Goal: Task Accomplishment & Management: Complete application form

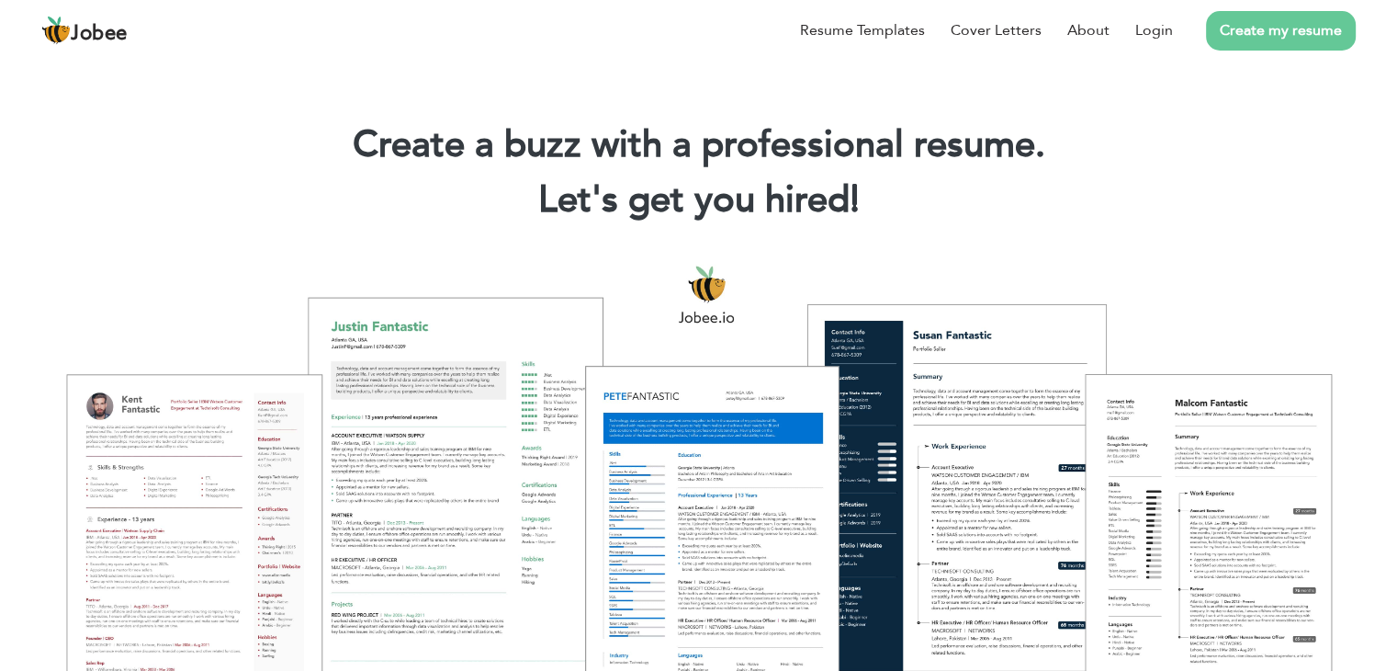
click at [1278, 40] on link "Create my resume" at bounding box center [1281, 31] width 150 height 40
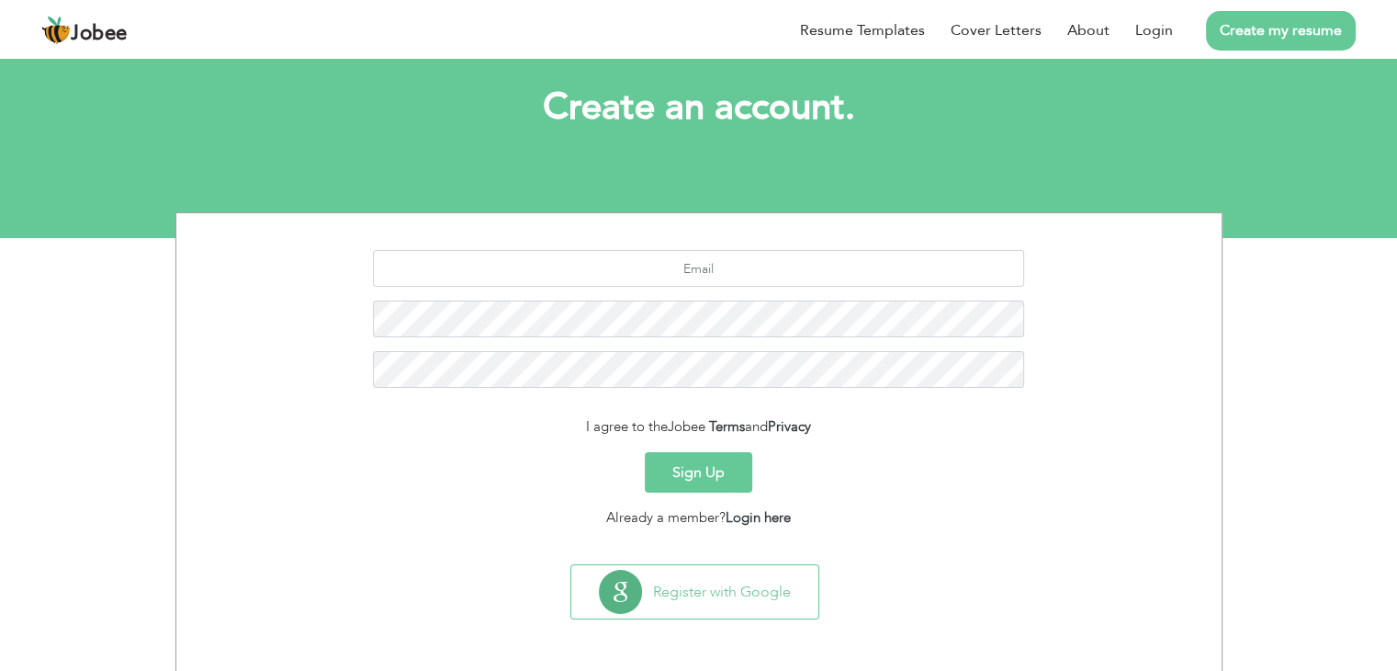
scroll to position [92, 0]
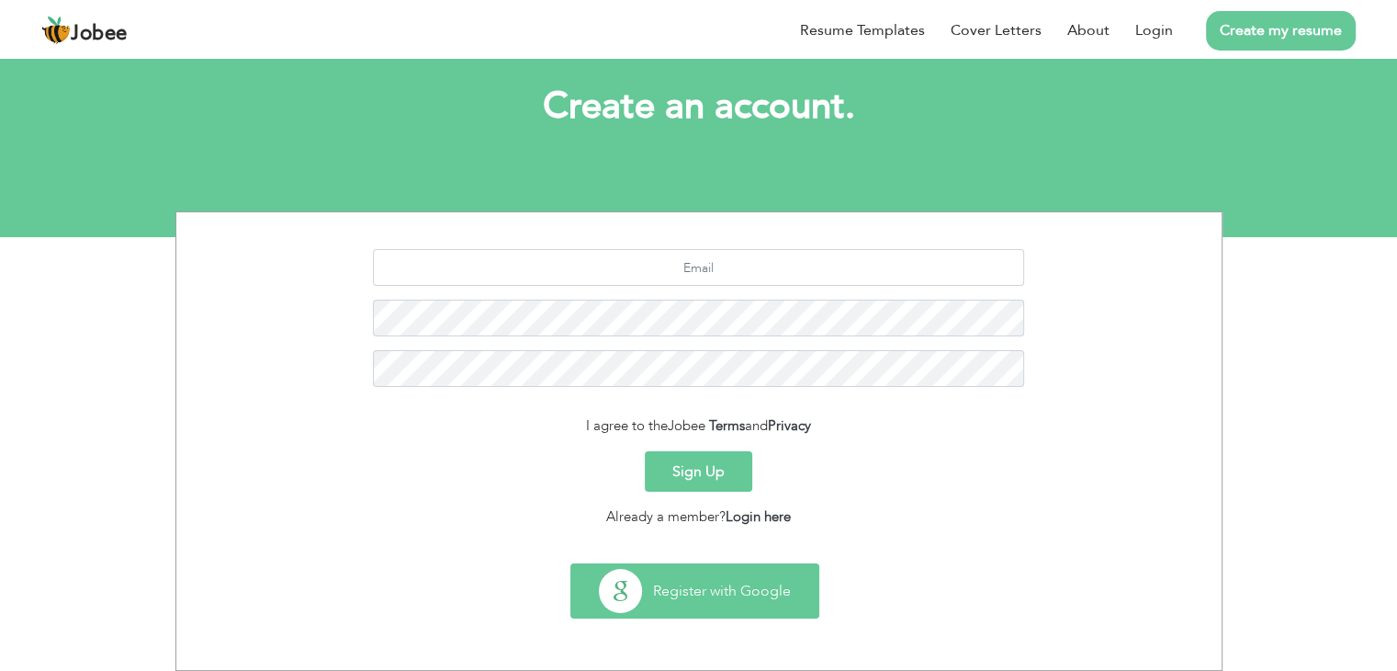
click at [728, 590] on button "Register with Google" at bounding box center [694, 590] width 247 height 53
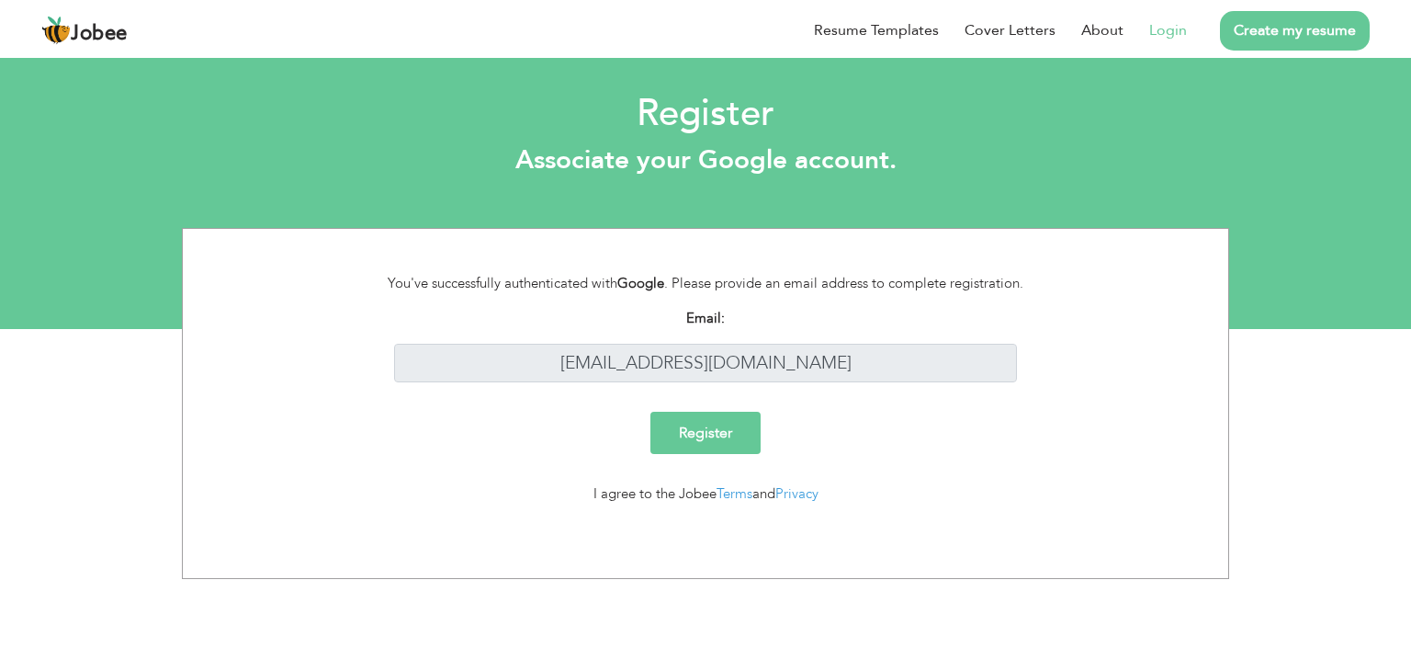
click at [706, 435] on input "Register" at bounding box center [705, 433] width 110 height 42
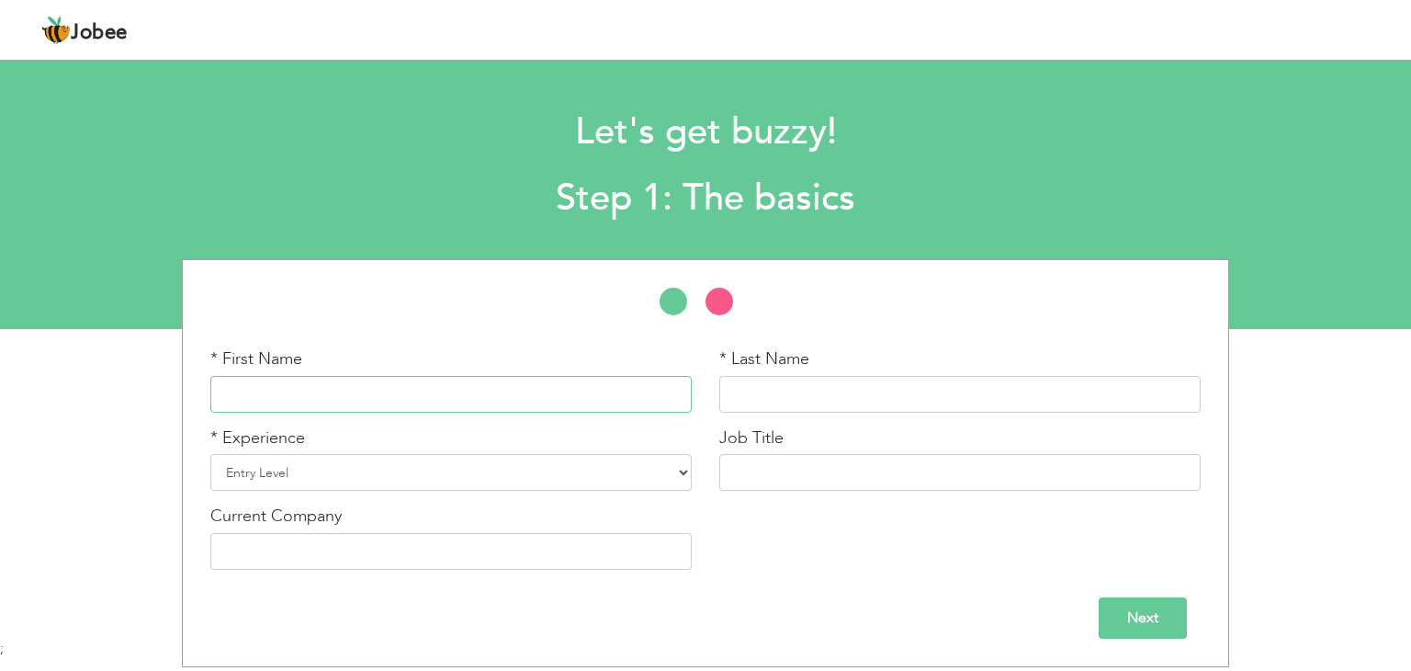
click at [599, 405] on input "text" at bounding box center [450, 394] width 481 height 37
click at [582, 398] on input "Muhammad" at bounding box center [450, 394] width 481 height 37
type input "M"
type input "Junaid"
type input "Muhammad"
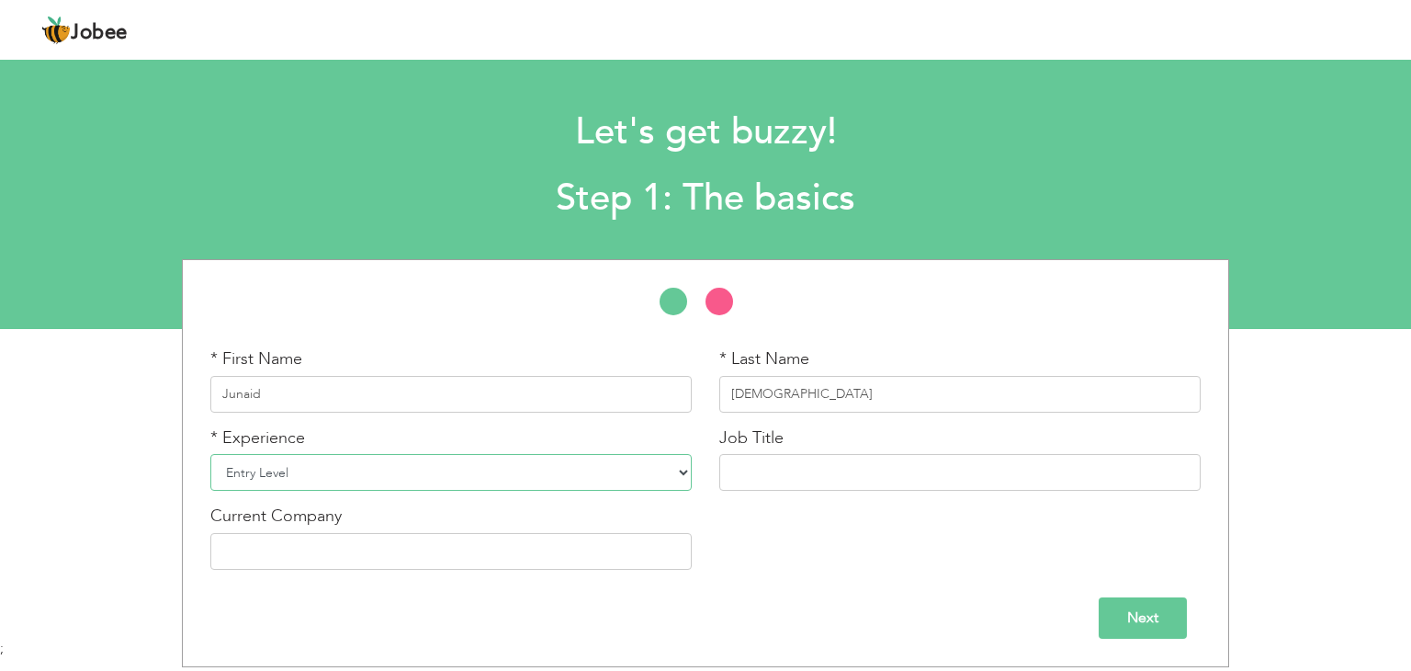
click at [680, 470] on select "Entry Level Less than 1 Year 1 Year 2 Years 3 Years 4 Years 5 Years 6 Years 7 Y…" at bounding box center [450, 472] width 481 height 37
select select "3"
click at [210, 454] on select "Entry Level Less than 1 Year 1 Year 2 Years 3 Years 4 Years 5 Years 6 Years 7 Y…" at bounding box center [450, 472] width 481 height 37
click at [775, 470] on input "text" at bounding box center [959, 472] width 481 height 37
click at [570, 528] on div "Current Company" at bounding box center [450, 536] width 481 height 65
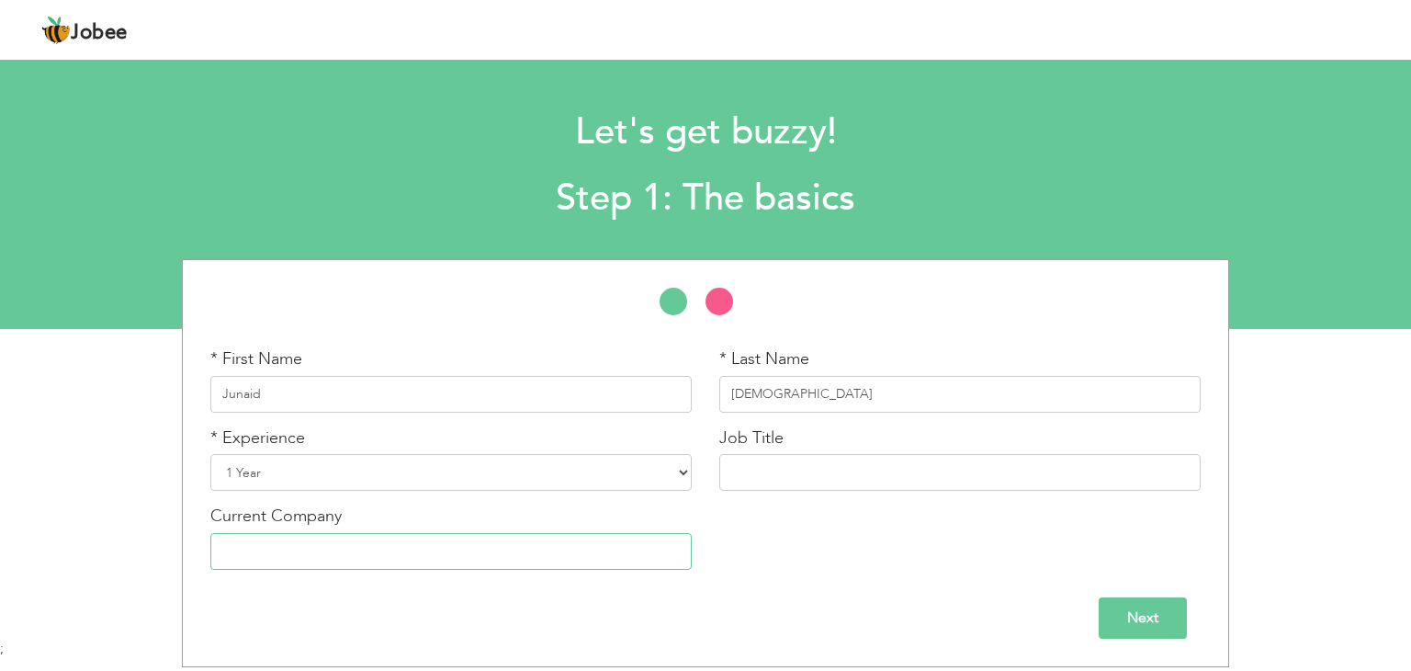
click at [579, 548] on input "text" at bounding box center [450, 551] width 481 height 37
type input "Voltonic Solution PVT LTD"
click at [1118, 606] on input "Next" at bounding box center [1143, 617] width 88 height 41
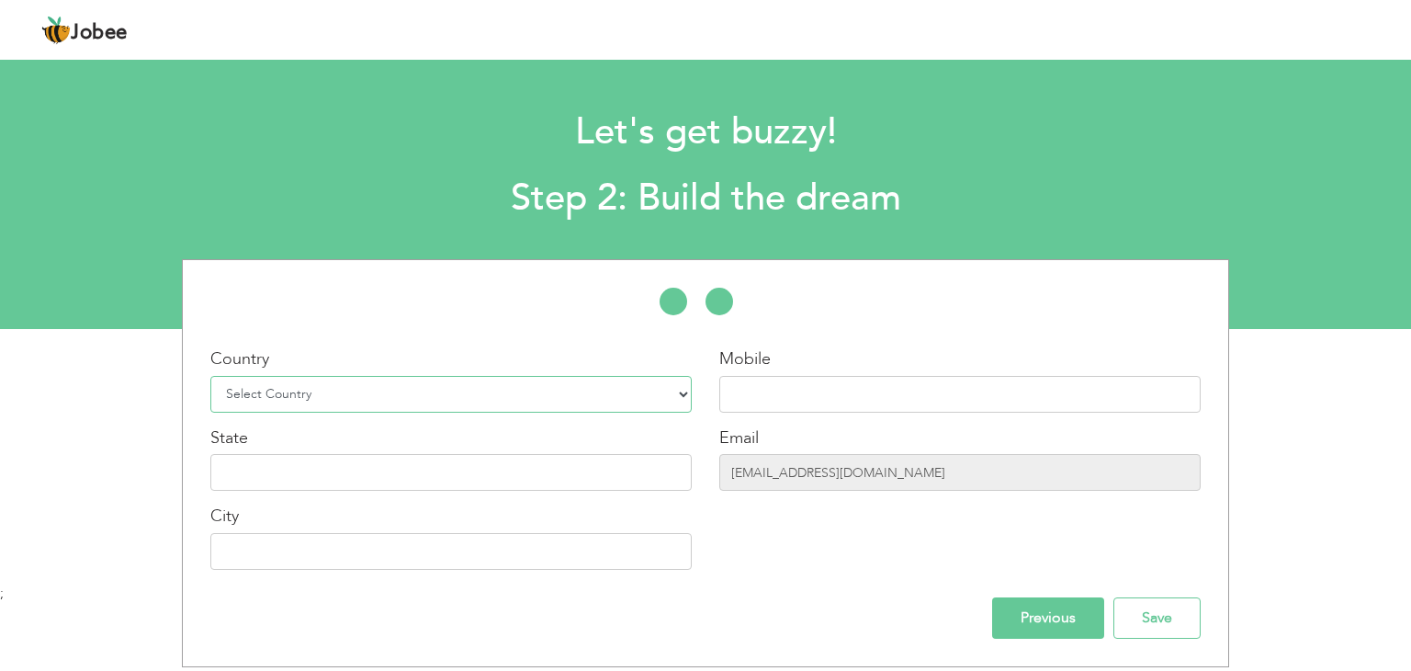
click at [666, 395] on select "Select Country Afghanistan Albania Algeria American Samoa Andorra Angola Anguil…" at bounding box center [450, 394] width 481 height 37
select select "166"
click at [210, 376] on select "Select Country Afghanistan Albania Algeria American Samoa Andorra Angola Anguil…" at bounding box center [450, 394] width 481 height 37
click at [803, 395] on input "text" at bounding box center [959, 394] width 481 height 37
type input "03144646949"
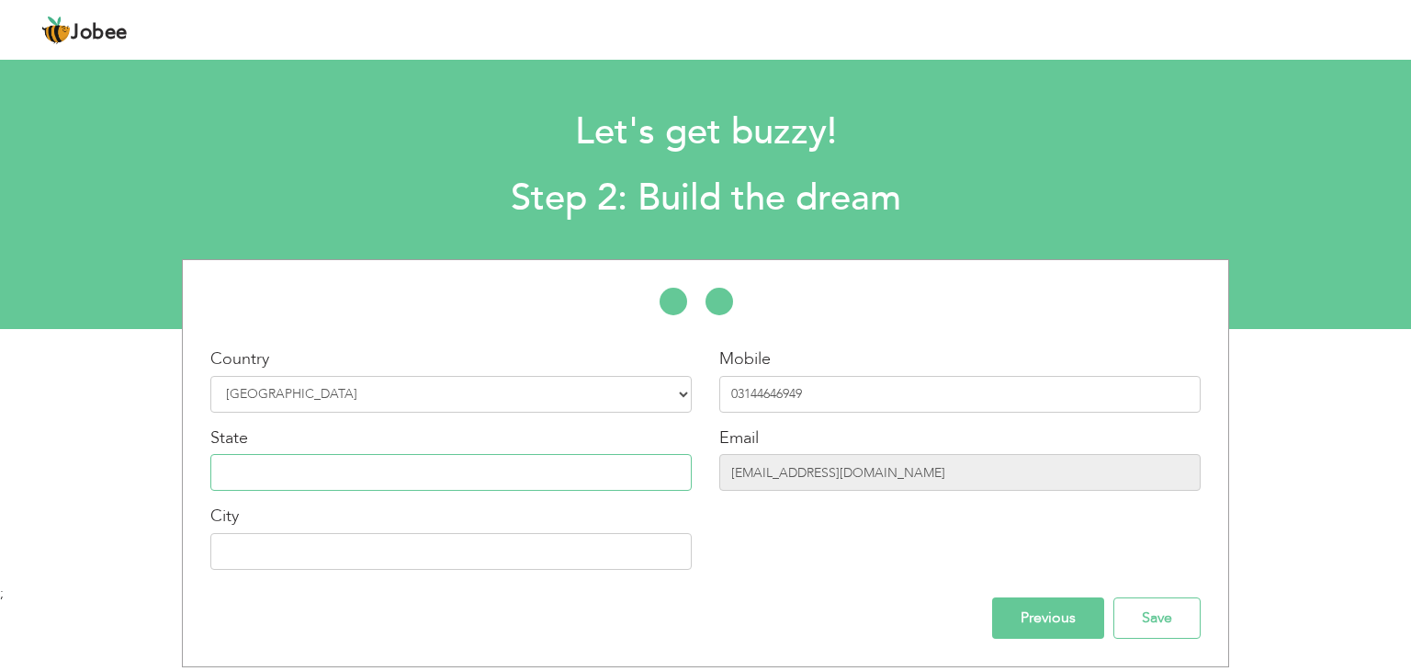
click at [632, 480] on input "text" at bounding box center [450, 472] width 481 height 37
type input "Punjab"
type input "Lahore"
click at [1170, 611] on input "Save" at bounding box center [1156, 617] width 87 height 41
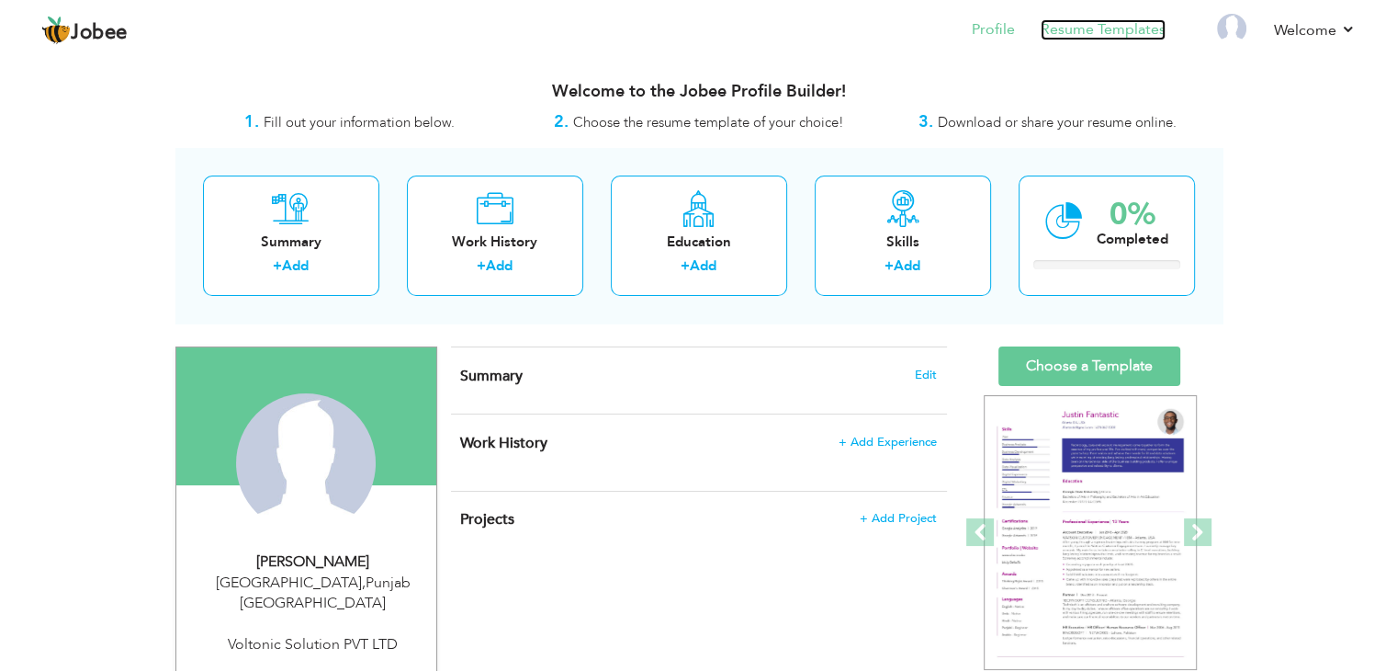
click at [1113, 35] on link "Resume Templates" at bounding box center [1103, 29] width 125 height 21
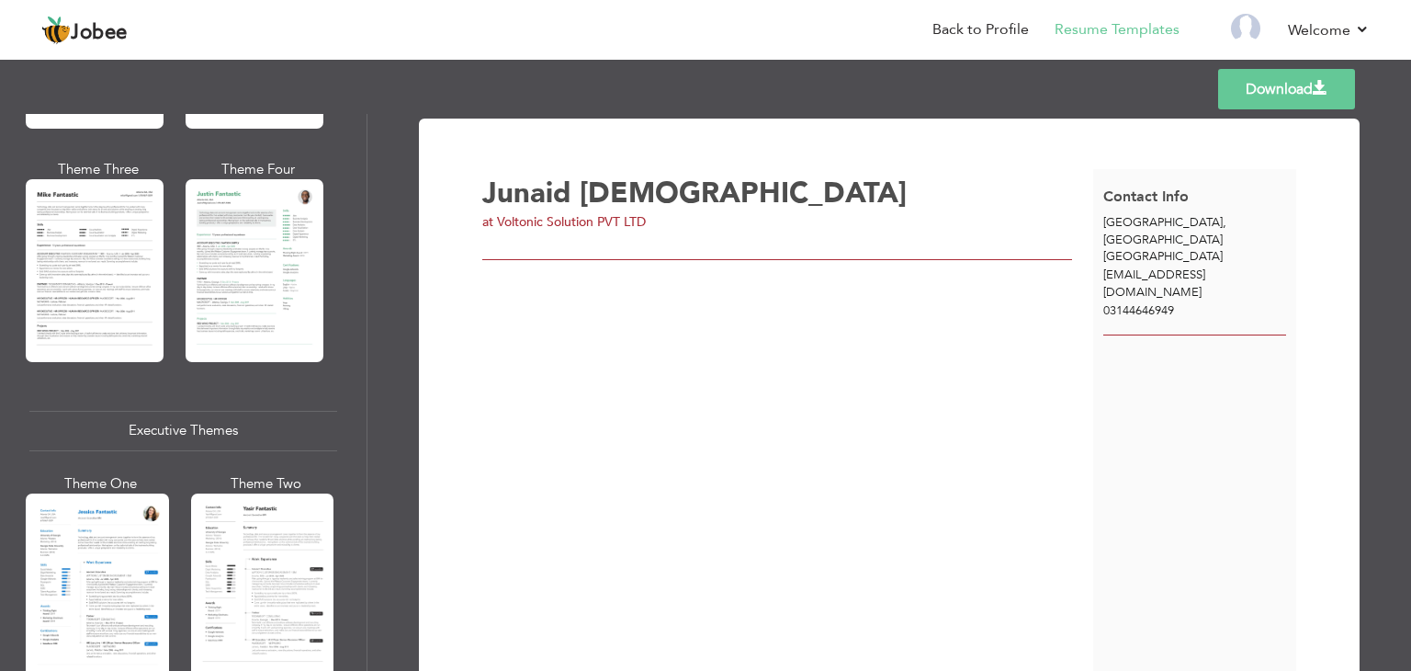
scroll to position [857, 0]
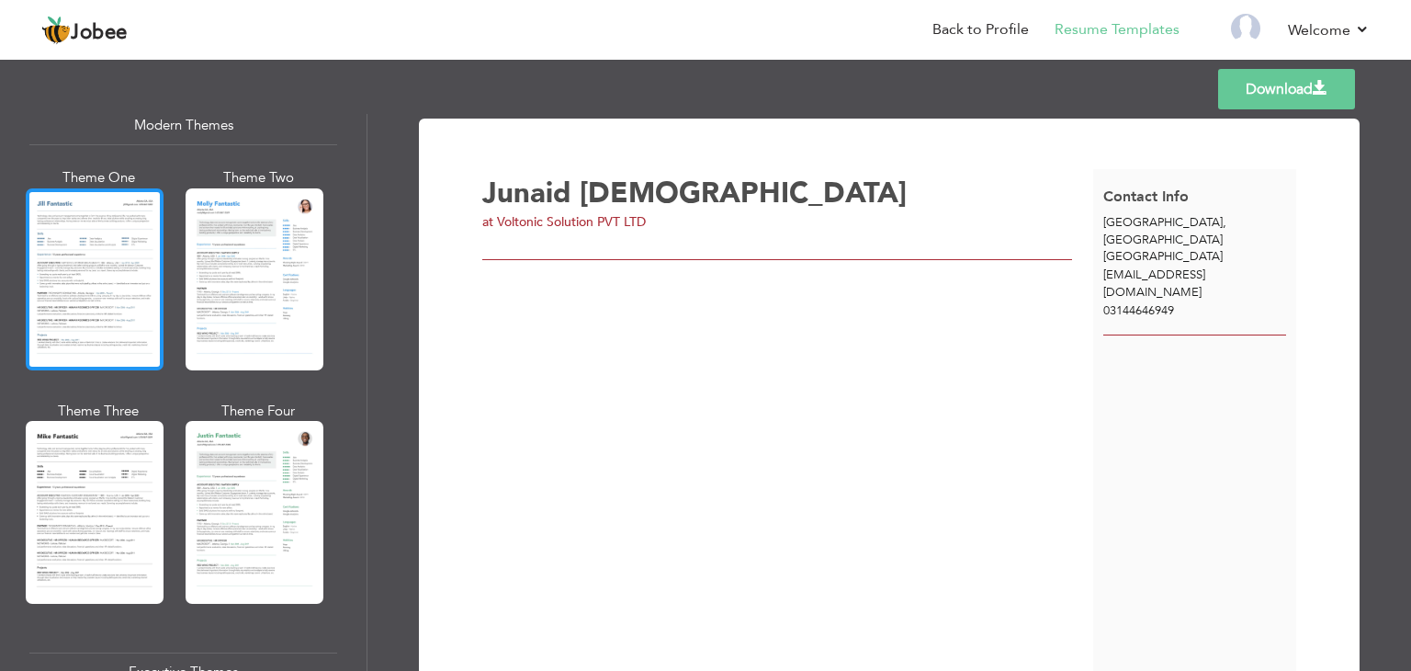
click at [126, 284] on div at bounding box center [95, 279] width 138 height 182
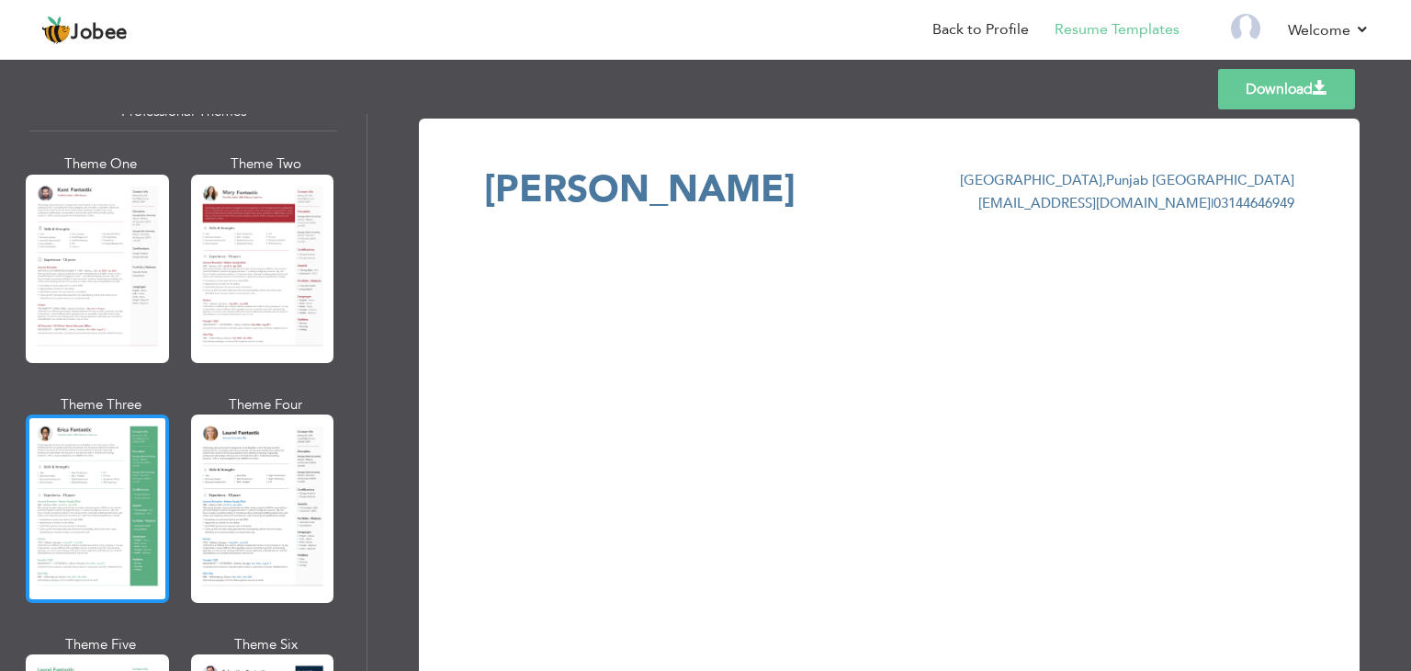
scroll to position [0, 0]
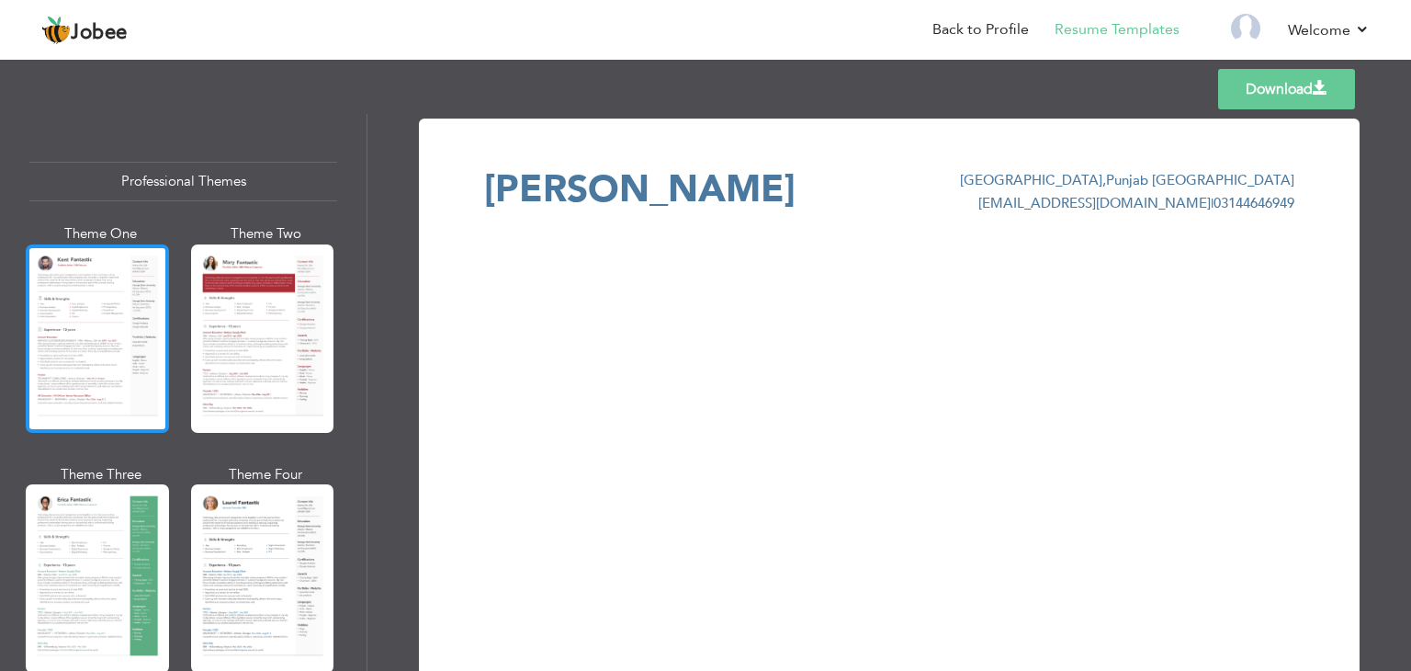
click at [114, 306] on div at bounding box center [97, 338] width 143 height 188
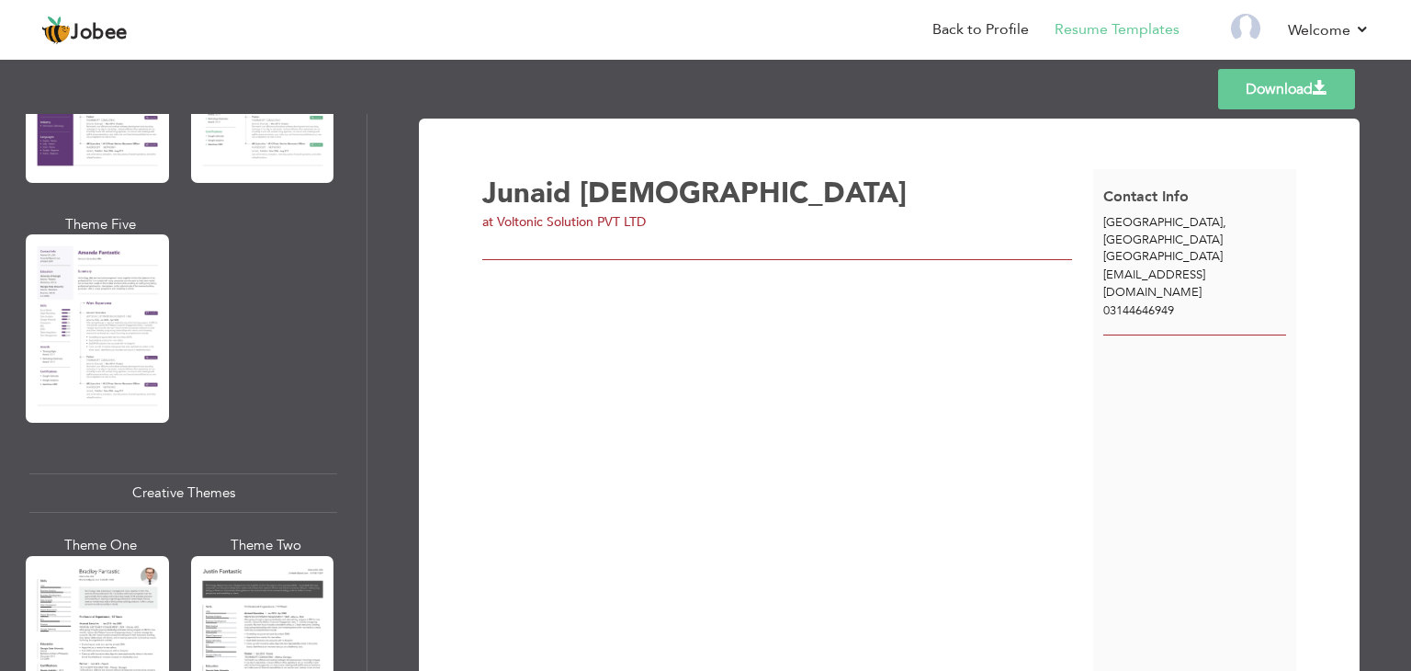
scroll to position [1959, 0]
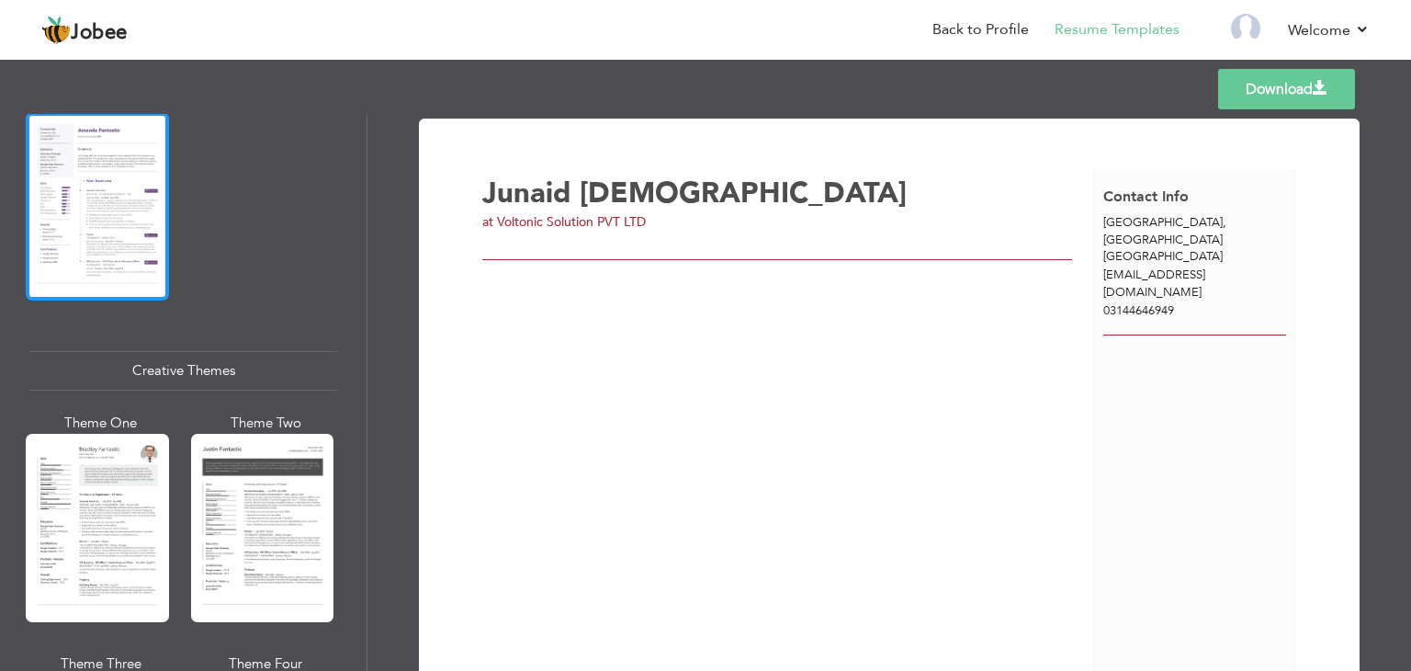
click at [150, 223] on div at bounding box center [97, 206] width 143 height 188
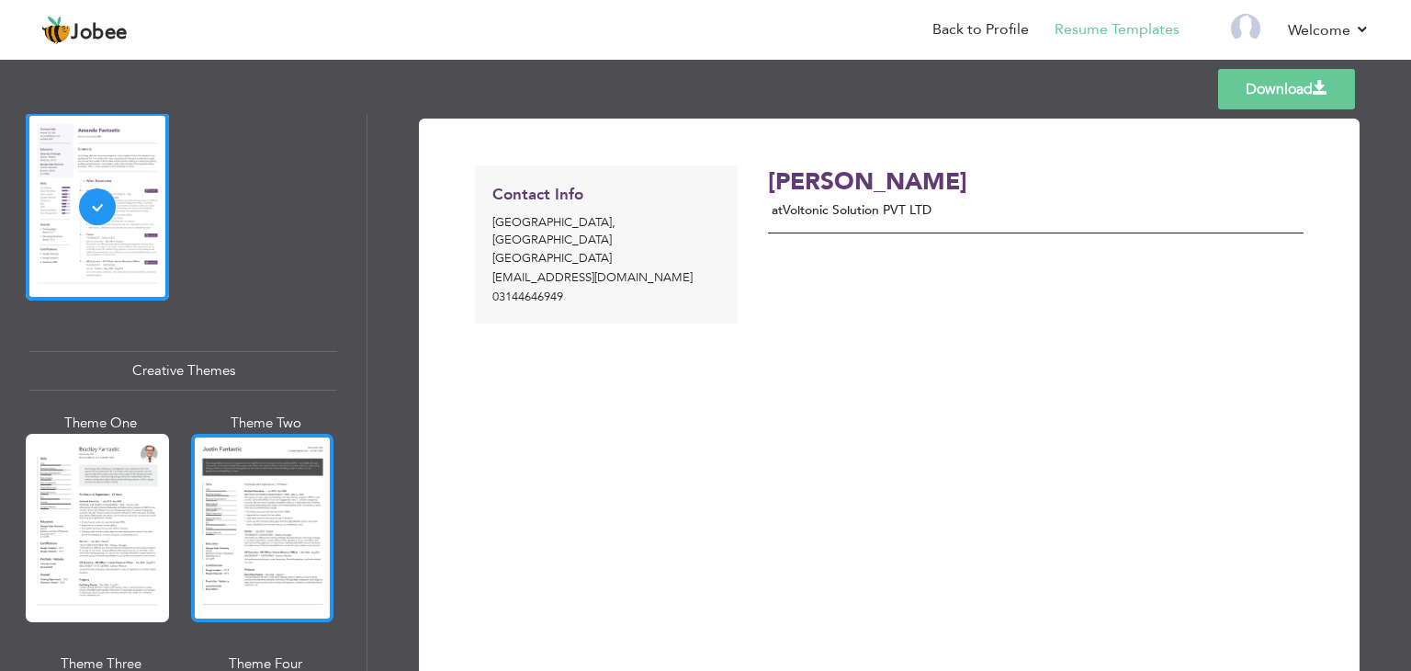
click at [265, 456] on div at bounding box center [262, 528] width 143 height 188
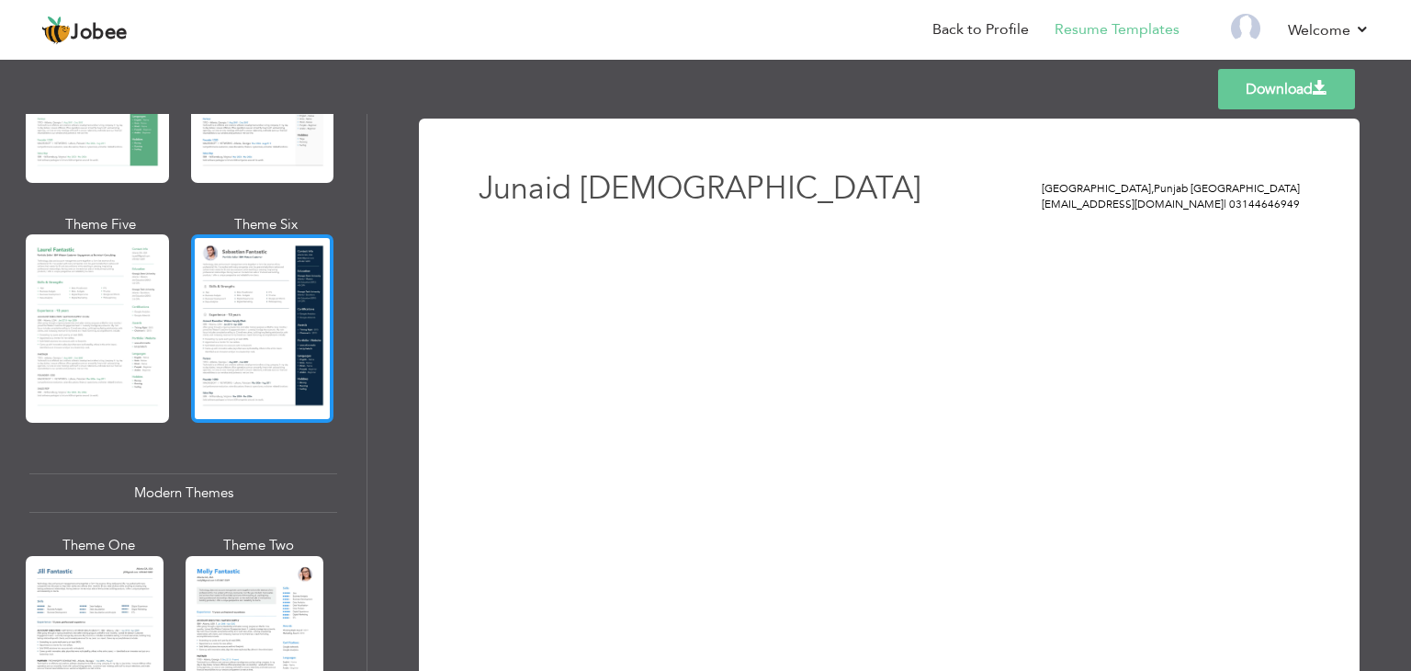
scroll to position [0, 0]
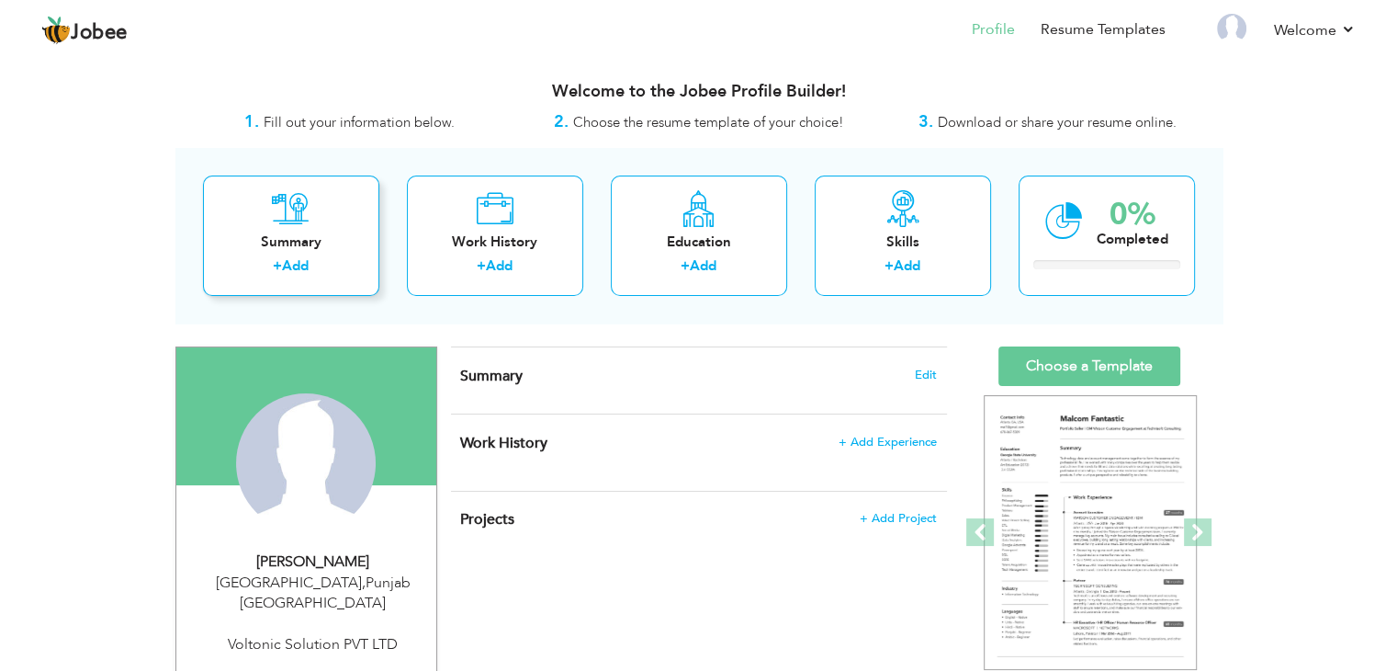
click at [356, 243] on div "Summary" at bounding box center [291, 241] width 147 height 19
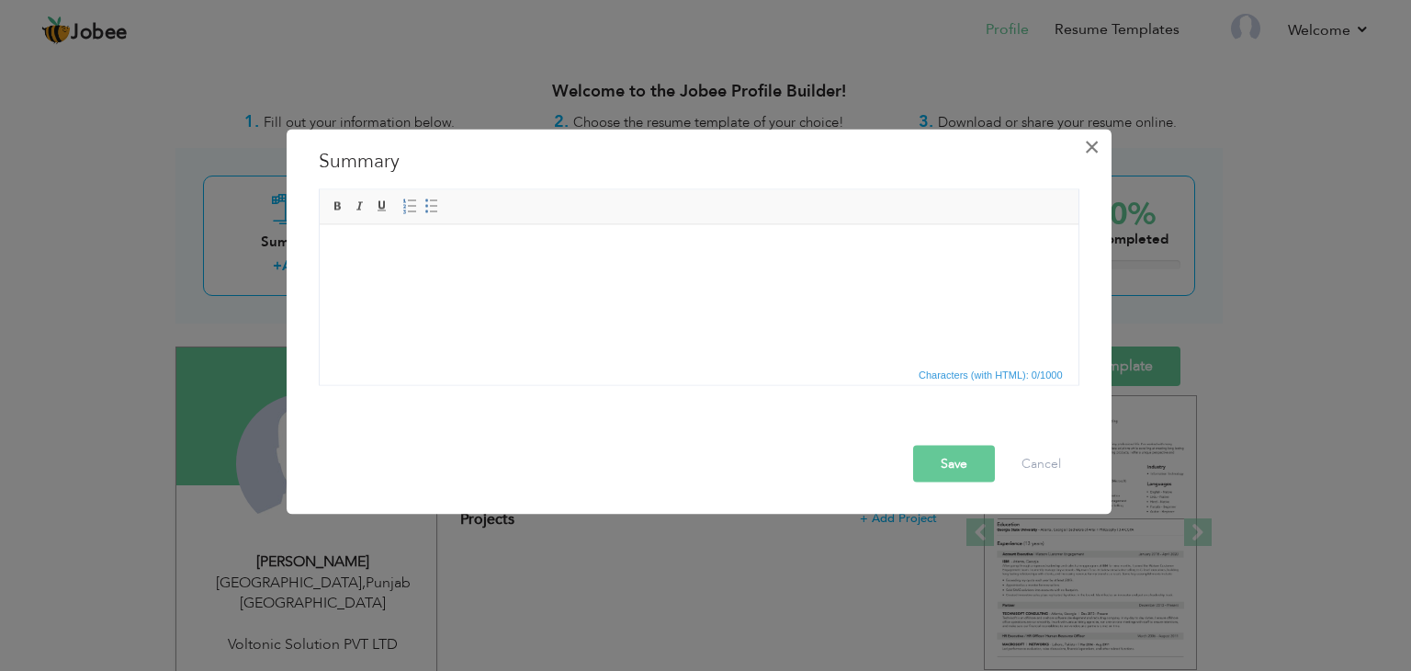
click at [1086, 152] on span "×" at bounding box center [1092, 146] width 16 height 33
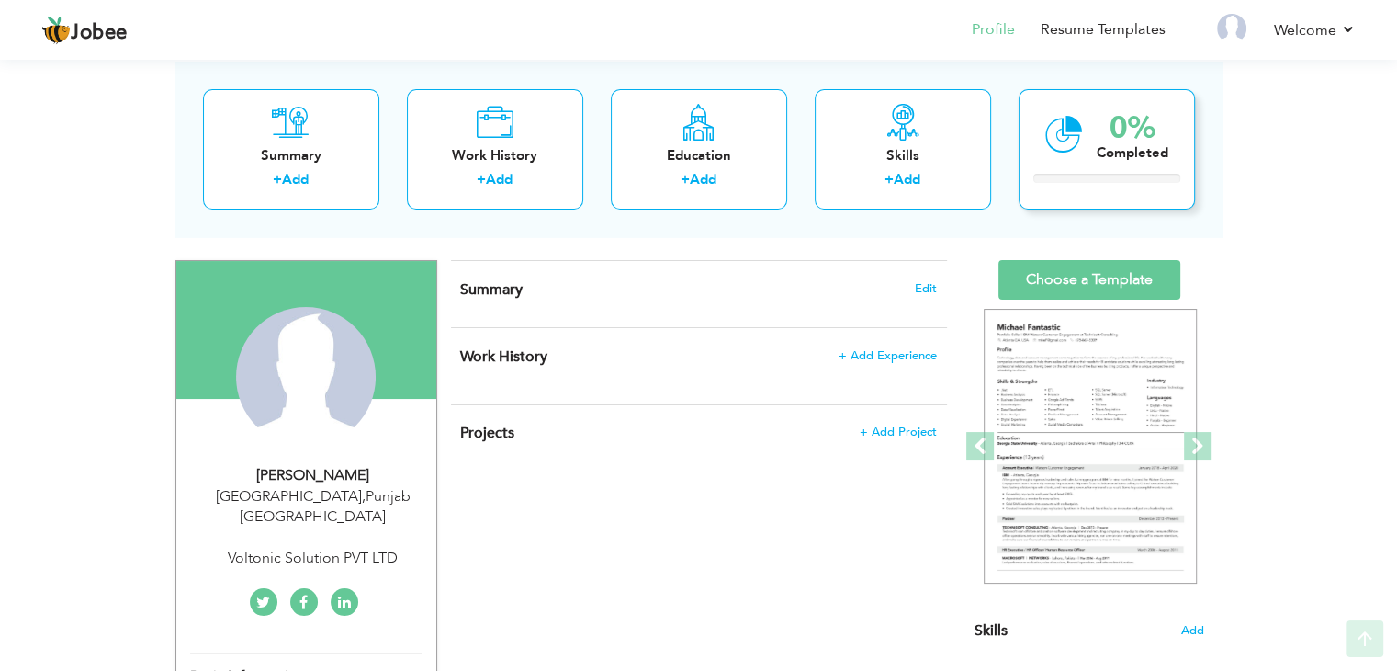
scroll to position [122, 0]
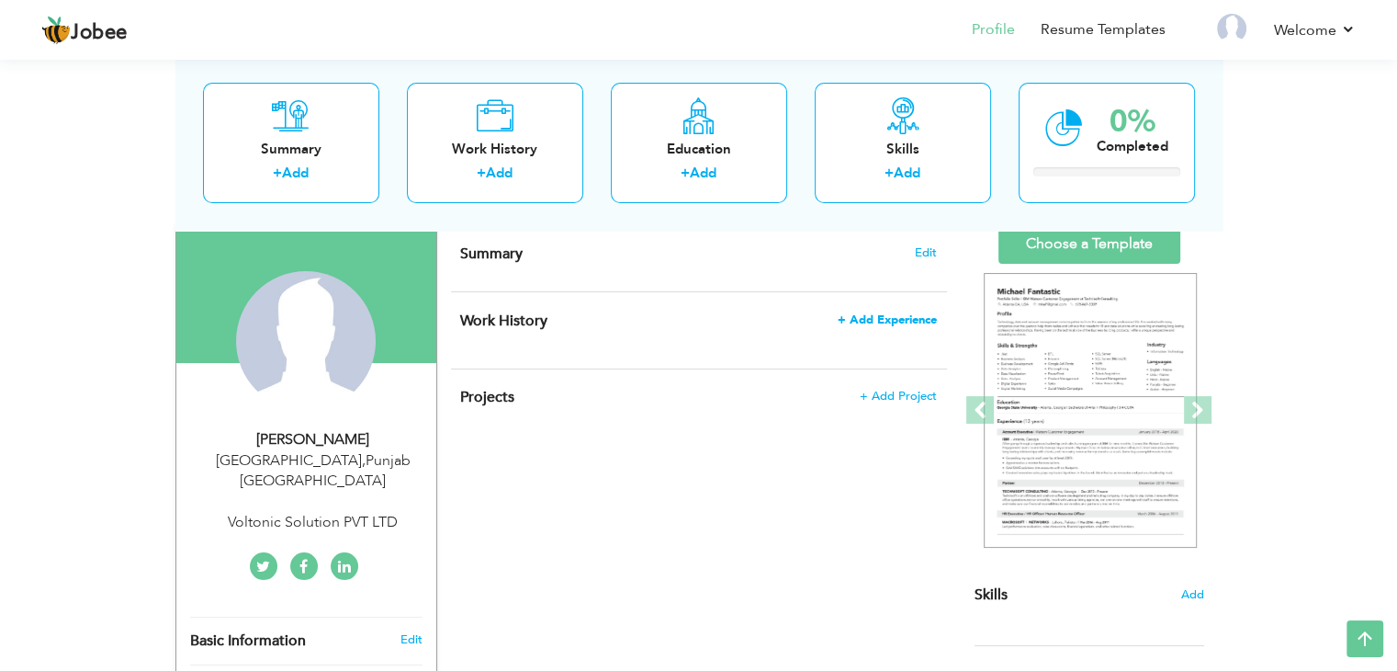
click at [886, 321] on span "+ Add Experience" at bounding box center [887, 319] width 99 height 13
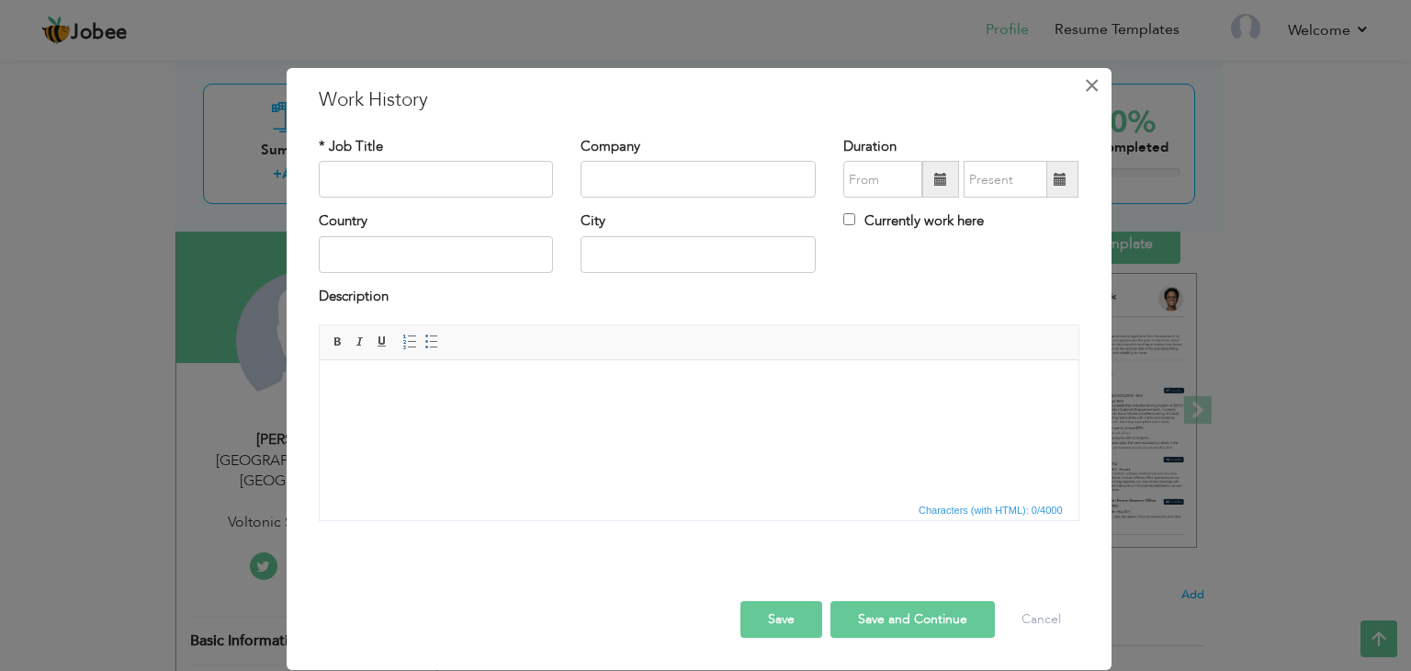
click at [1099, 89] on span "×" at bounding box center [1092, 85] width 16 height 33
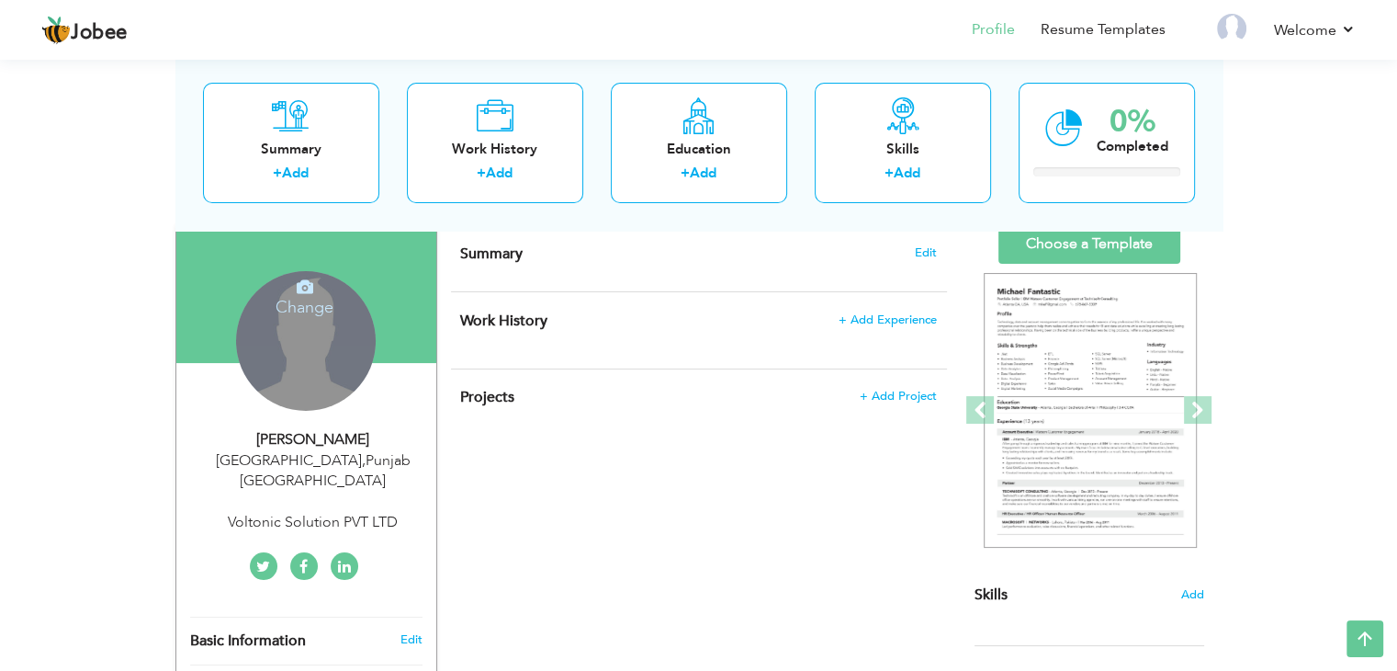
click at [311, 331] on div "Change Remove" at bounding box center [306, 341] width 140 height 140
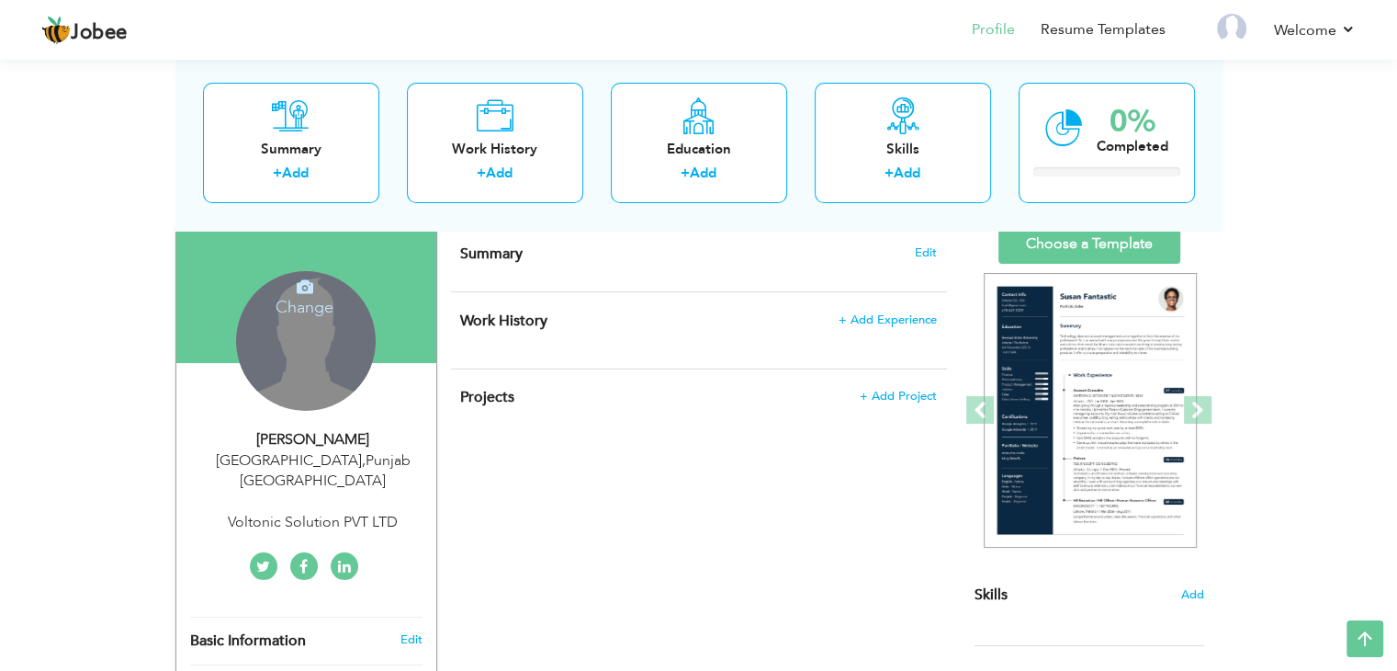
click at [305, 285] on icon at bounding box center [305, 286] width 17 height 17
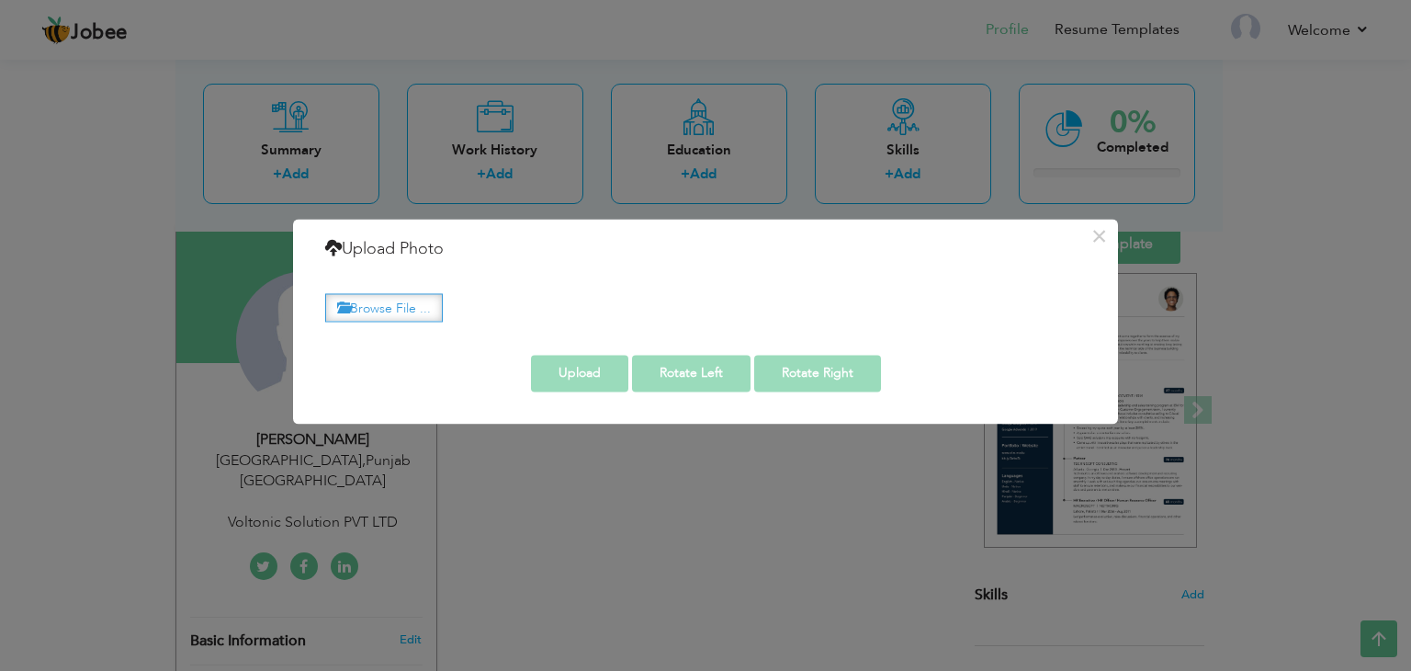
click at [415, 302] on label "Browse File ..." at bounding box center [384, 307] width 118 height 28
click at [0, 0] on input "Browse File ..." at bounding box center [0, 0] width 0 height 0
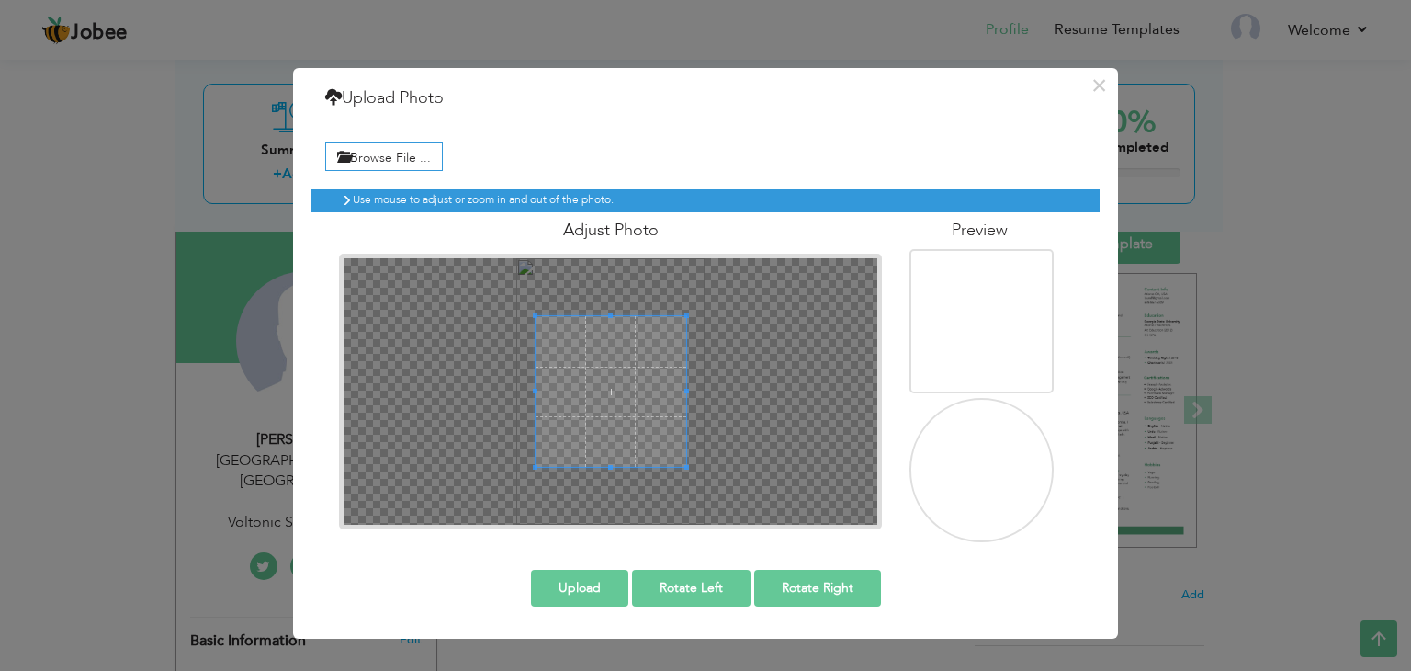
click at [1011, 485] on img at bounding box center [983, 471] width 180 height 255
click at [599, 590] on button "Upload" at bounding box center [579, 588] width 97 height 37
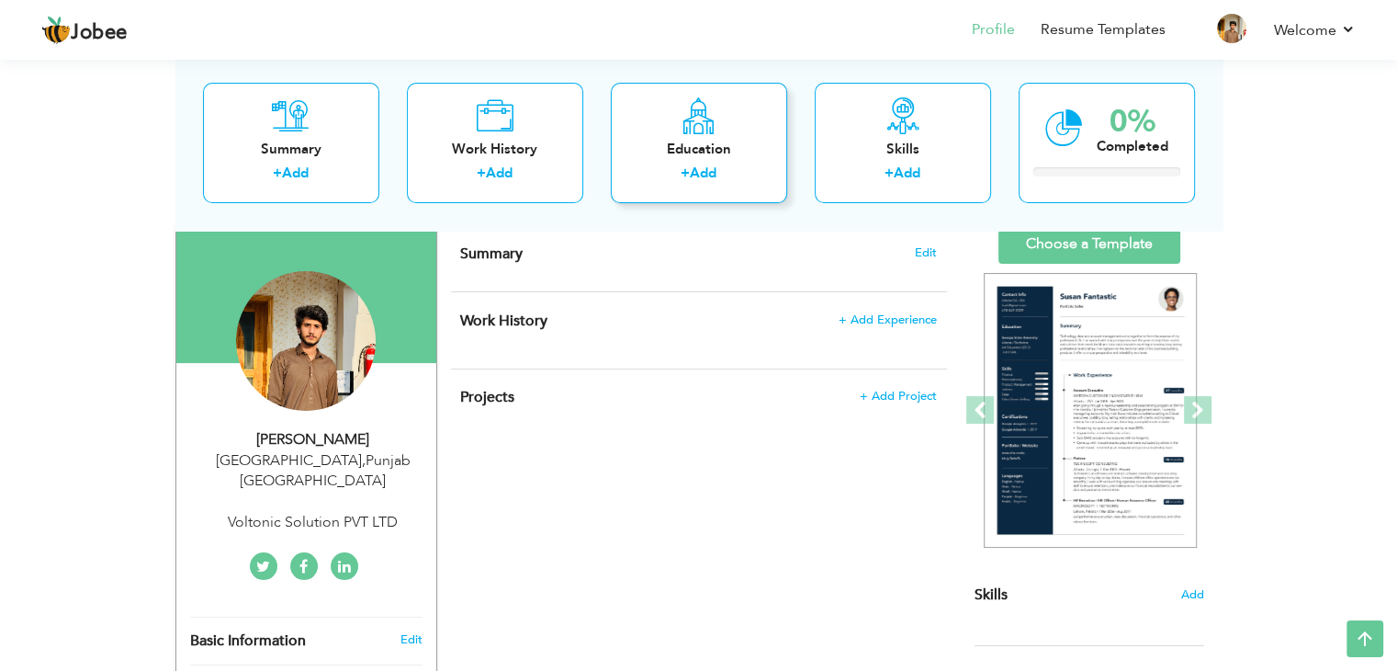
click at [696, 180] on link "Add" at bounding box center [703, 173] width 27 height 18
radio input "true"
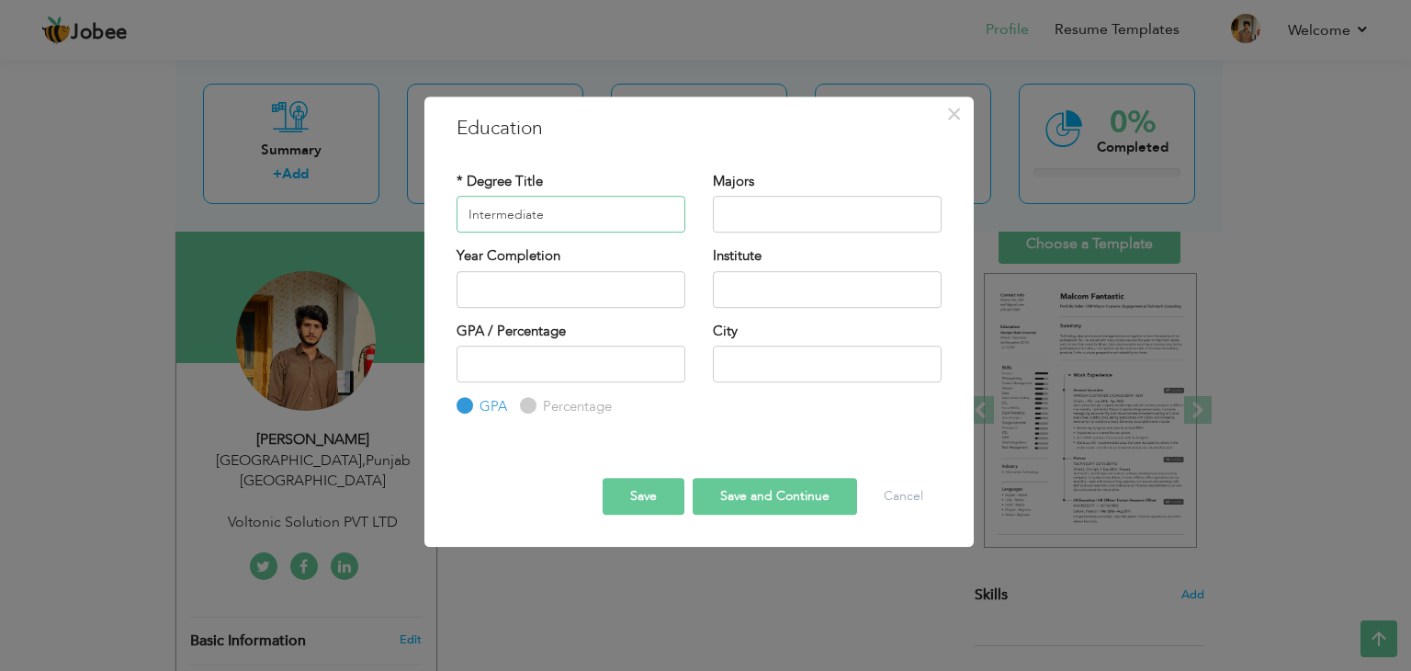
type input "Intermediate"
click at [528, 402] on input "Percentage" at bounding box center [526, 407] width 12 height 12
radio input "true"
click at [666, 368] on input "-1" at bounding box center [571, 363] width 229 height 37
click at [666, 356] on input "0" at bounding box center [571, 363] width 229 height 37
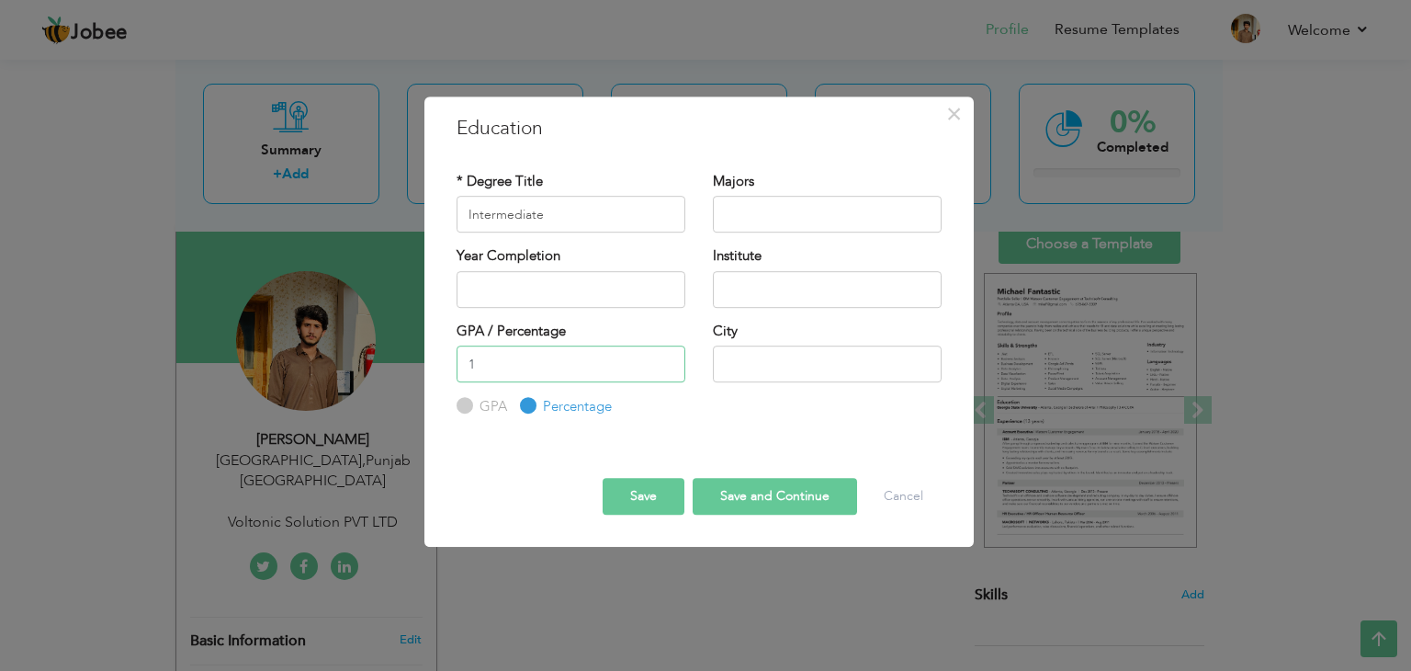
click at [666, 356] on input "1" at bounding box center [571, 363] width 229 height 37
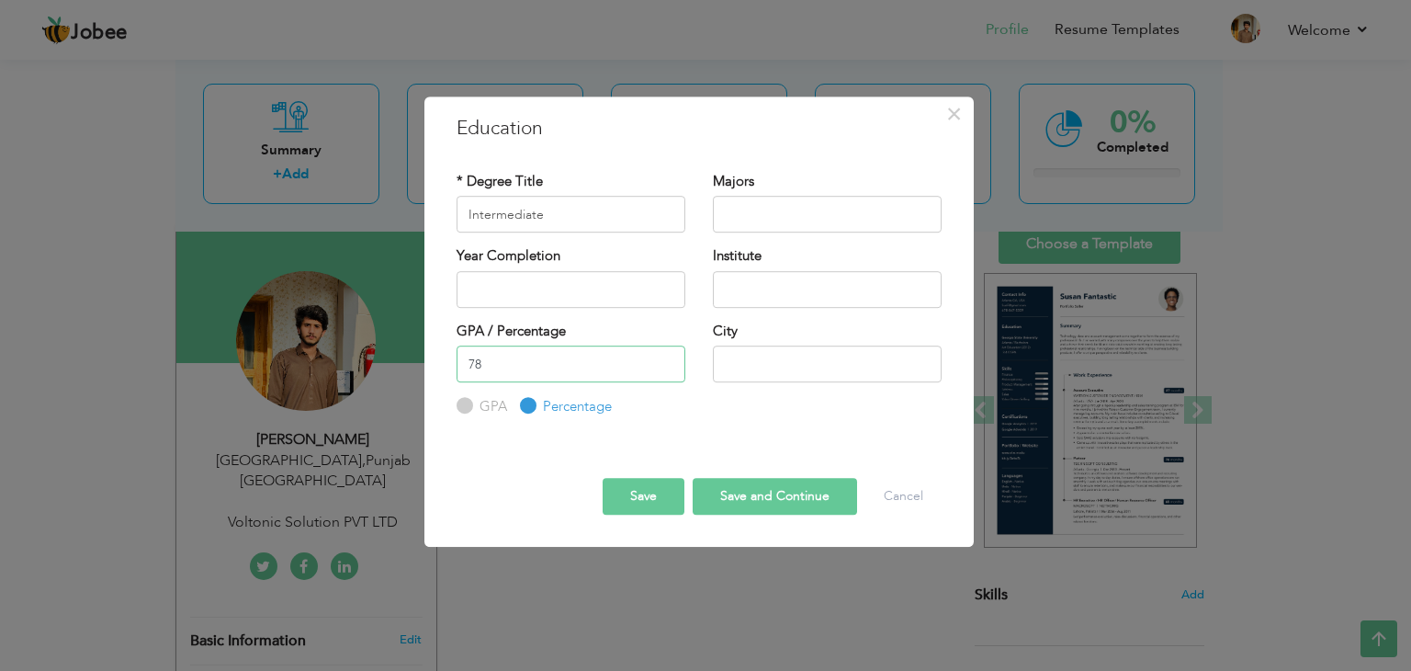
click at [666, 356] on input "78" at bounding box center [571, 363] width 229 height 37
click at [666, 356] on input "89" at bounding box center [571, 363] width 229 height 37
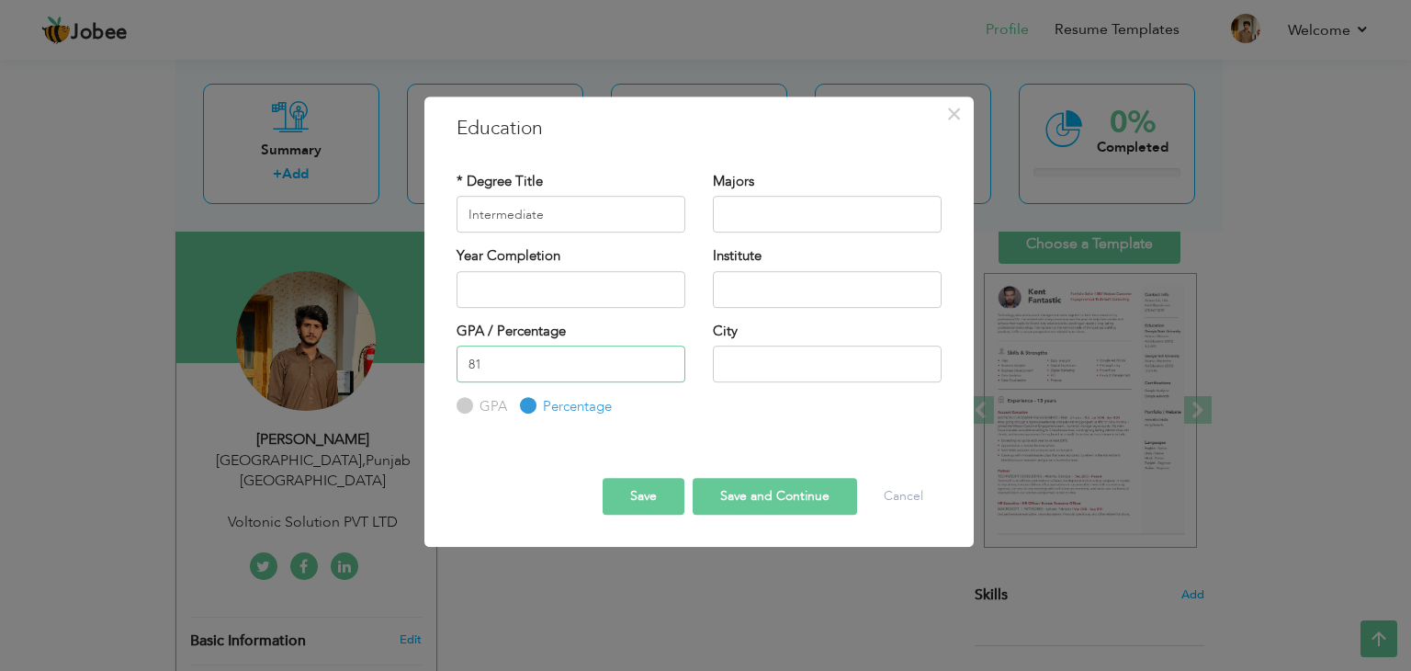
type input "81"
click at [666, 369] on input "81" at bounding box center [571, 363] width 229 height 37
click at [736, 361] on input "text" at bounding box center [827, 363] width 229 height 37
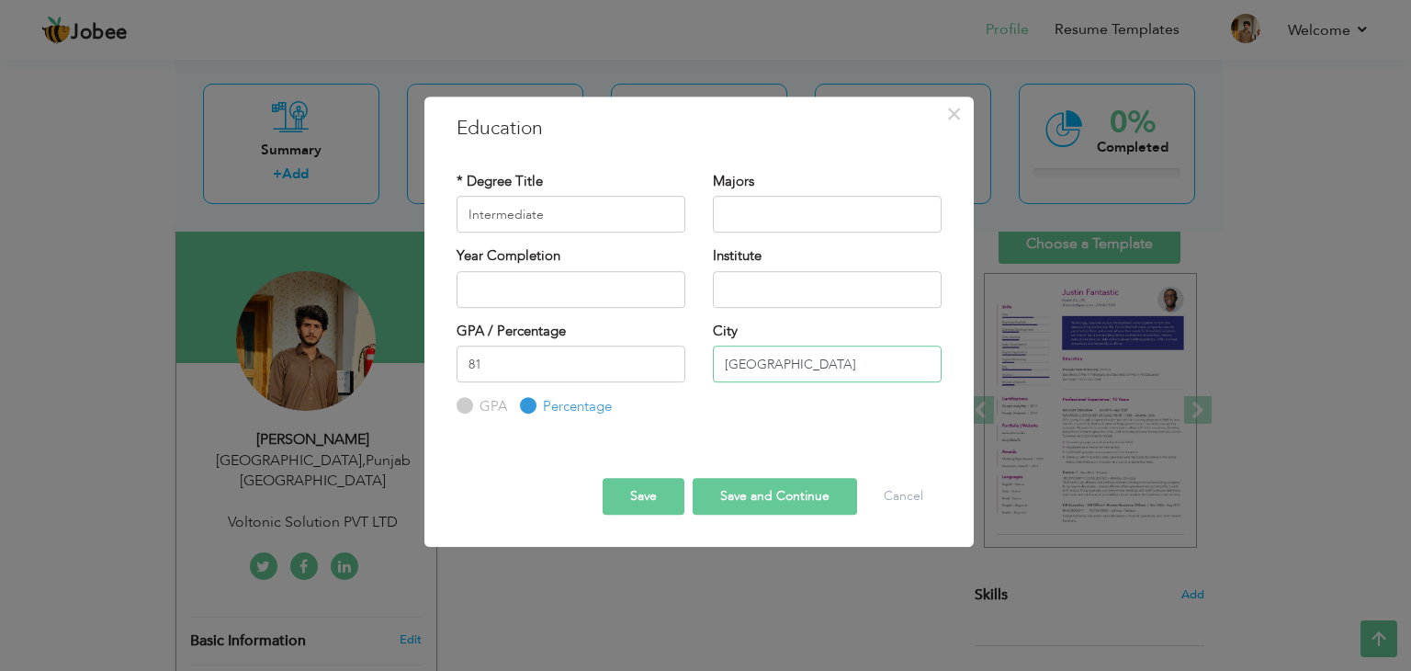
type input "[GEOGRAPHIC_DATA]"
click at [778, 292] on input "text" at bounding box center [827, 289] width 229 height 37
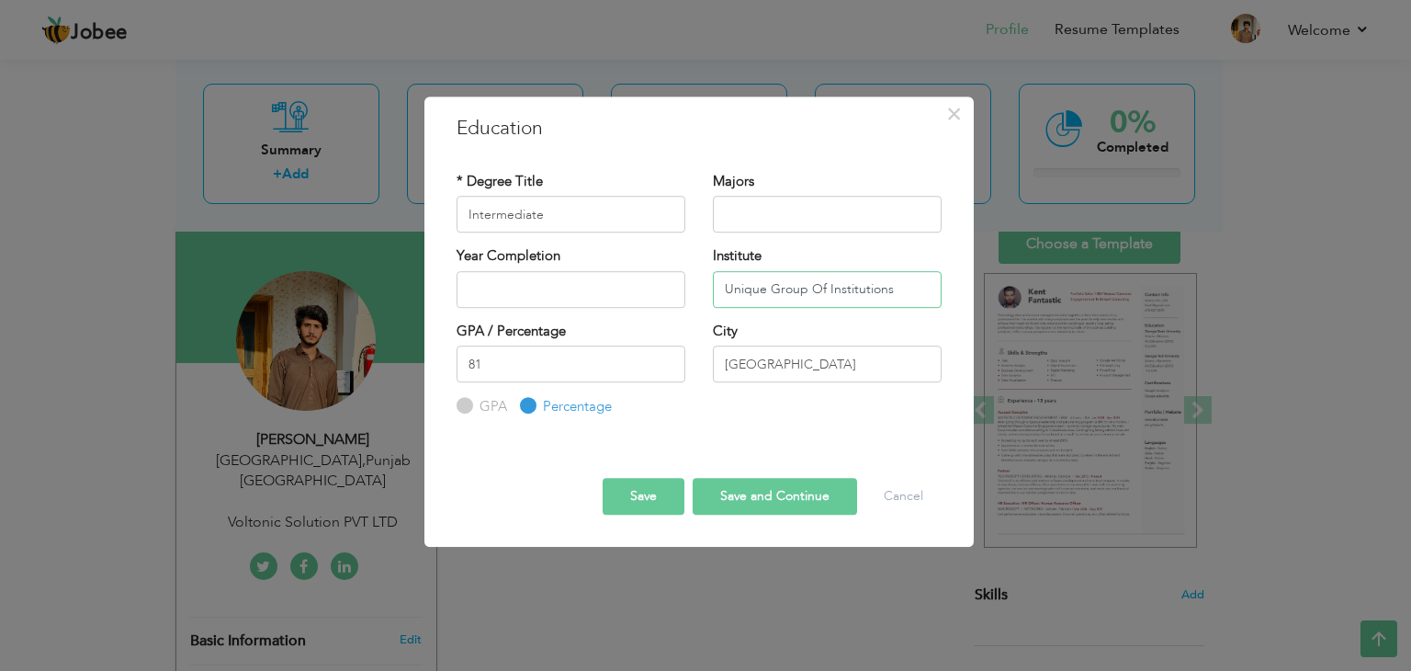
type input "Unique Group Of Institutions"
click at [543, 284] on input "2025" at bounding box center [571, 289] width 229 height 37
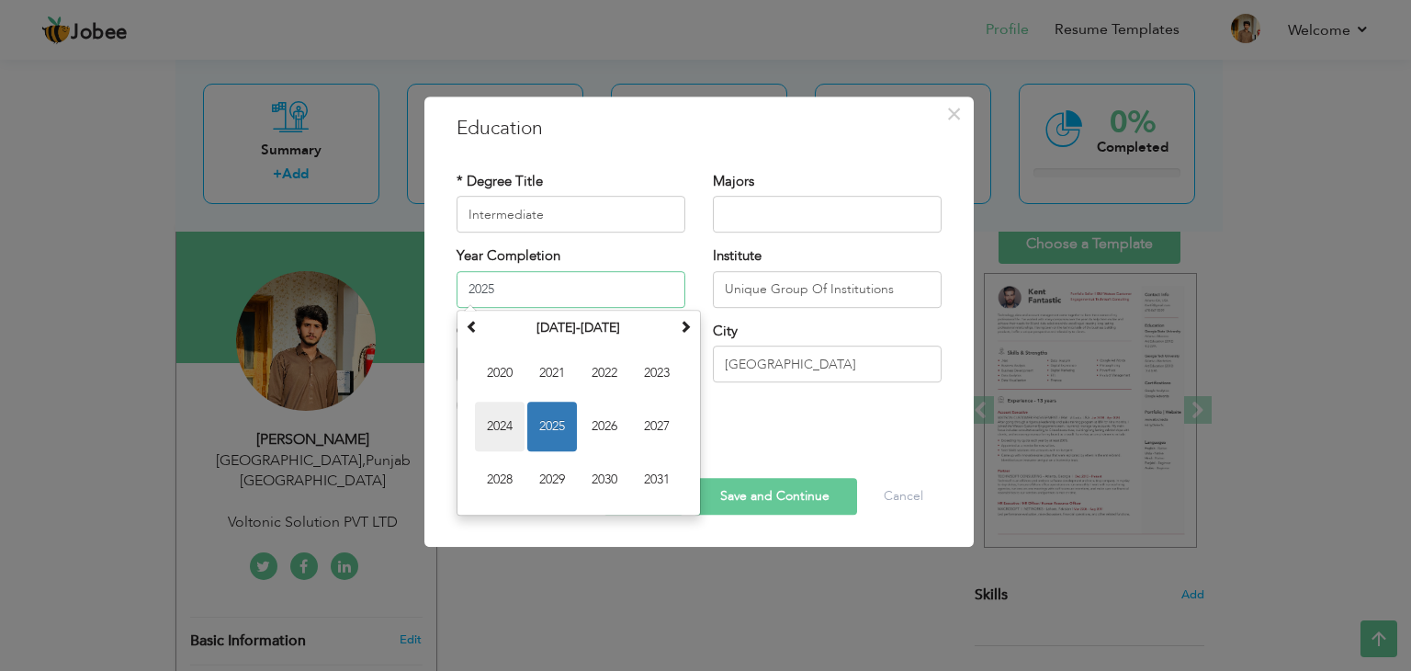
click at [514, 425] on span "2024" at bounding box center [500, 426] width 50 height 50
type input "2024"
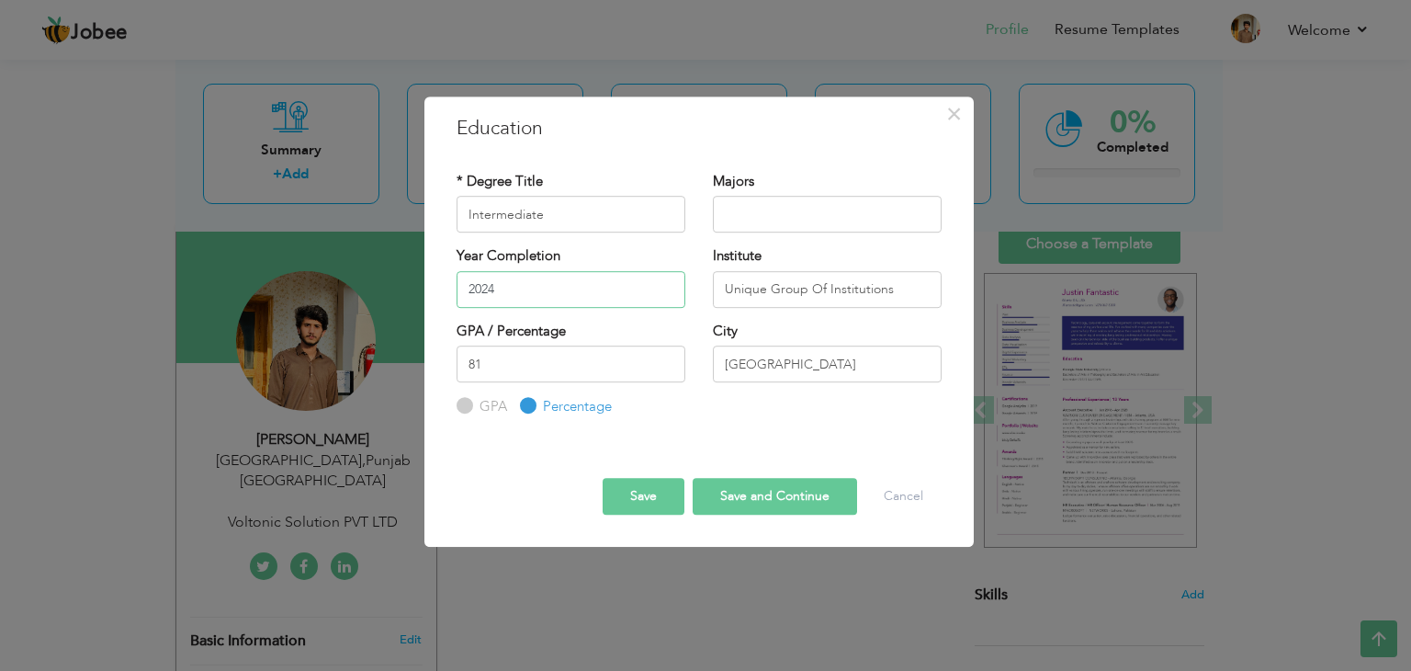
click at [525, 288] on input "2024" at bounding box center [571, 289] width 229 height 37
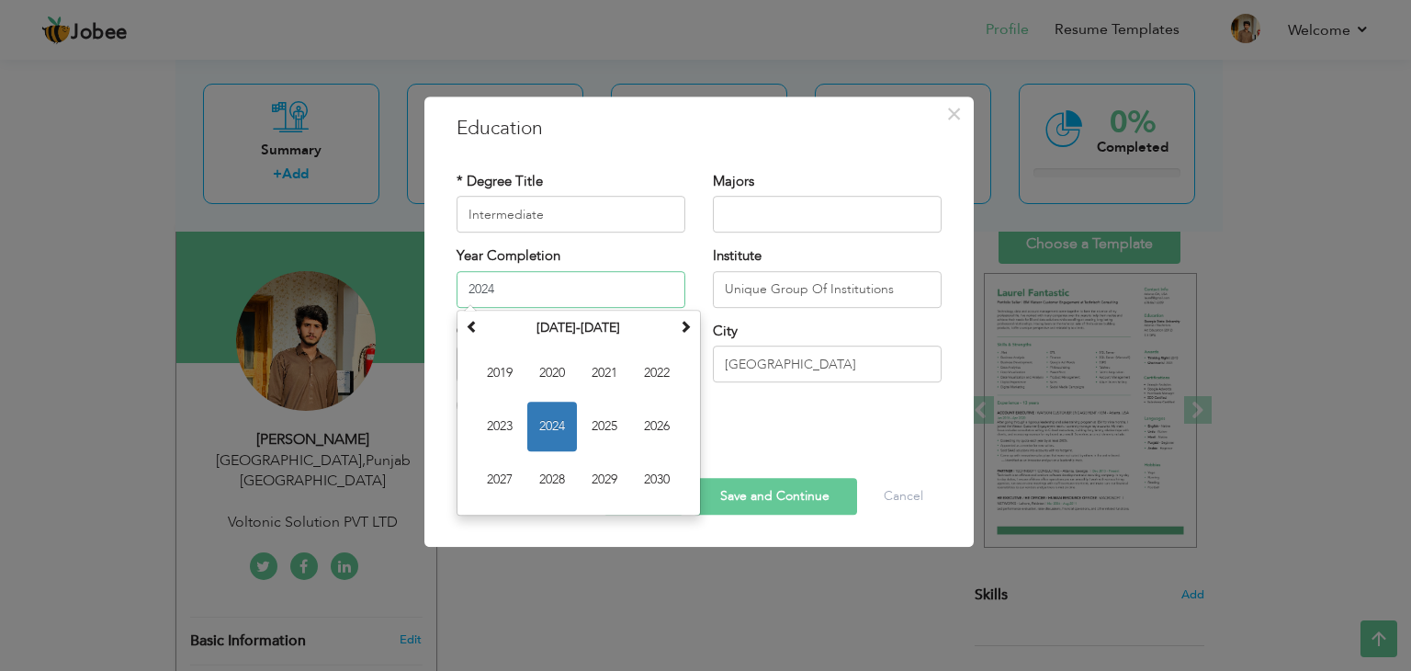
click at [569, 292] on input "2024" at bounding box center [571, 289] width 229 height 37
click at [768, 199] on input "text" at bounding box center [827, 214] width 229 height 37
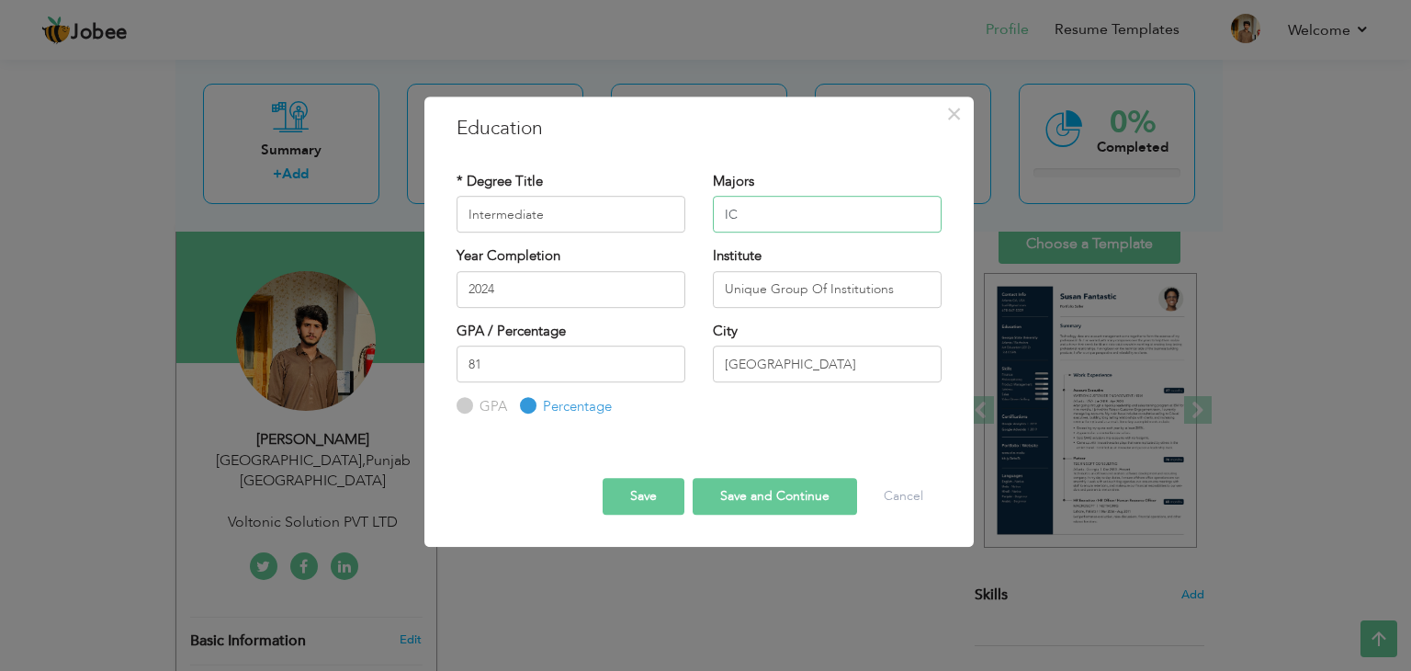
type input "I"
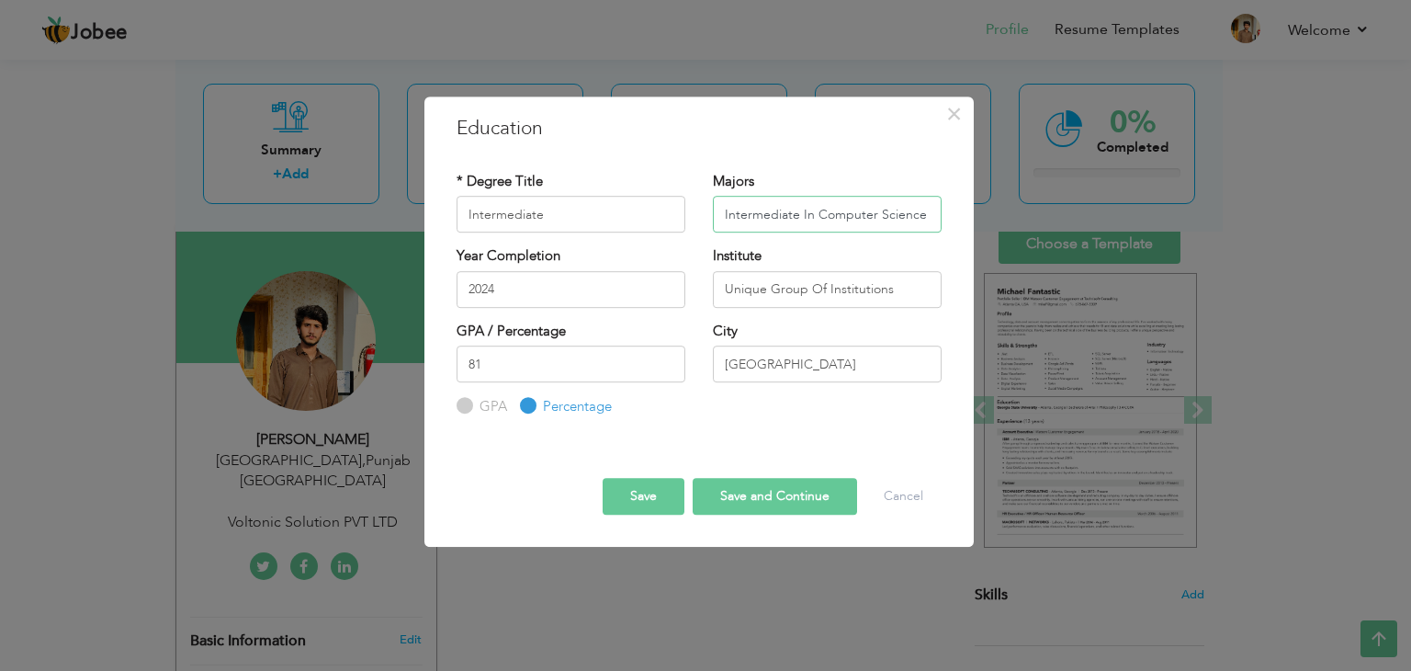
type input "Intermediate In Computer Science"
click at [736, 491] on button "Save and Continue" at bounding box center [775, 496] width 164 height 37
radio input "true"
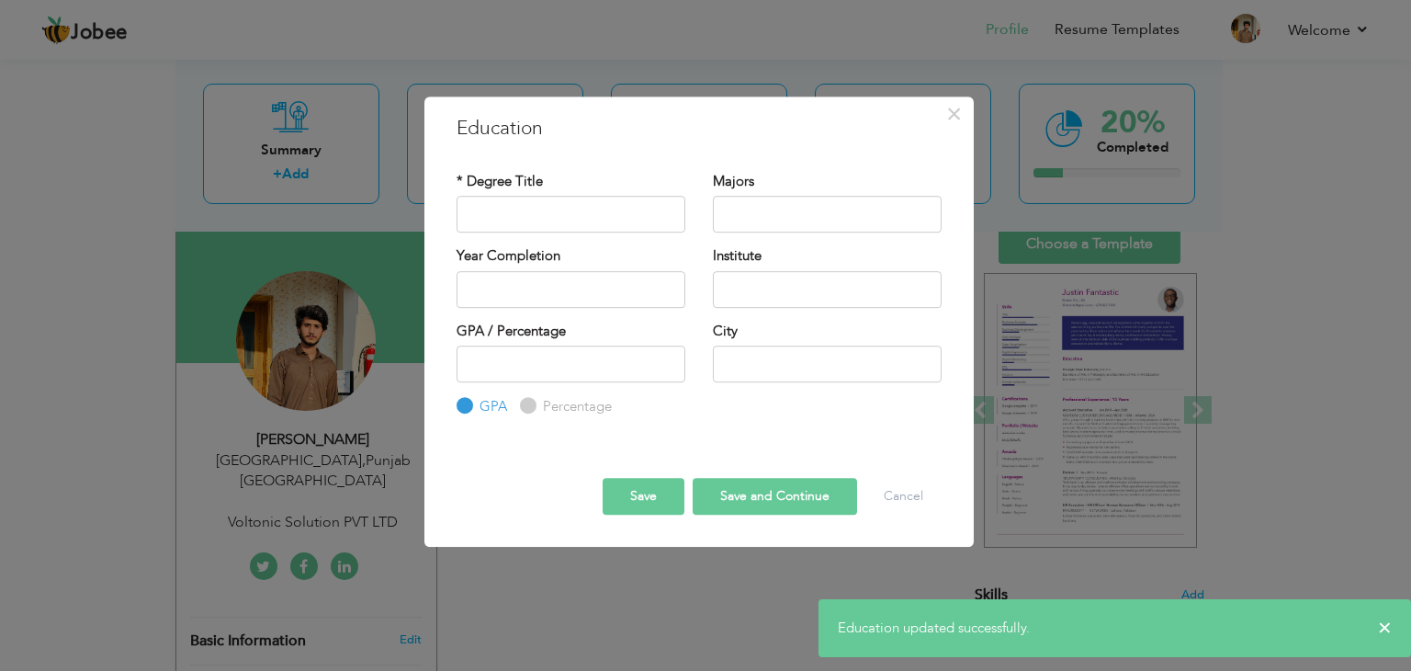
click at [661, 494] on button "Save" at bounding box center [644, 496] width 82 height 37
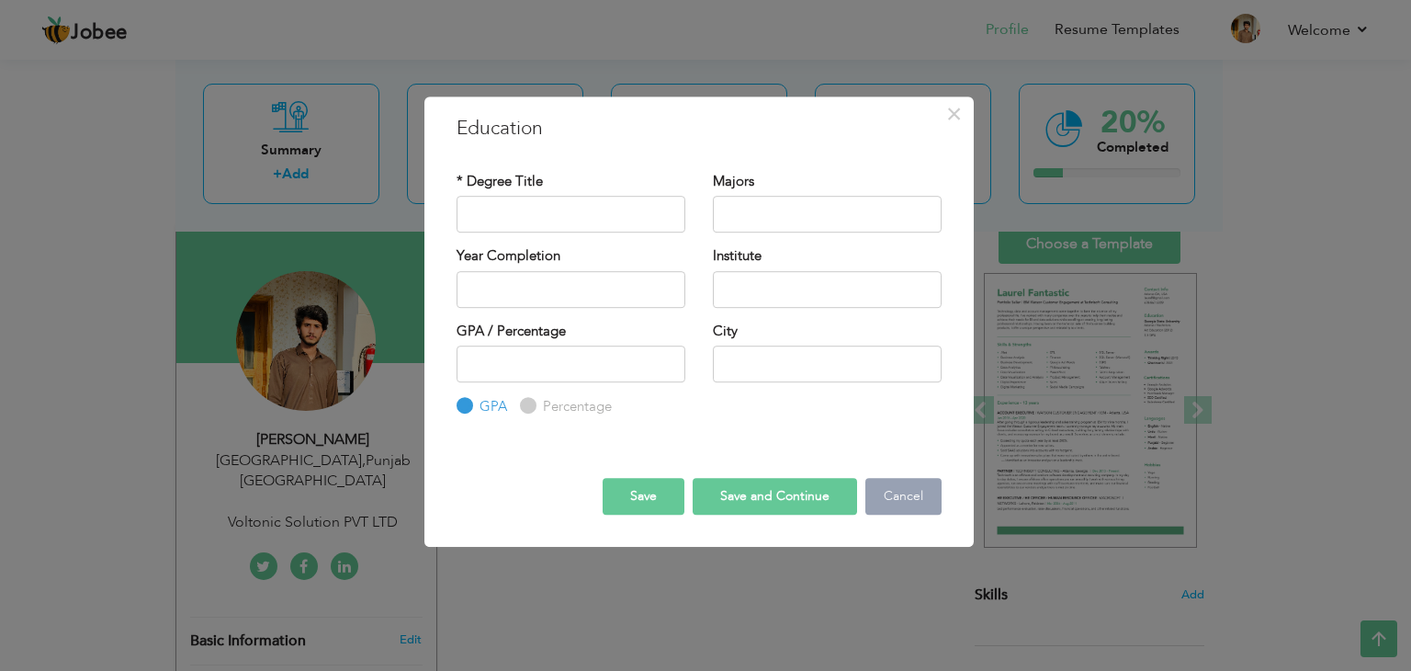
click at [910, 497] on button "Cancel" at bounding box center [903, 496] width 76 height 37
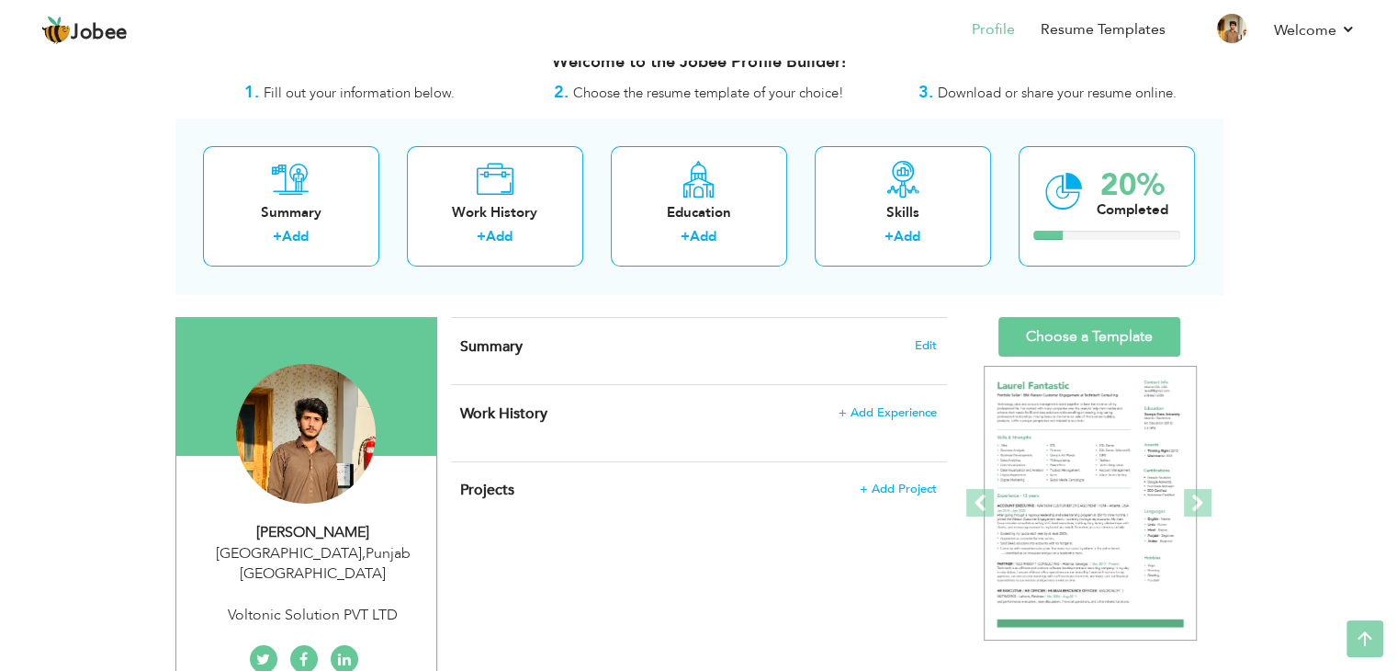
scroll to position [0, 0]
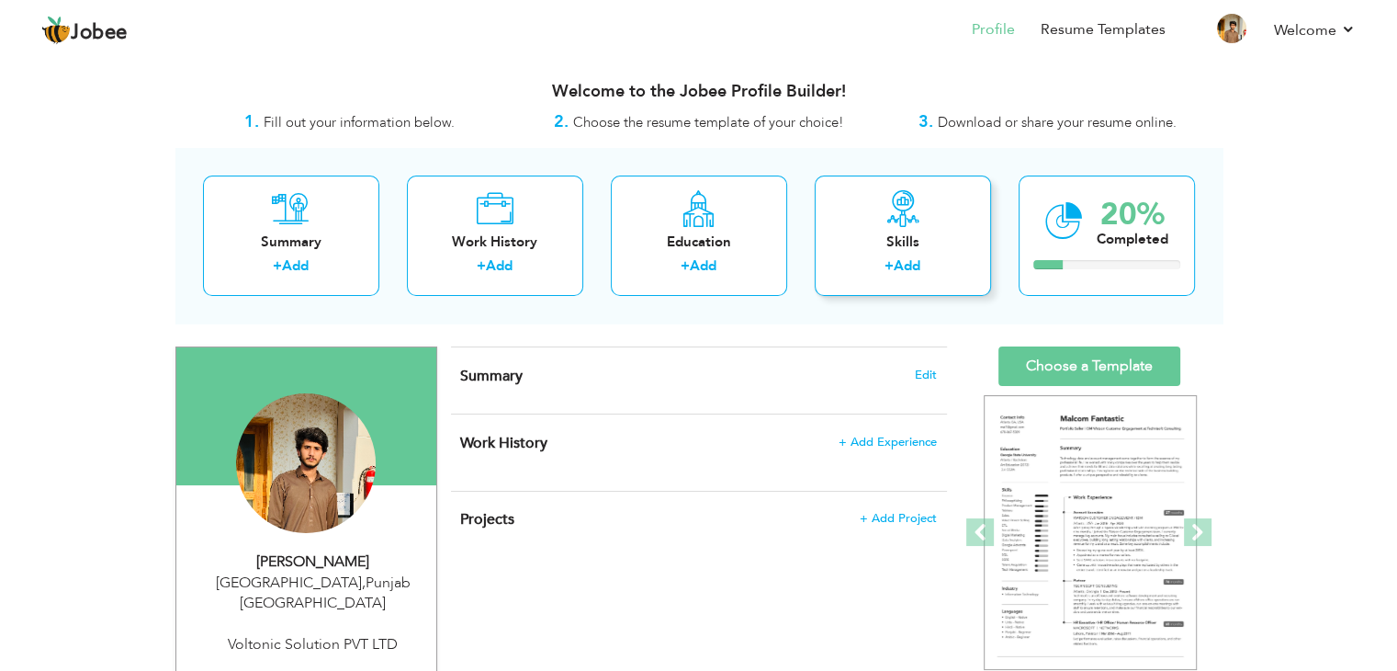
click at [869, 273] on div "+ Add" at bounding box center [903, 268] width 147 height 24
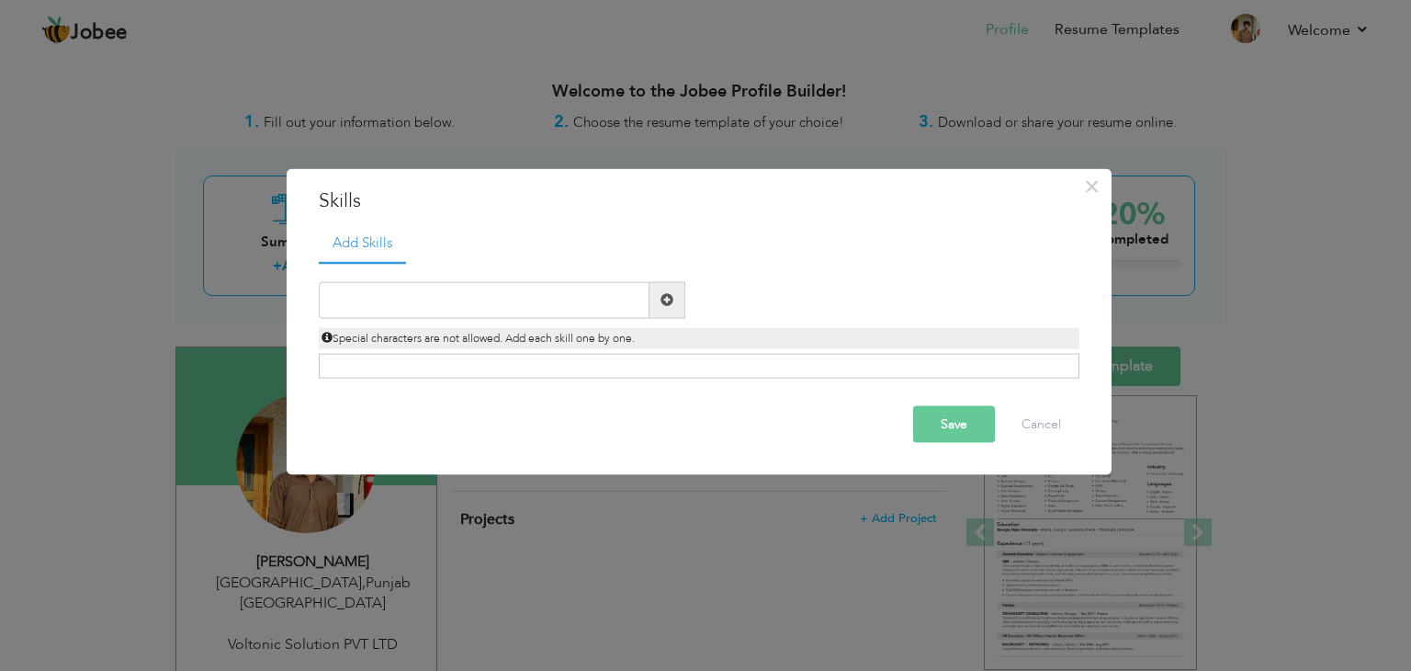
click at [672, 306] on span at bounding box center [667, 299] width 13 height 13
click at [667, 293] on span at bounding box center [667, 299] width 13 height 13
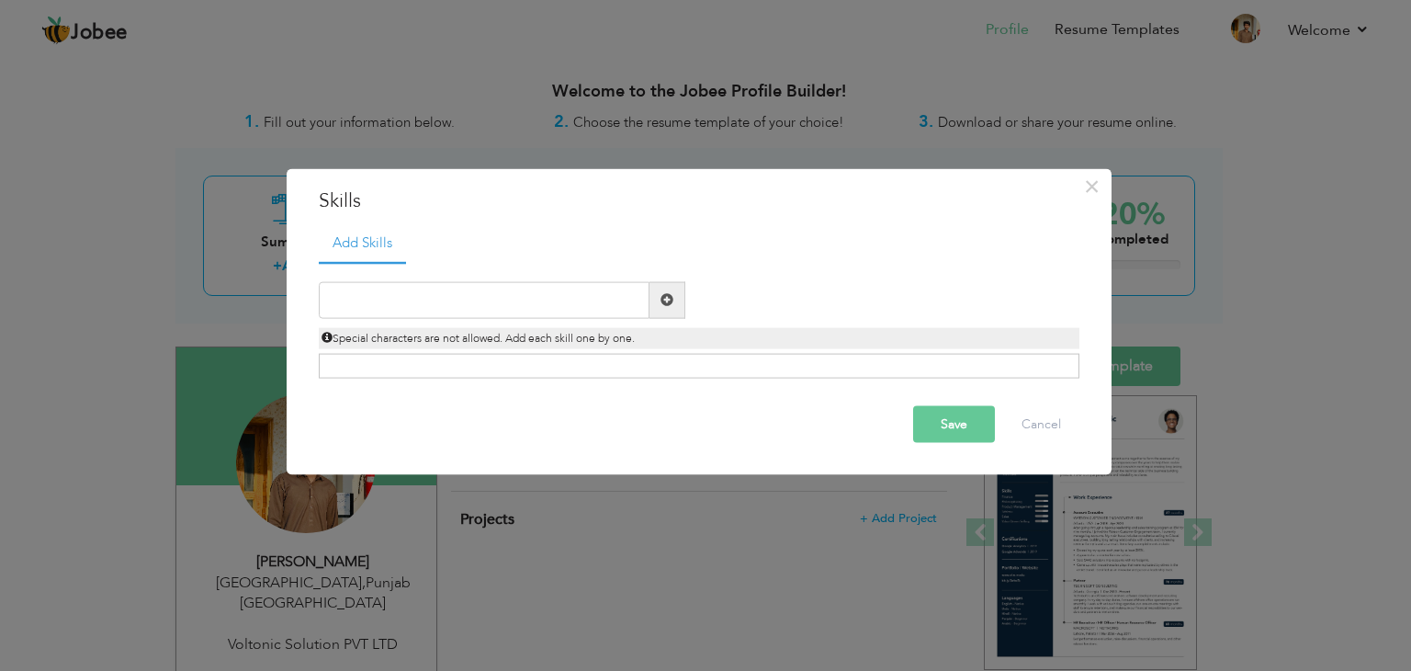
click at [665, 303] on span at bounding box center [667, 299] width 13 height 13
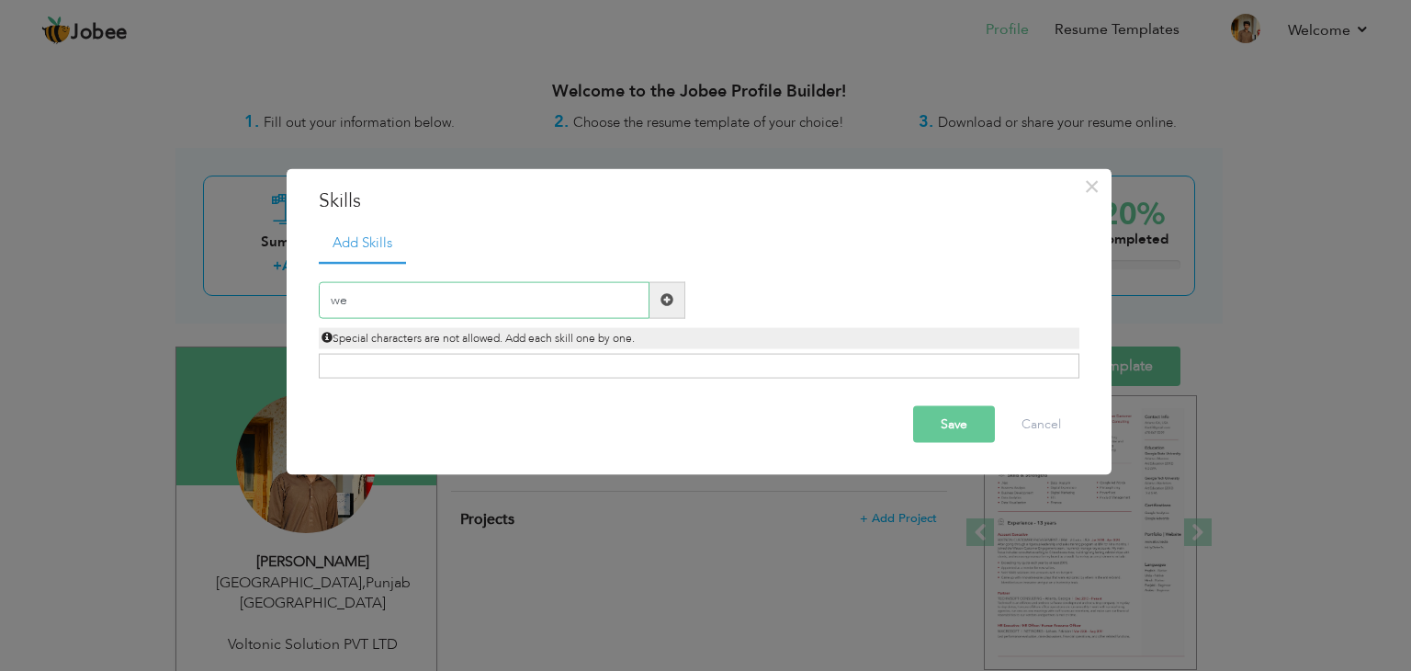
type input "w"
click at [659, 297] on span at bounding box center [667, 299] width 36 height 37
click at [672, 303] on span at bounding box center [667, 299] width 13 height 13
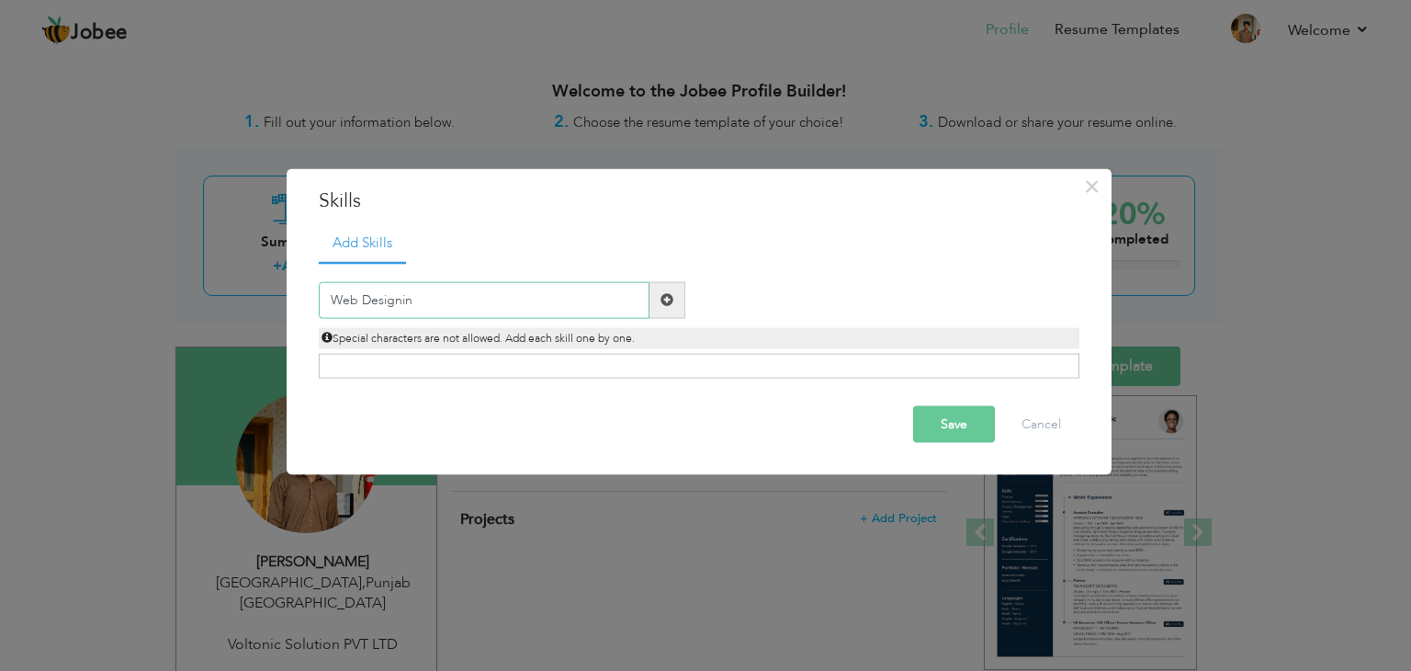
type input "Web Designing"
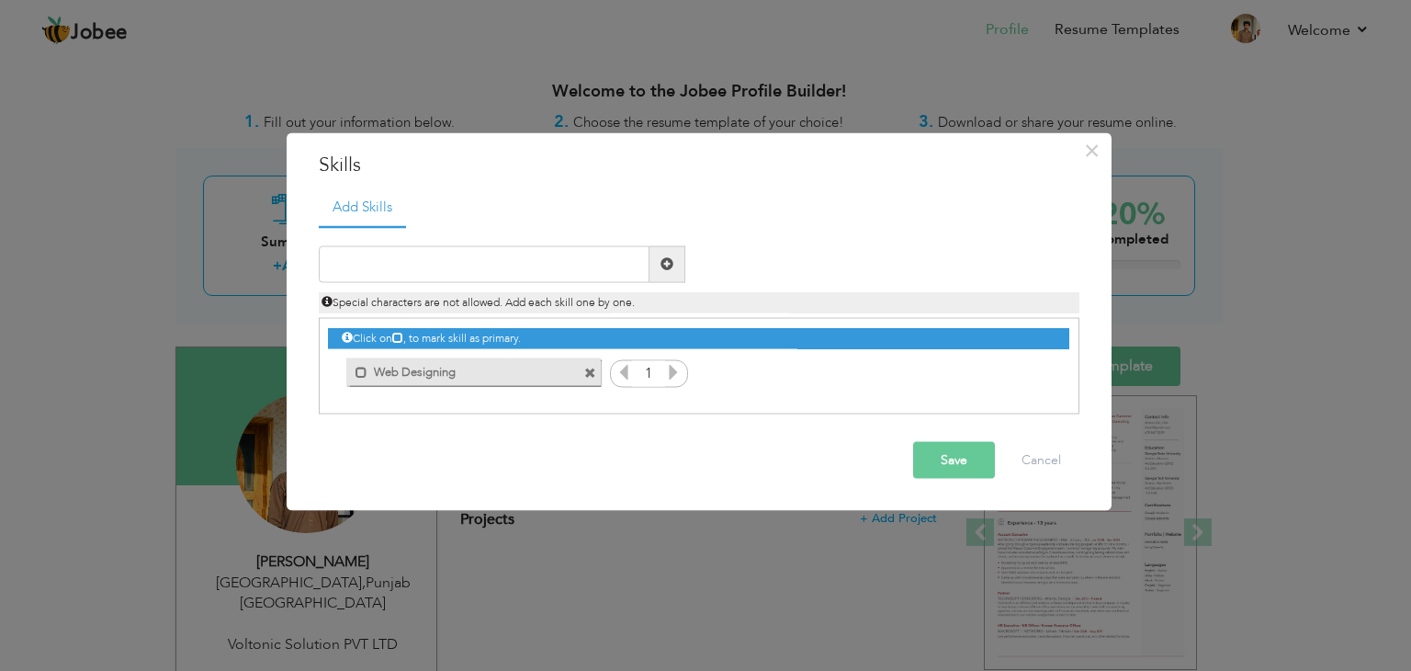
click at [670, 376] on icon at bounding box center [673, 371] width 17 height 17
click at [624, 372] on icon at bounding box center [623, 371] width 17 height 17
click at [354, 371] on span at bounding box center [356, 367] width 21 height 18
click at [364, 375] on span at bounding box center [365, 373] width 12 height 12
click at [469, 267] on input "text" at bounding box center [484, 263] width 331 height 37
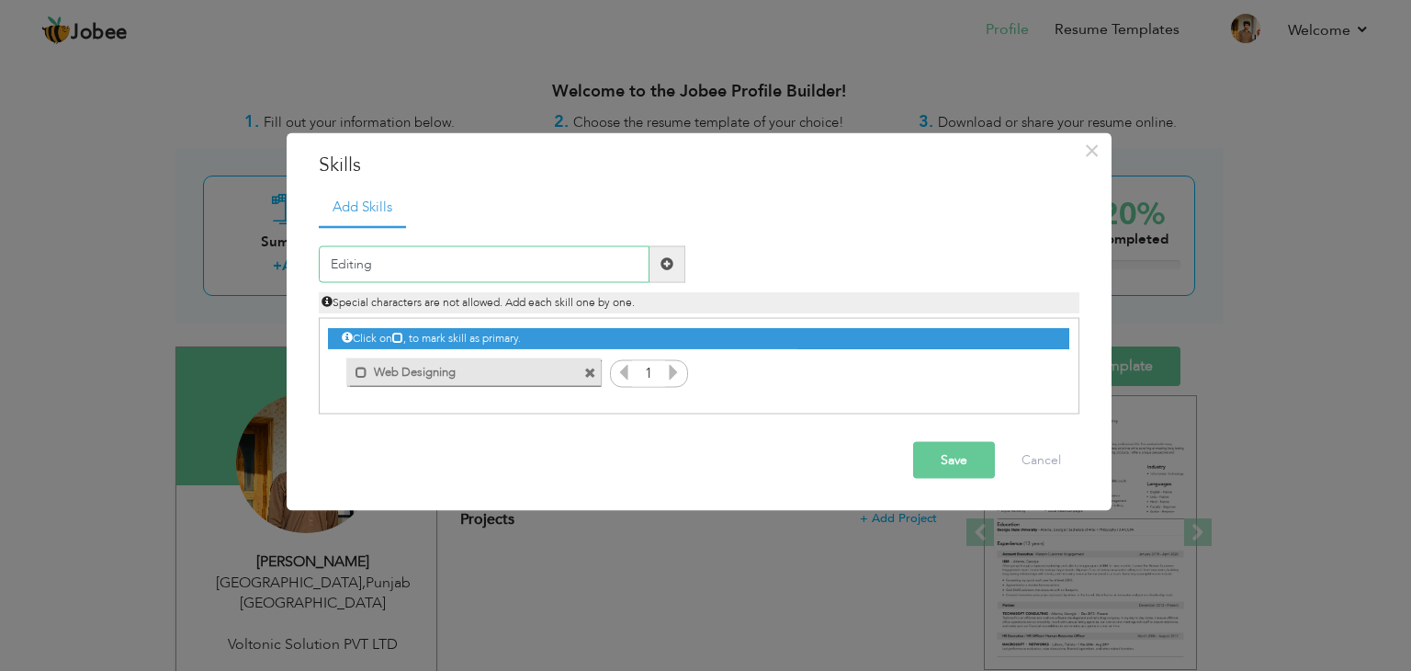
type input "Editing"
click at [672, 267] on span at bounding box center [667, 263] width 13 height 13
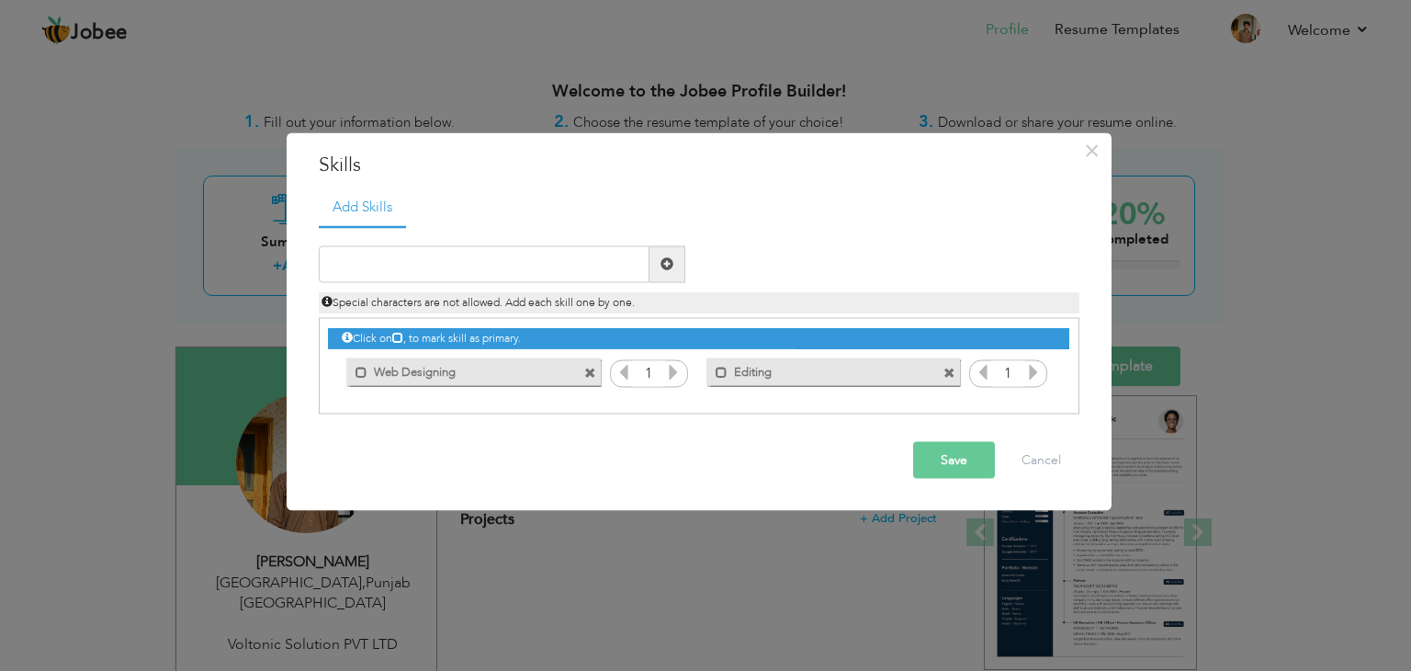
click at [952, 468] on button "Save" at bounding box center [954, 459] width 82 height 37
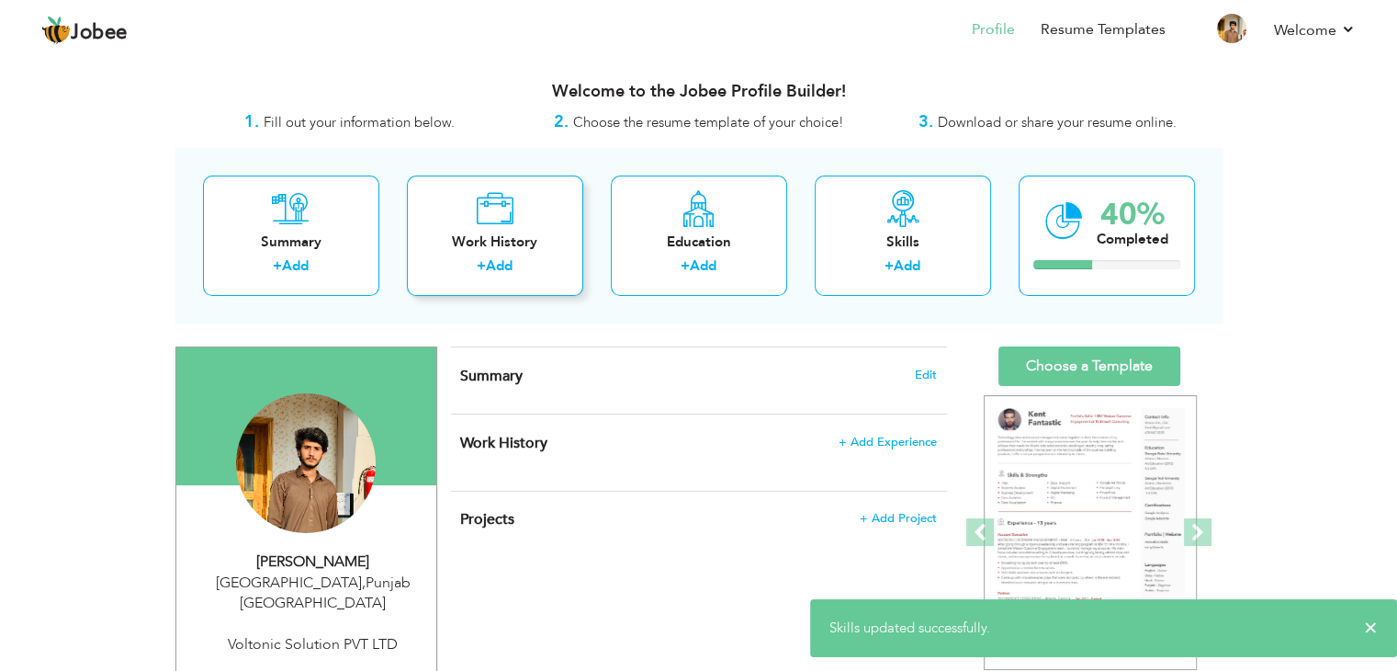
click at [483, 272] on label "+" at bounding box center [481, 265] width 9 height 19
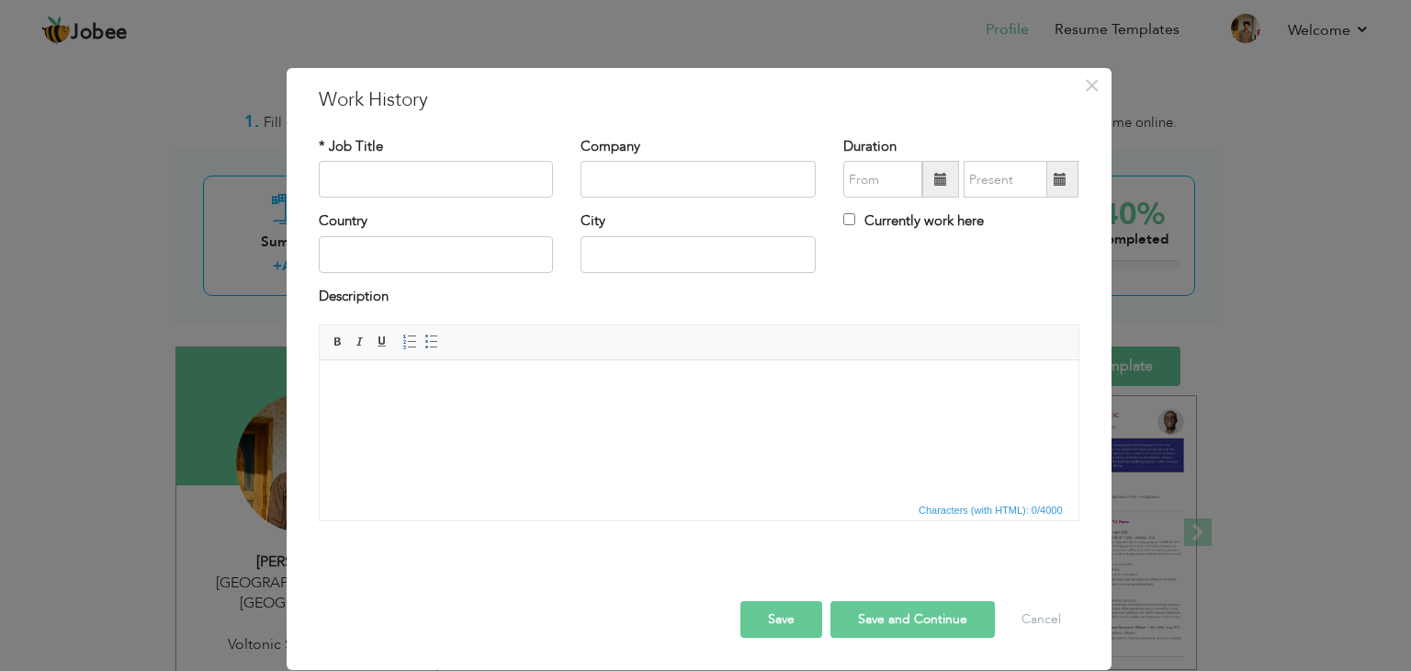
click at [576, 416] on html at bounding box center [698, 388] width 759 height 56
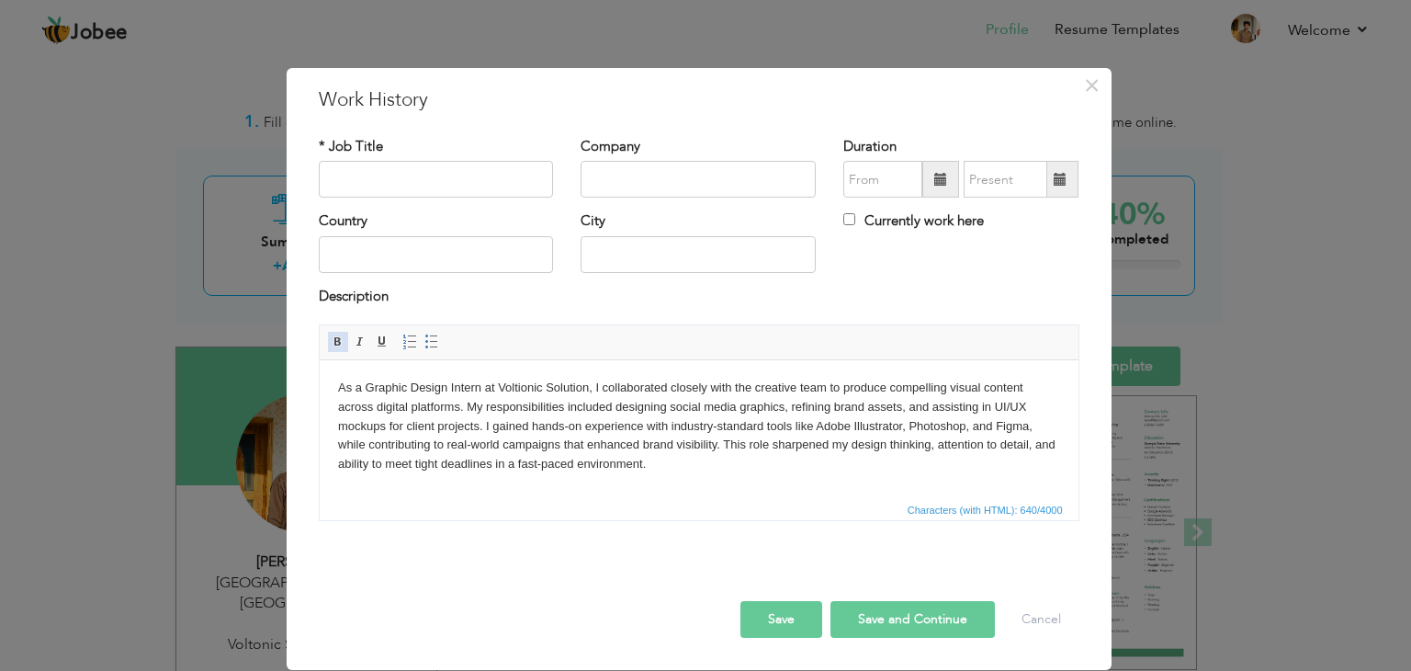
click at [333, 333] on link "Bold" at bounding box center [338, 342] width 20 height 20
click at [338, 344] on span at bounding box center [338, 341] width 15 height 15
click at [424, 340] on span at bounding box center [431, 341] width 15 height 15
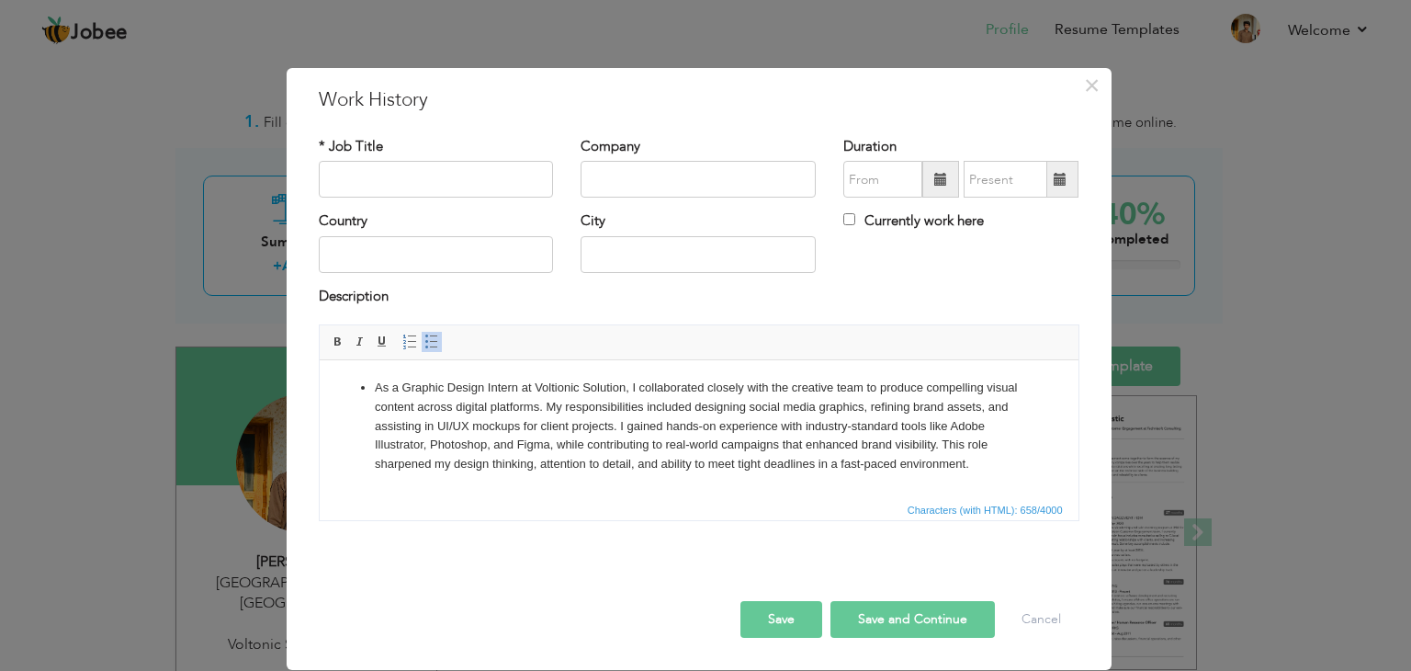
click at [424, 340] on span at bounding box center [431, 341] width 15 height 15
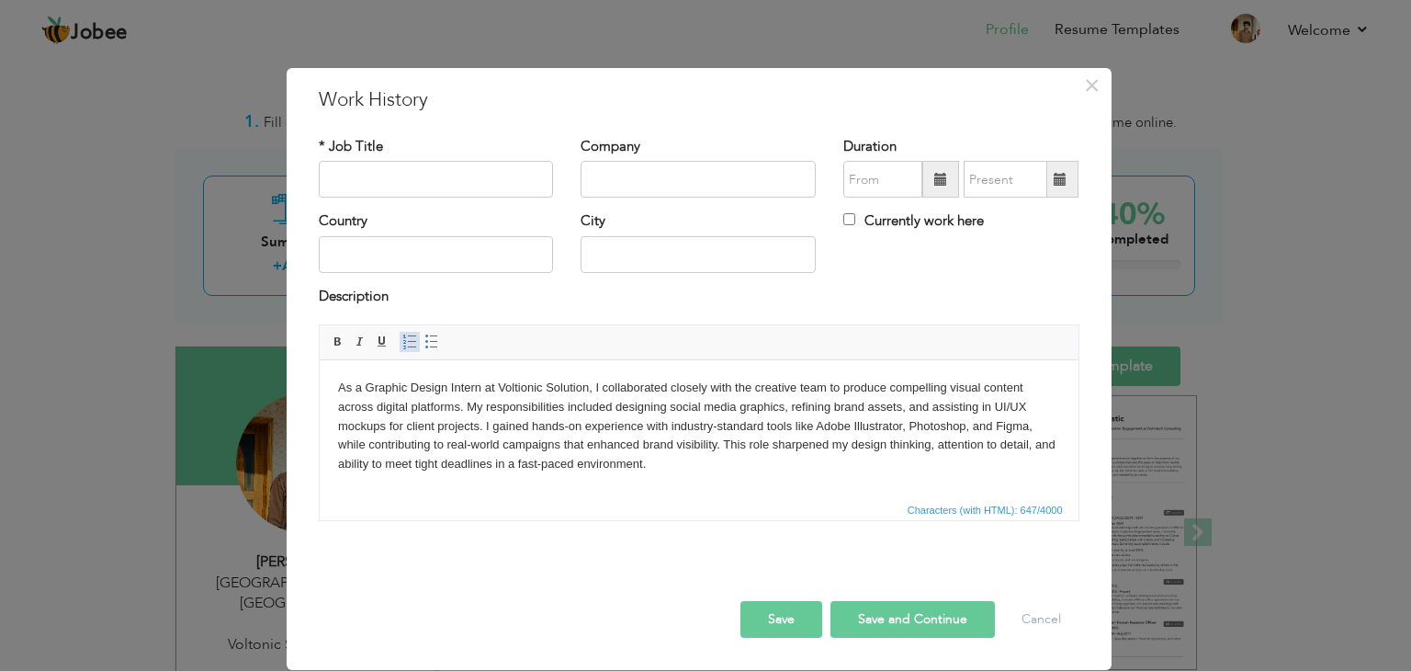
click at [404, 340] on span at bounding box center [409, 341] width 15 height 15
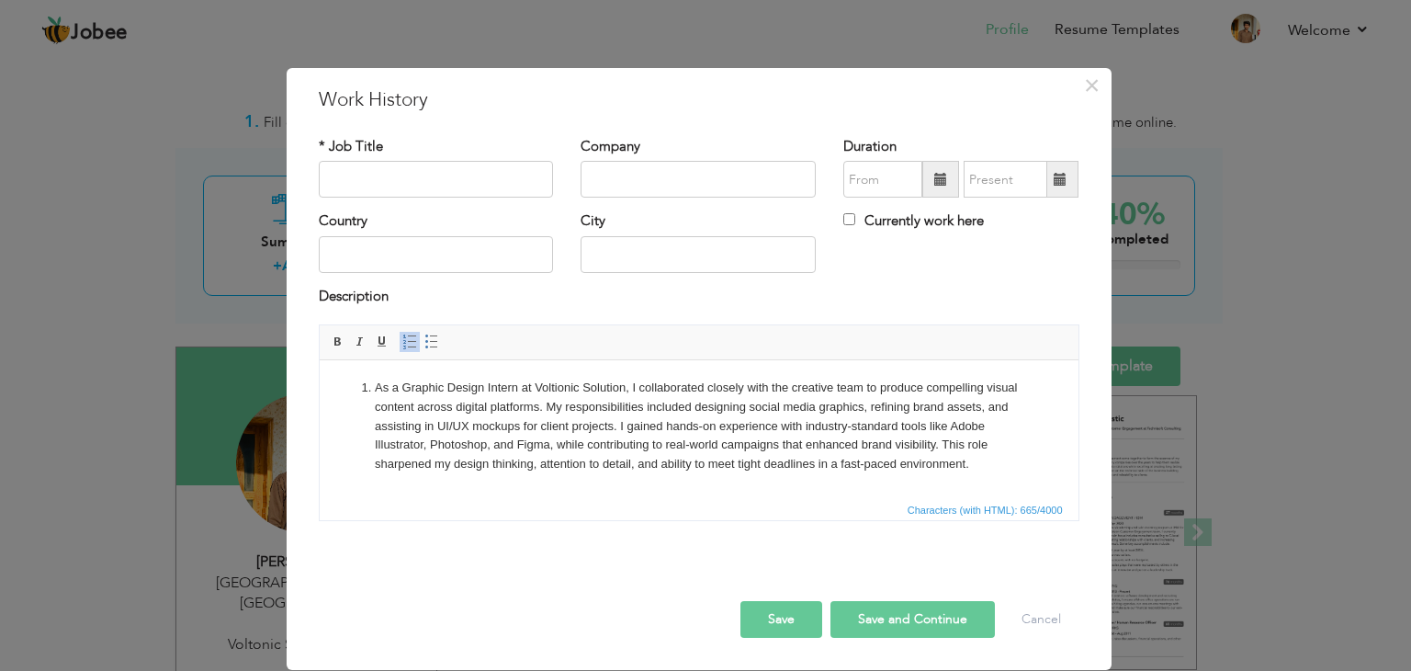
click at [404, 340] on span at bounding box center [409, 341] width 15 height 15
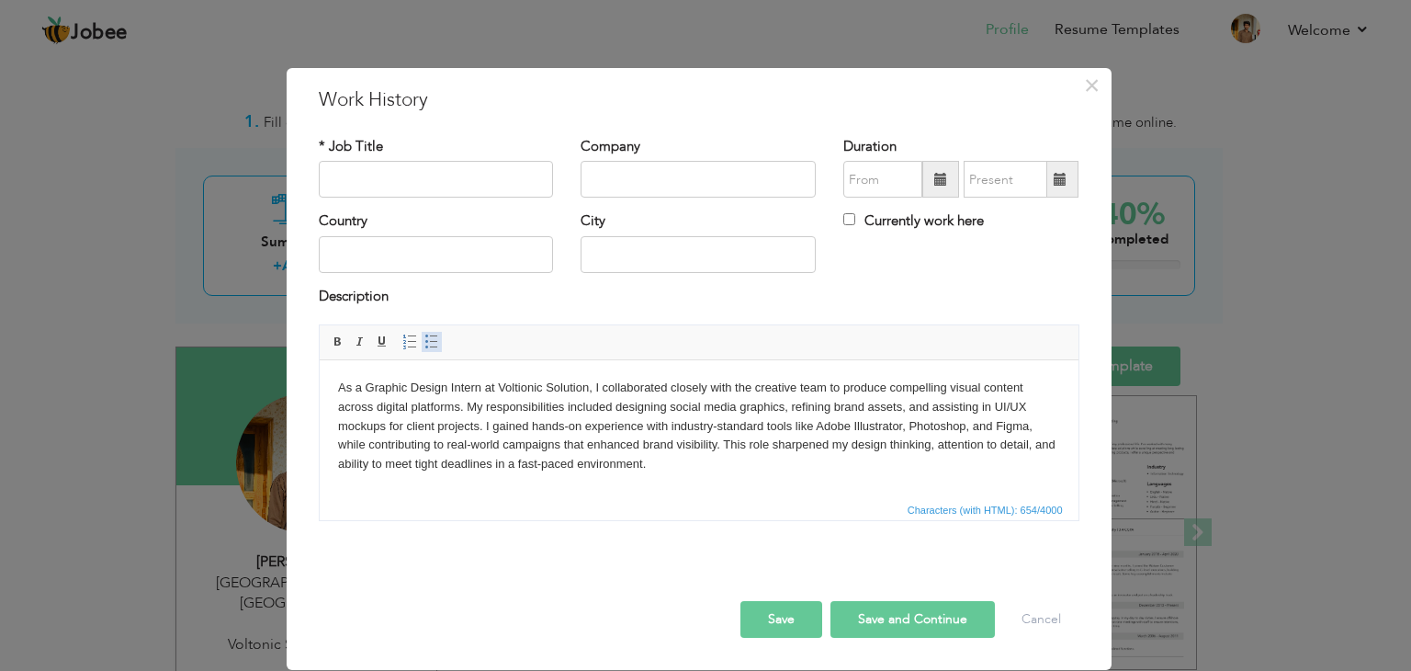
click at [423, 343] on link "Insert/Remove Bulleted List" at bounding box center [432, 342] width 20 height 20
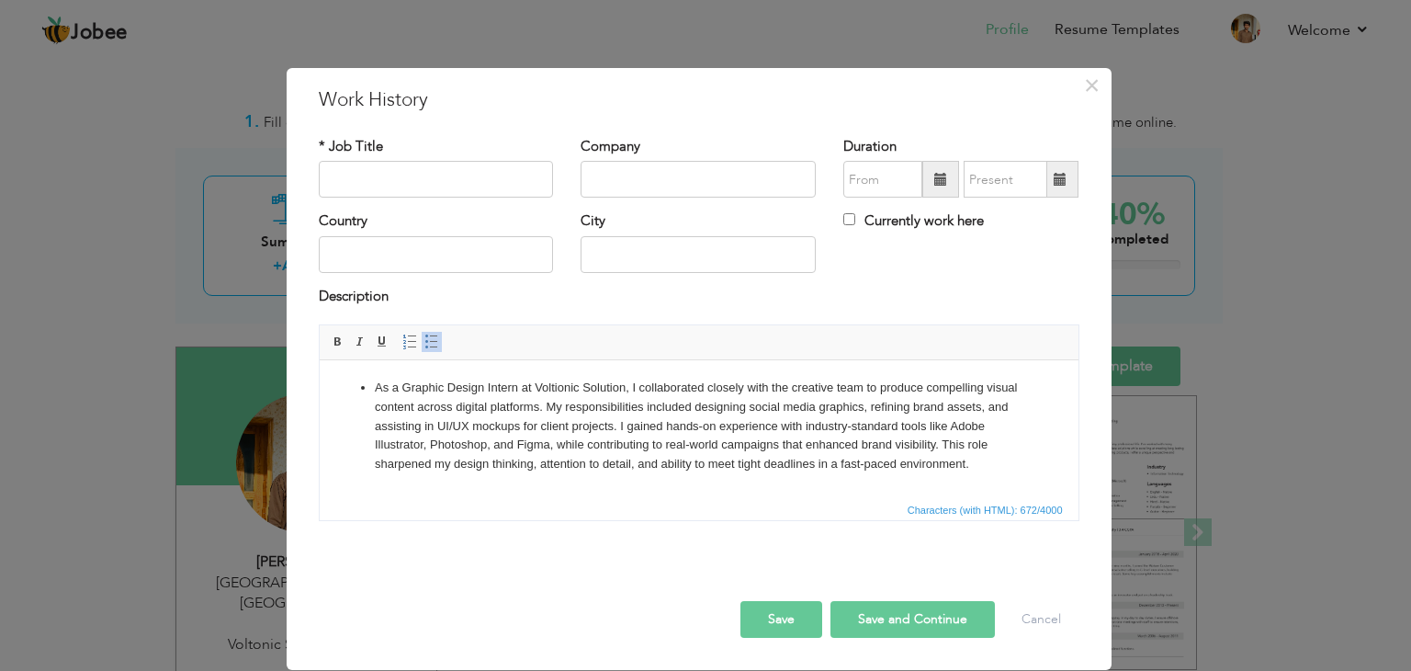
click at [428, 343] on span at bounding box center [431, 341] width 15 height 15
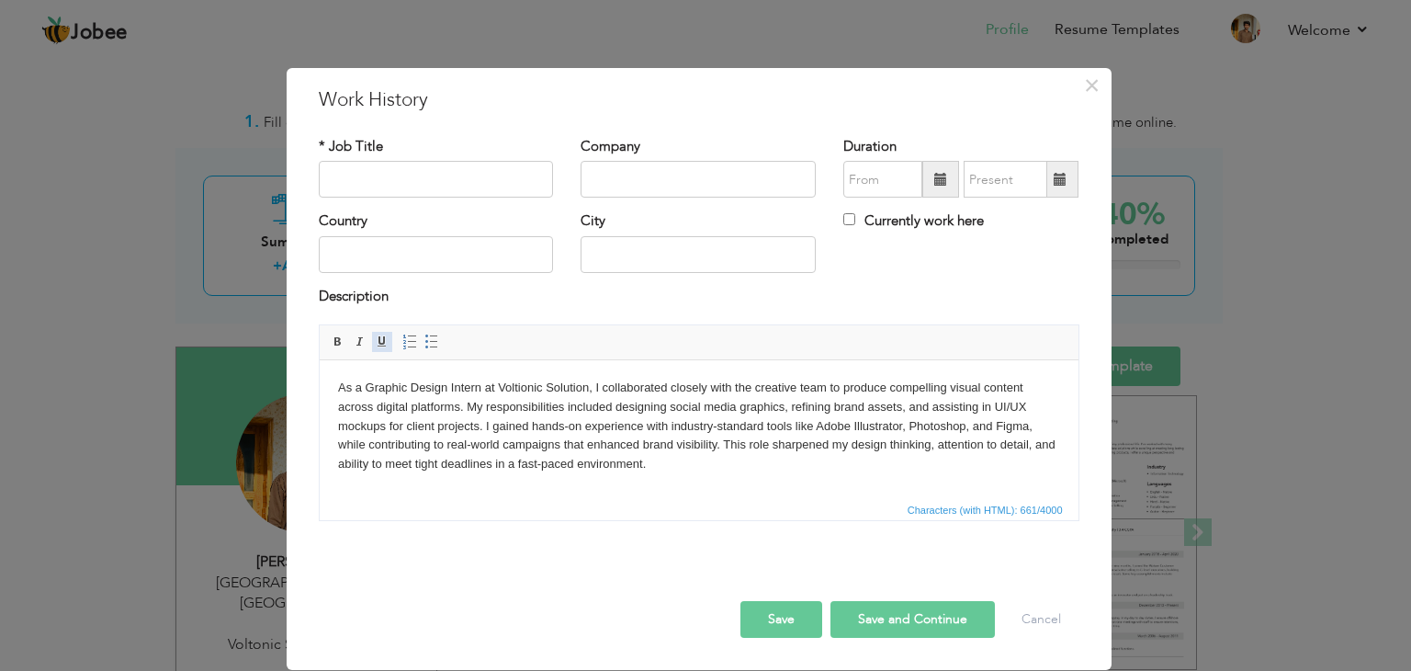
click at [379, 337] on span at bounding box center [382, 341] width 15 height 15
click at [375, 336] on span at bounding box center [382, 341] width 15 height 15
click at [358, 344] on span at bounding box center [360, 341] width 15 height 15
click at [356, 340] on span at bounding box center [360, 341] width 15 height 15
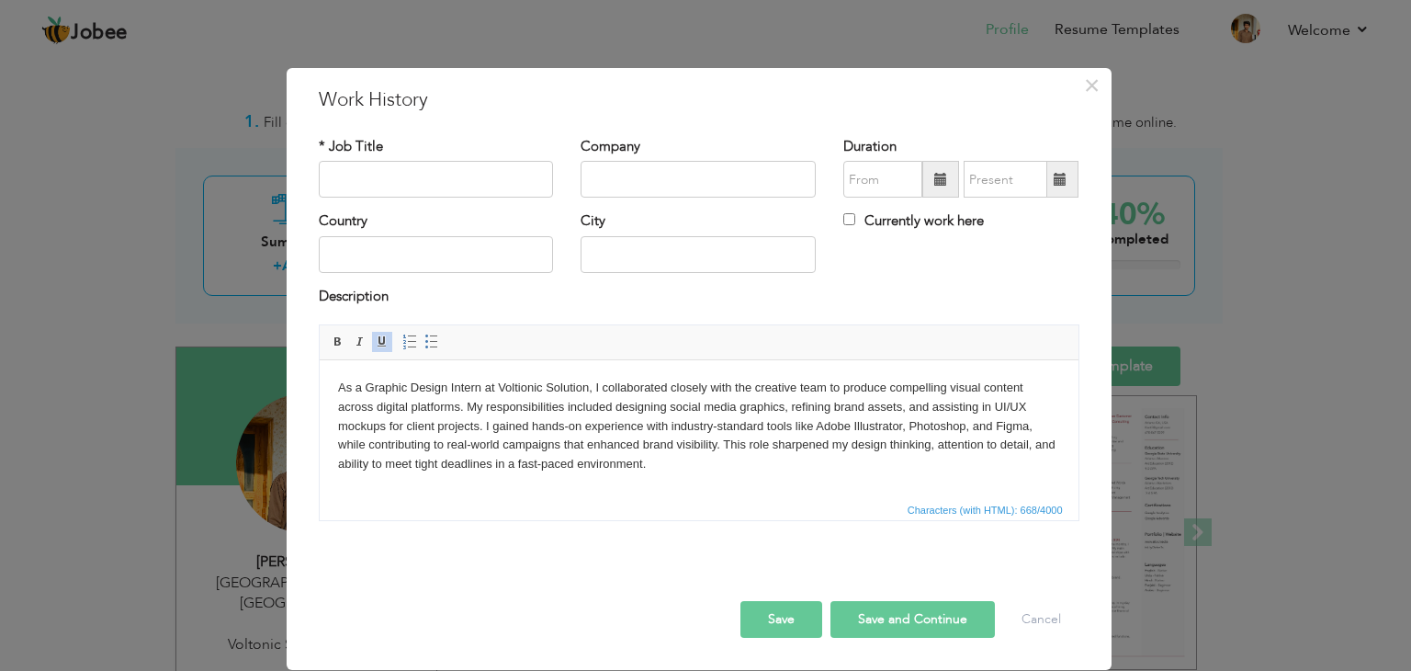
click at [386, 343] on span at bounding box center [382, 341] width 15 height 15
click at [648, 260] on input "text" at bounding box center [698, 254] width 235 height 37
type input "[GEOGRAPHIC_DATA]"
click at [494, 256] on input "text" at bounding box center [436, 254] width 235 height 37
type input "[GEOGRAPHIC_DATA]"
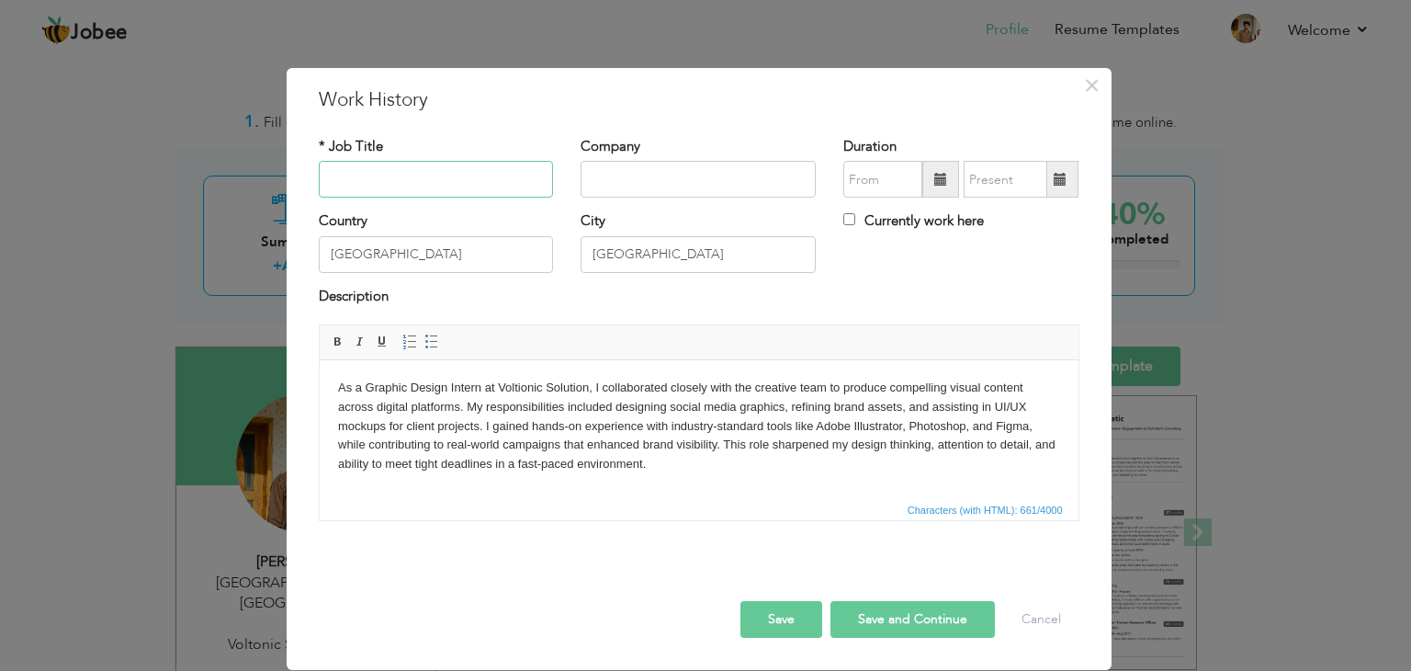
click at [456, 165] on input "text" at bounding box center [436, 179] width 235 height 37
type input "Graphic Intern"
click at [739, 181] on input "text" at bounding box center [698, 179] width 235 height 37
type input "Voltonic Solution"
type input "09/2025"
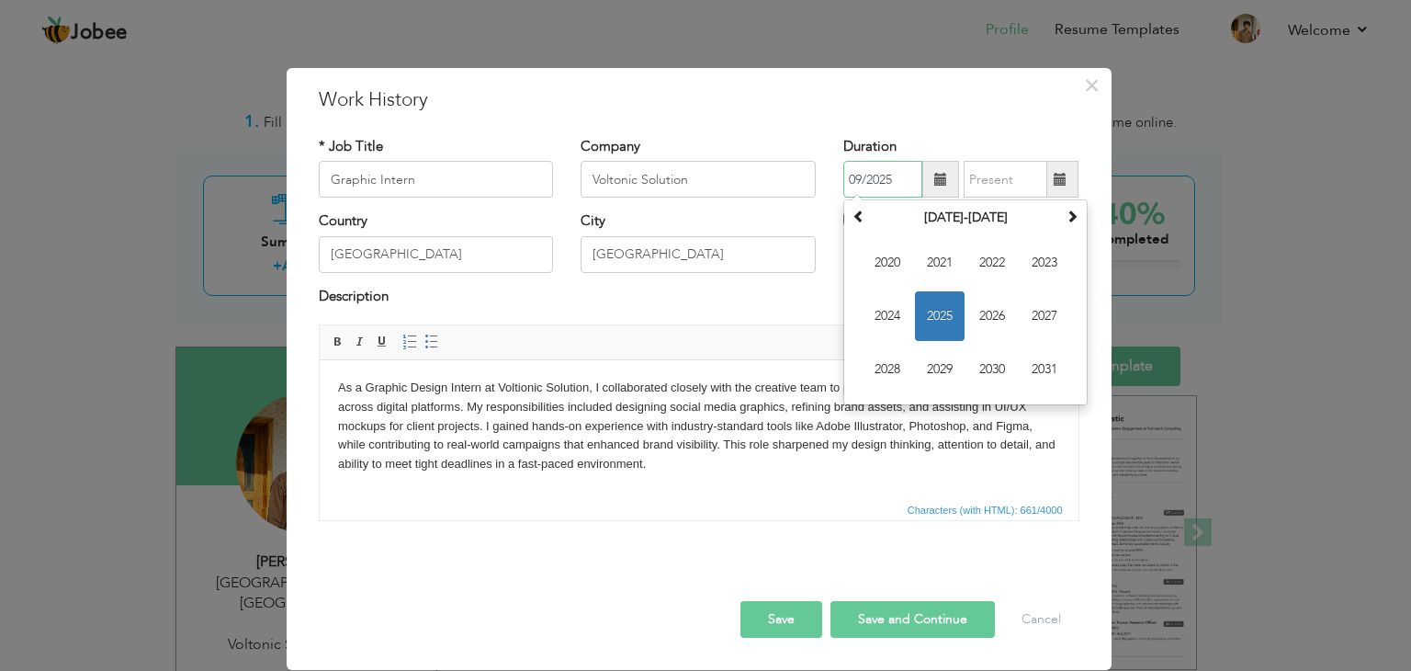
click at [916, 178] on input "09/2025" at bounding box center [882, 179] width 79 height 37
type input "09/2025"
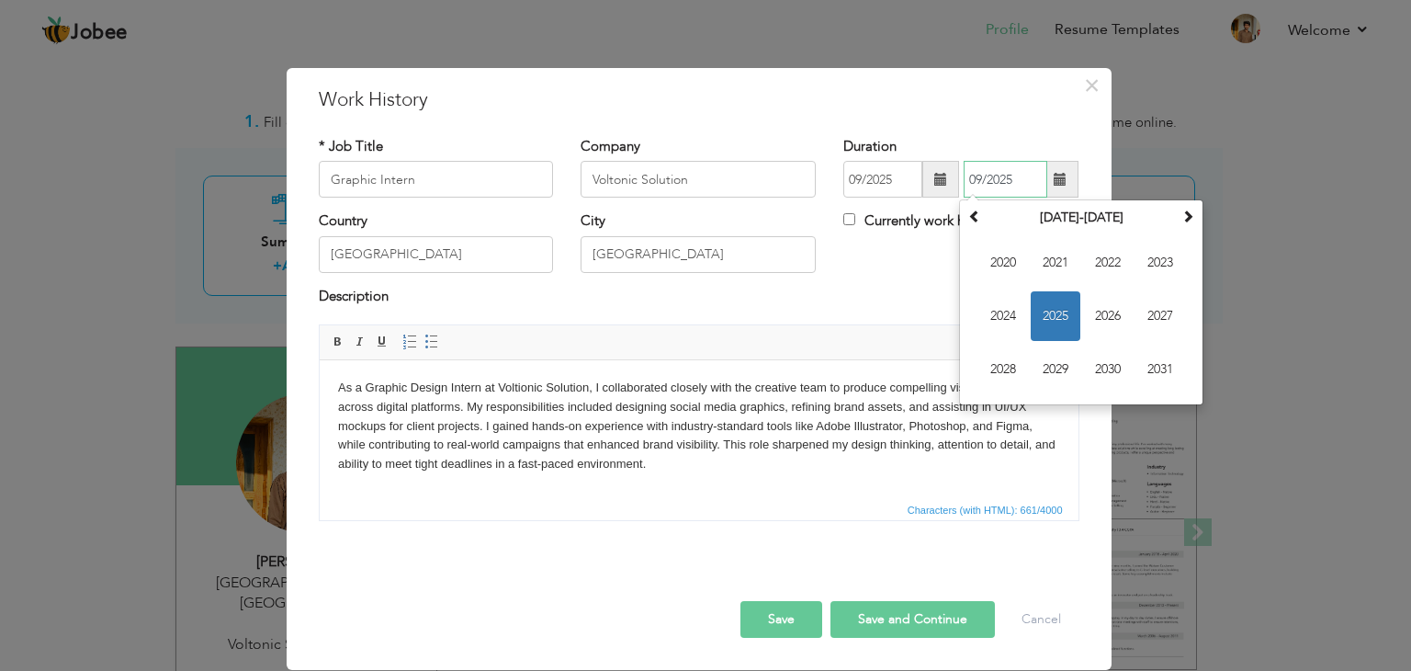
click at [1025, 180] on input "09/2025" at bounding box center [1006, 179] width 84 height 37
click at [864, 175] on input "09/2025" at bounding box center [882, 179] width 79 height 37
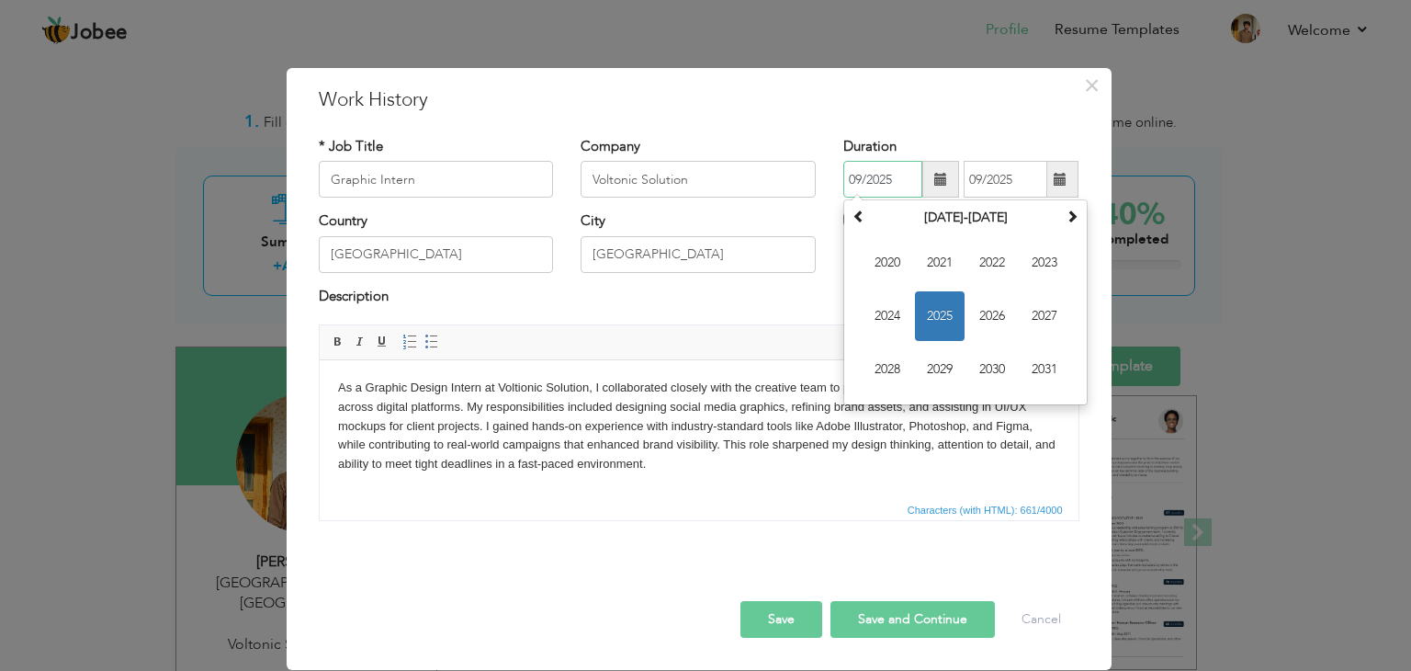
click at [954, 322] on span "2025" at bounding box center [940, 316] width 50 height 50
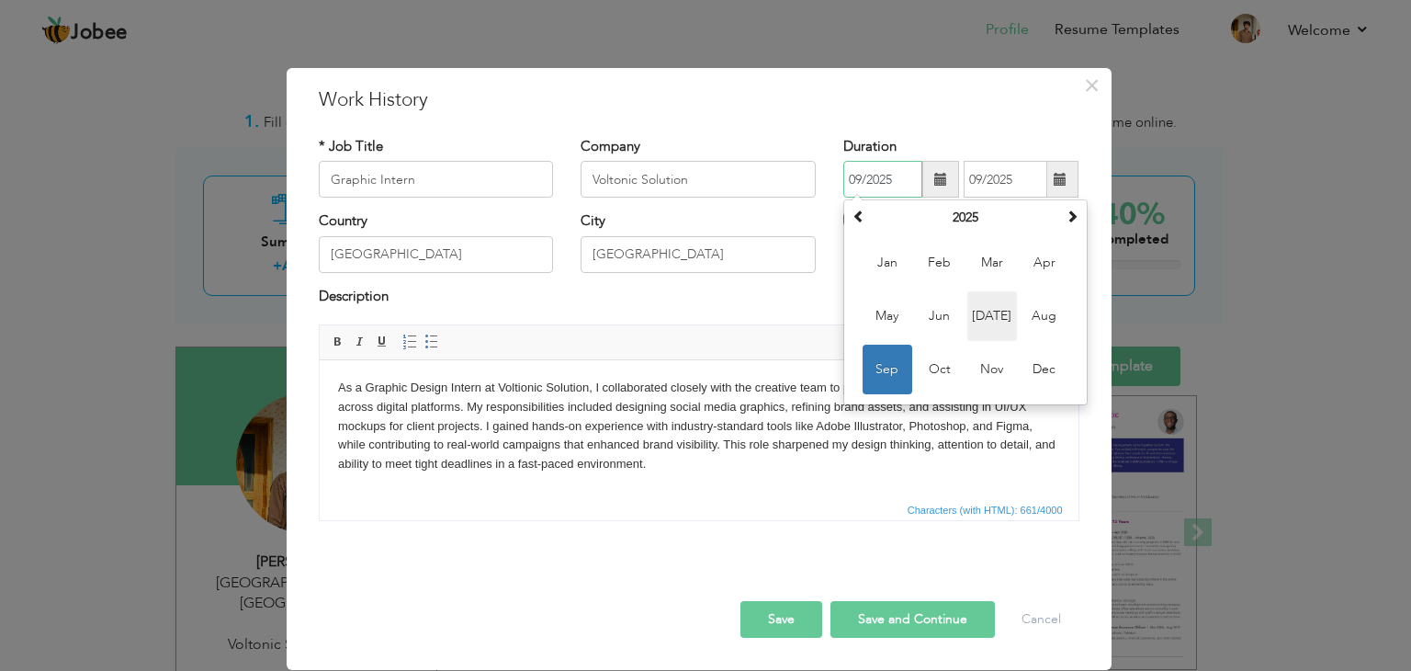
click at [992, 313] on span "Jul" at bounding box center [992, 316] width 50 height 50
type input "07/2025"
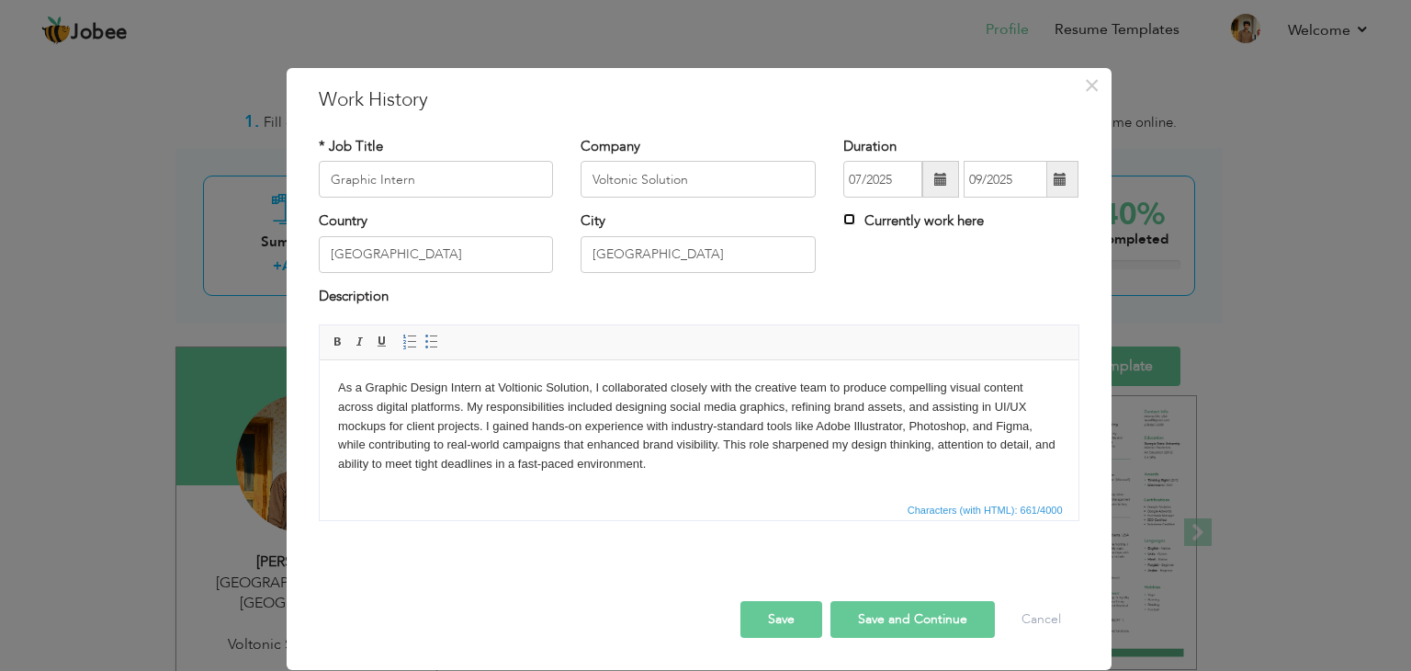
click at [849, 220] on input "Currently work here" at bounding box center [849, 219] width 12 height 12
checkbox input "true"
click at [785, 628] on button "Save" at bounding box center [781, 619] width 82 height 37
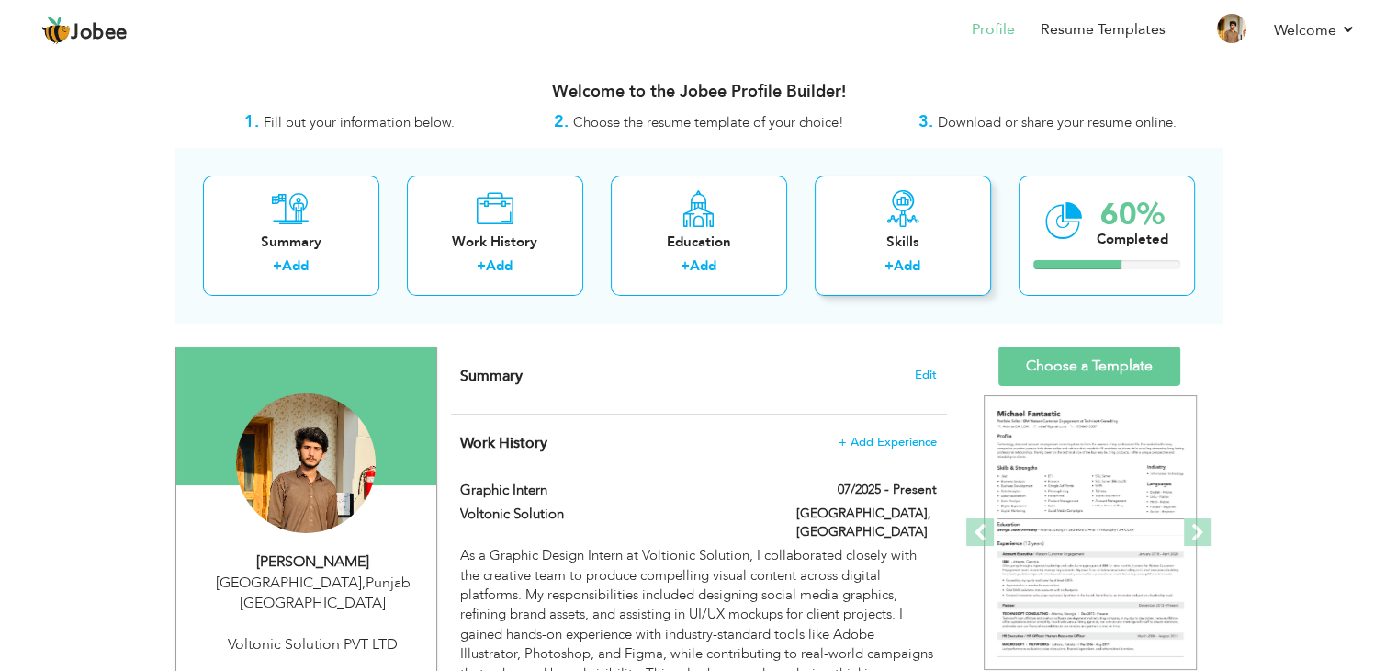
click at [913, 277] on div "+ Add" at bounding box center [903, 268] width 147 height 24
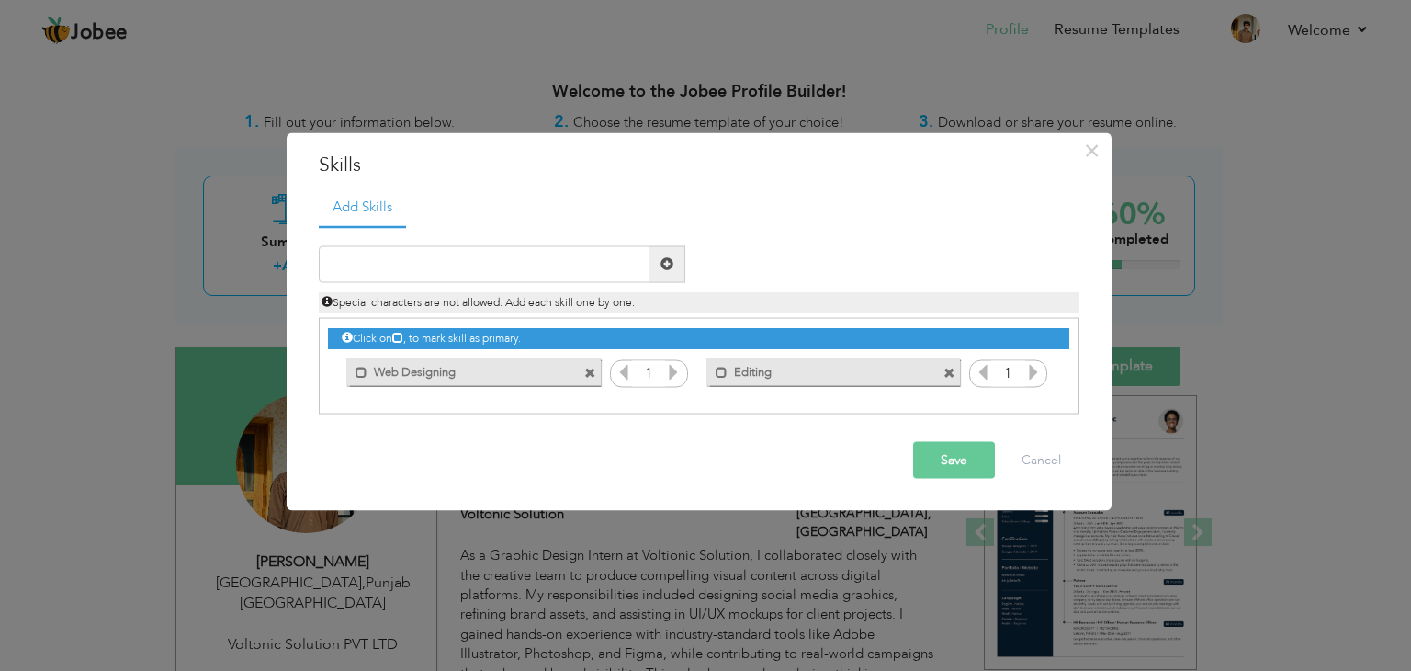
click at [950, 368] on span at bounding box center [949, 373] width 12 height 12
click at [553, 262] on input "text" at bounding box center [484, 263] width 331 height 37
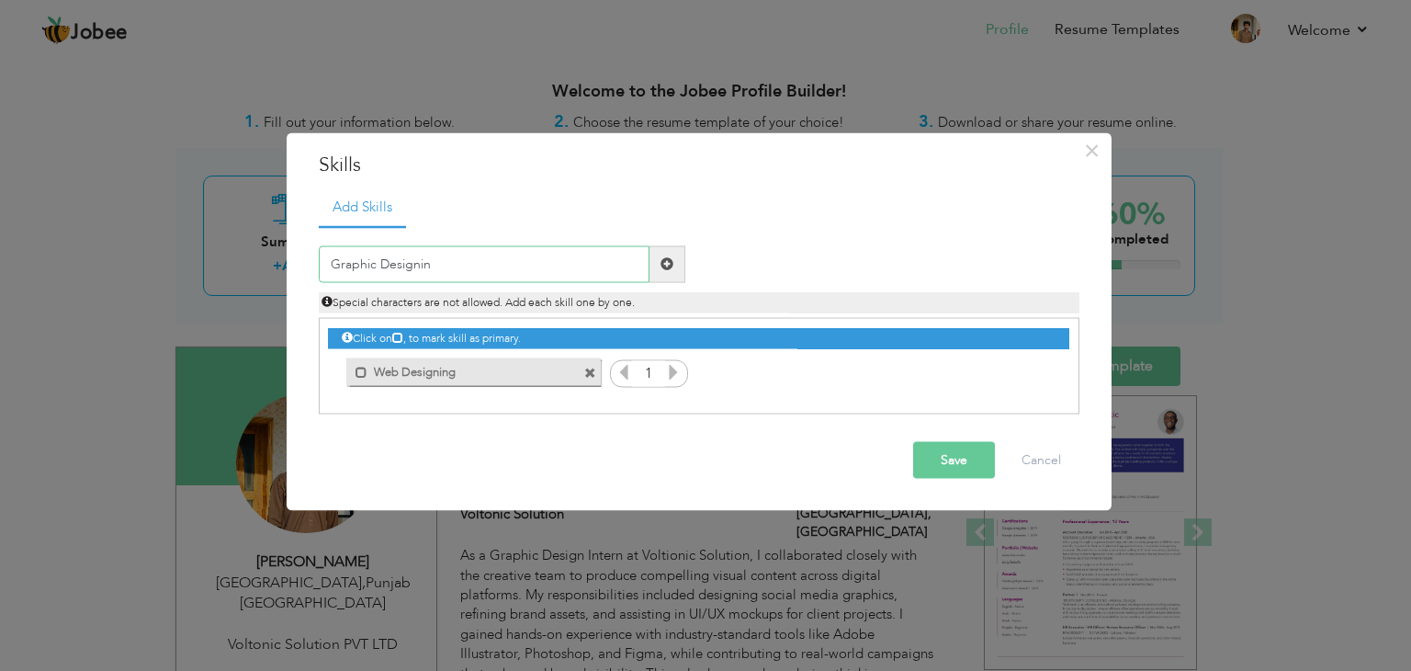
type input "Graphic Designing"
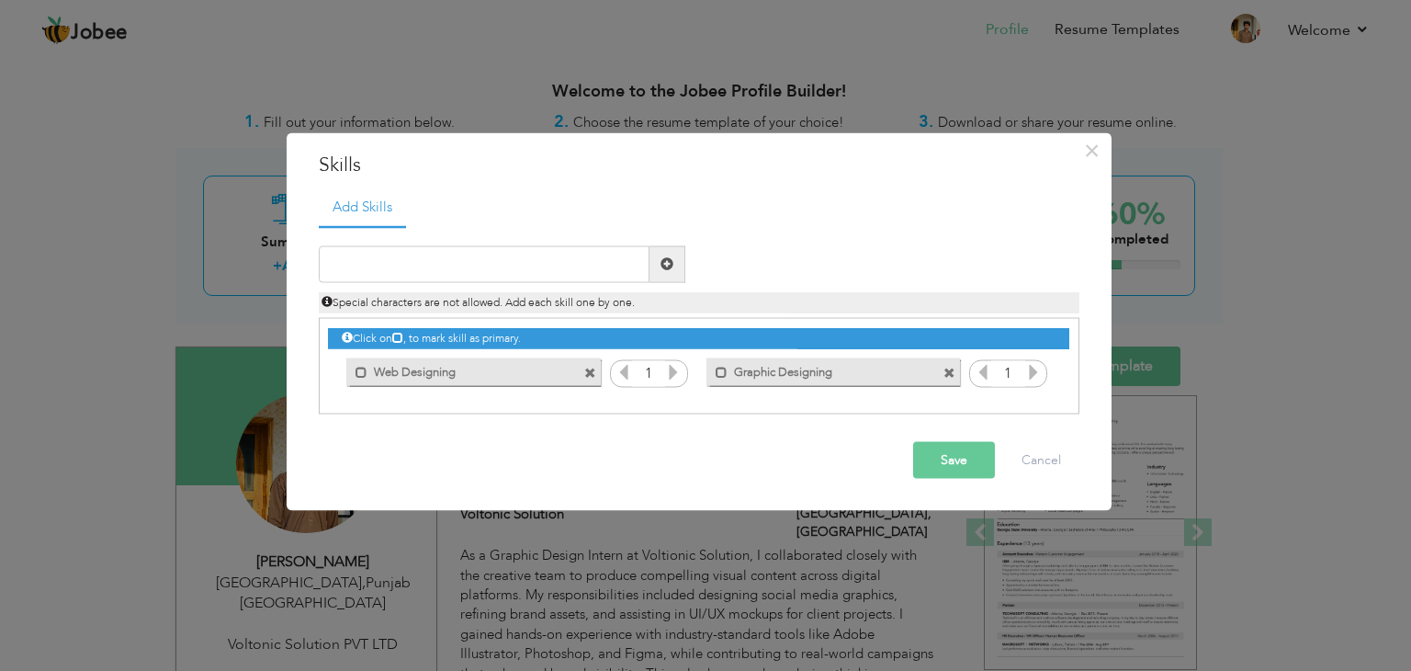
click at [929, 457] on button "Save" at bounding box center [954, 459] width 82 height 37
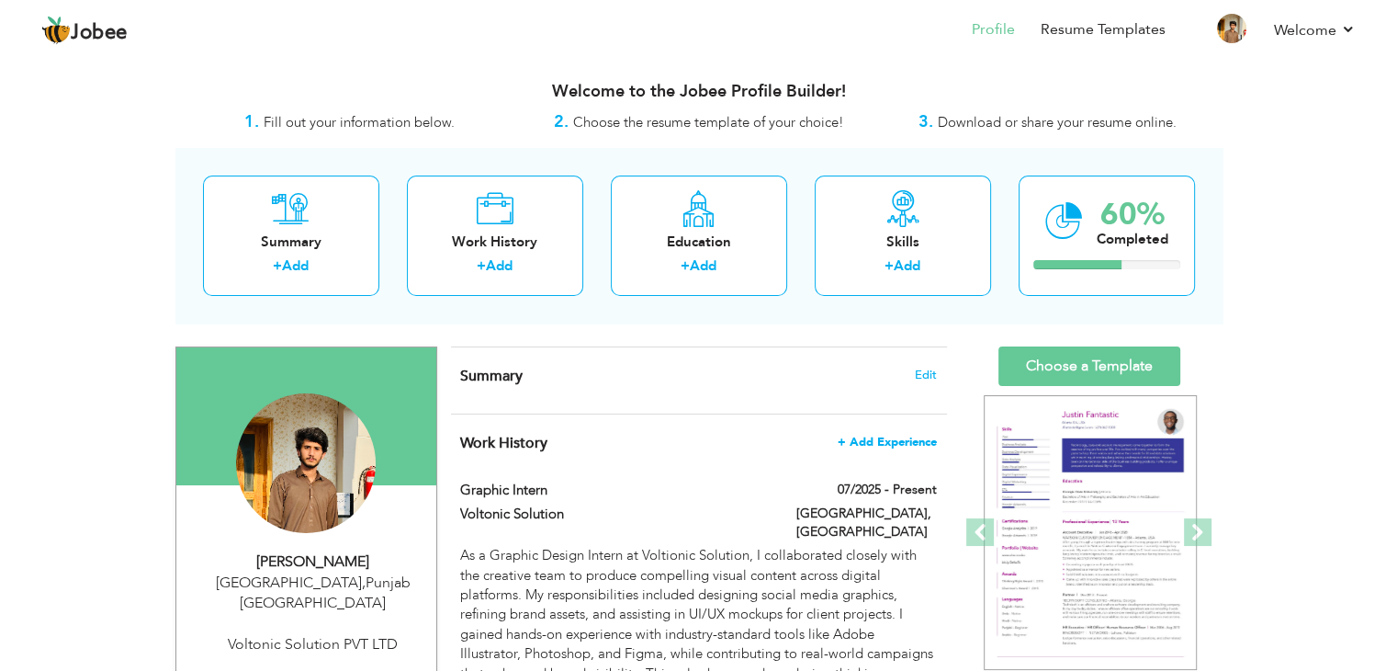
click at [891, 446] on span "+ Add Experience" at bounding box center [887, 441] width 99 height 13
checkbox input "false"
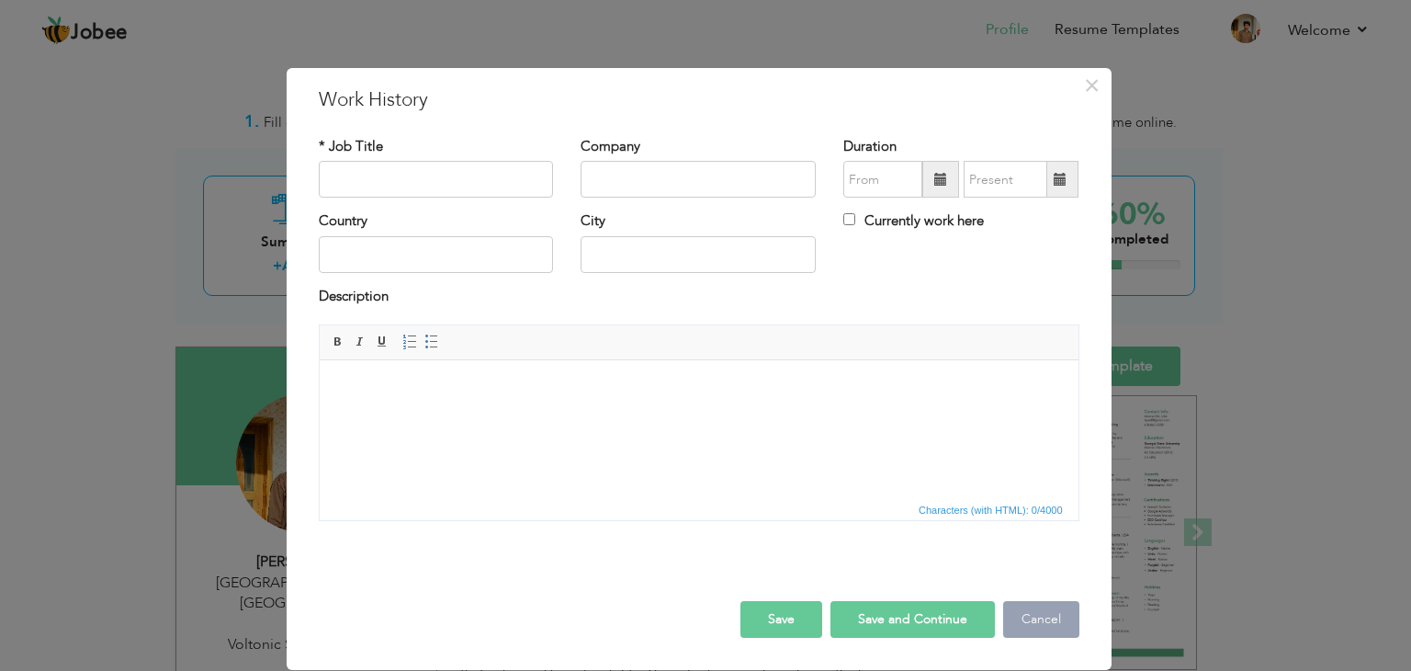
click at [1026, 614] on button "Cancel" at bounding box center [1041, 619] width 76 height 37
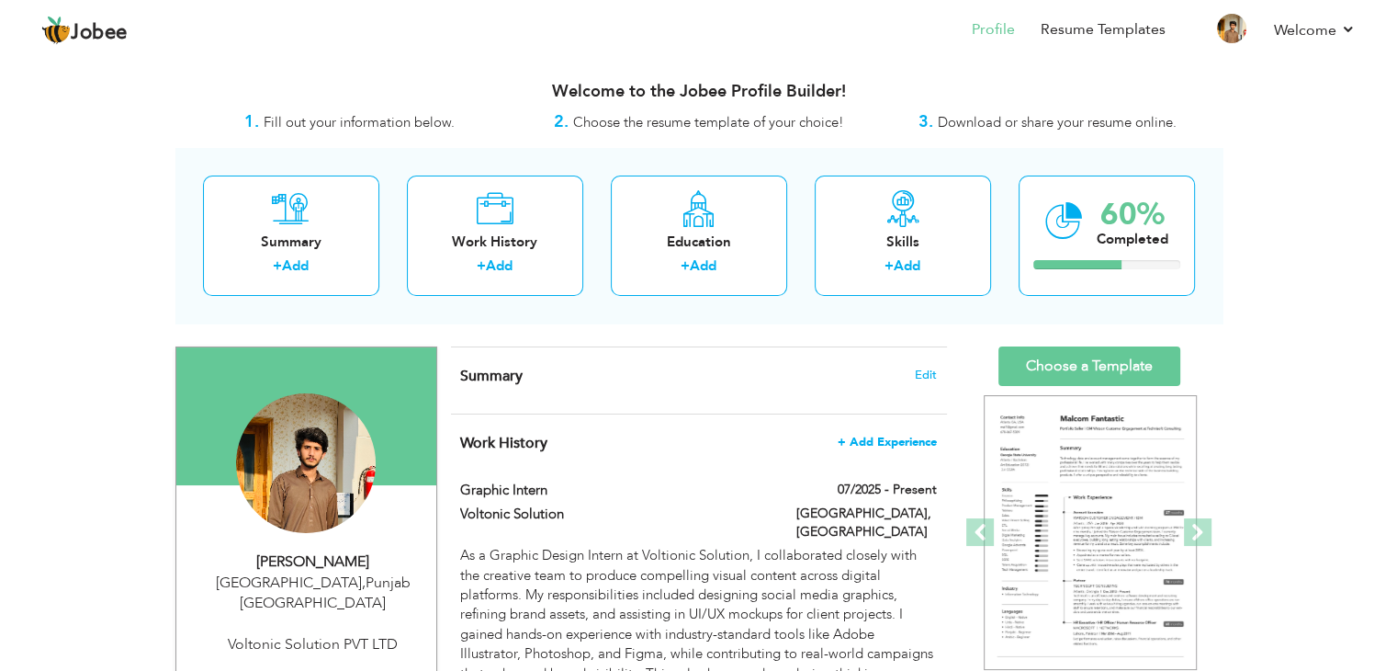
click at [908, 443] on span "+ Add Experience" at bounding box center [887, 441] width 99 height 13
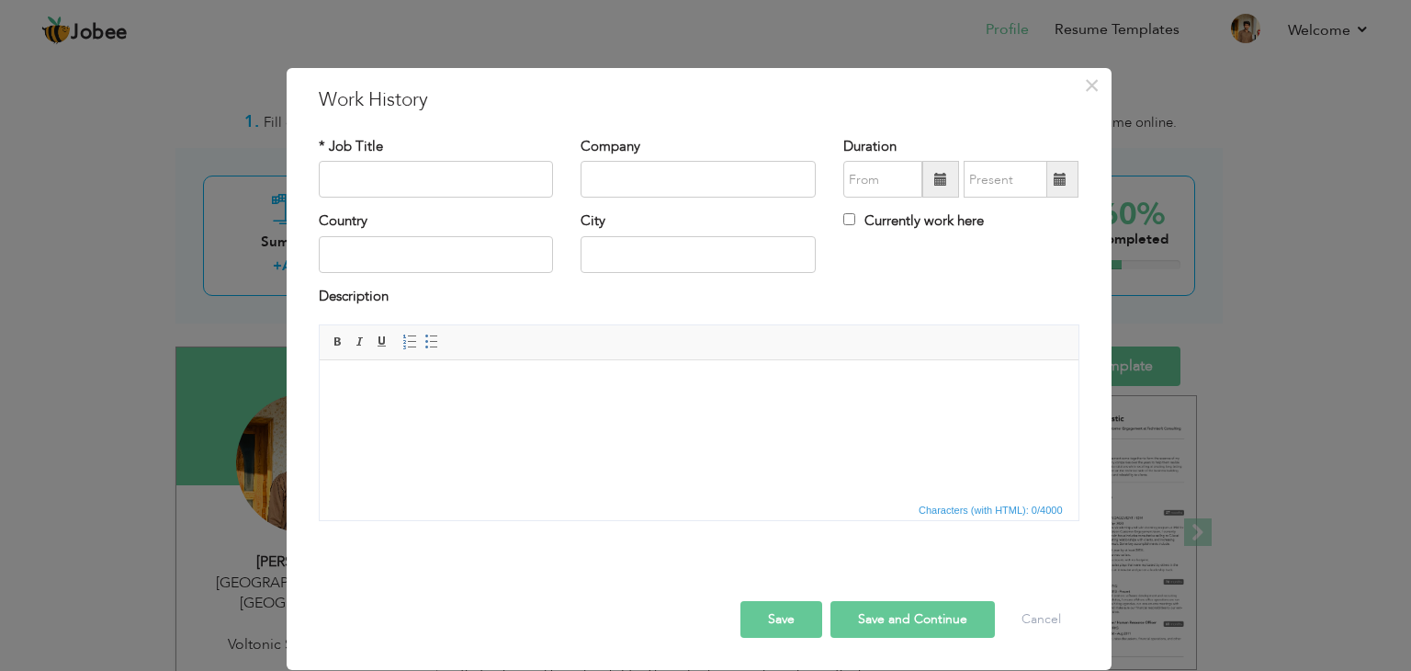
click at [665, 375] on html at bounding box center [698, 388] width 759 height 56
click at [423, 186] on input "text" at bounding box center [436, 179] width 235 height 37
click at [1098, 90] on span "×" at bounding box center [1092, 85] width 16 height 33
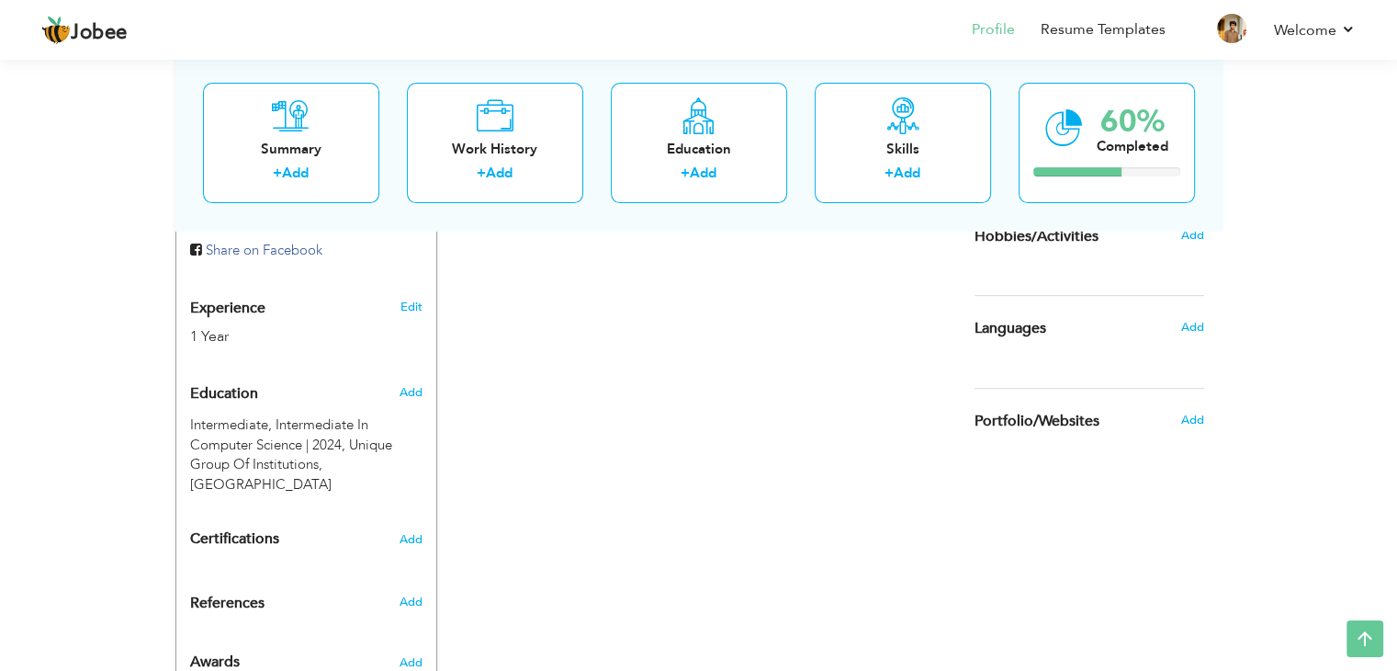
scroll to position [643, 0]
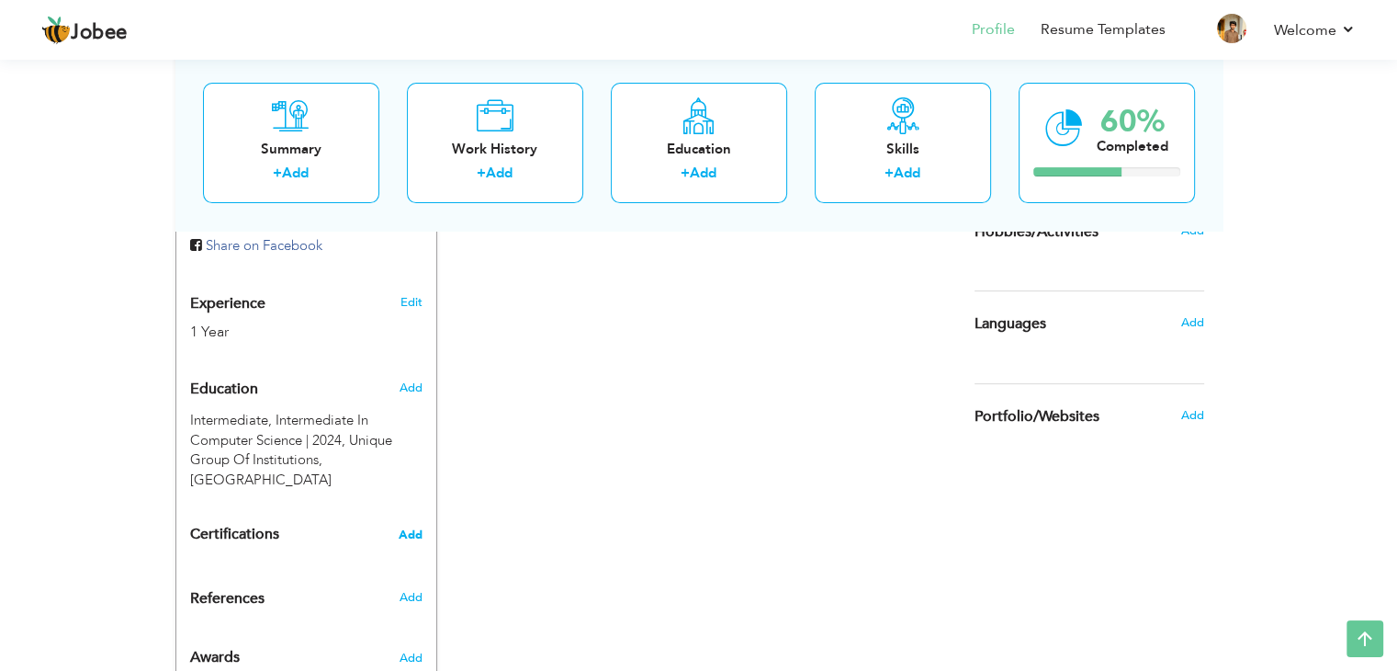
click at [400, 528] on span "Add" at bounding box center [411, 534] width 24 height 13
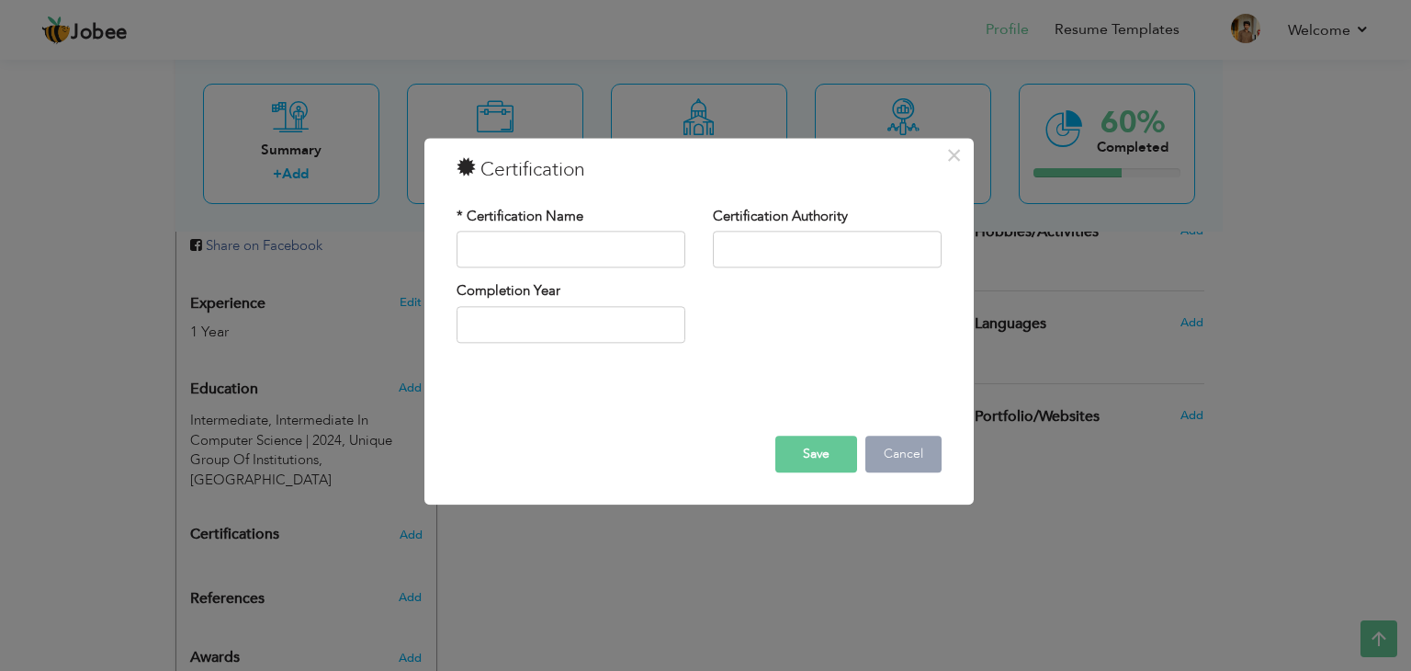
click at [928, 458] on button "Cancel" at bounding box center [903, 454] width 76 height 37
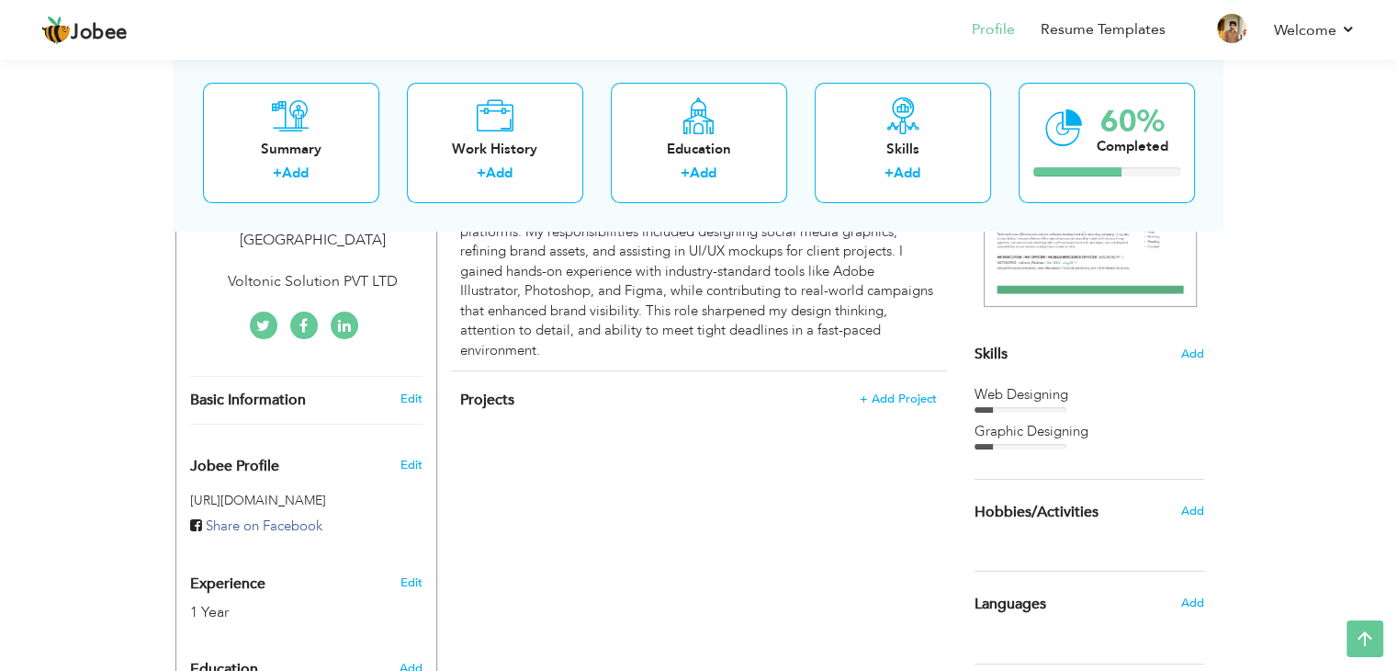
scroll to position [399, 0]
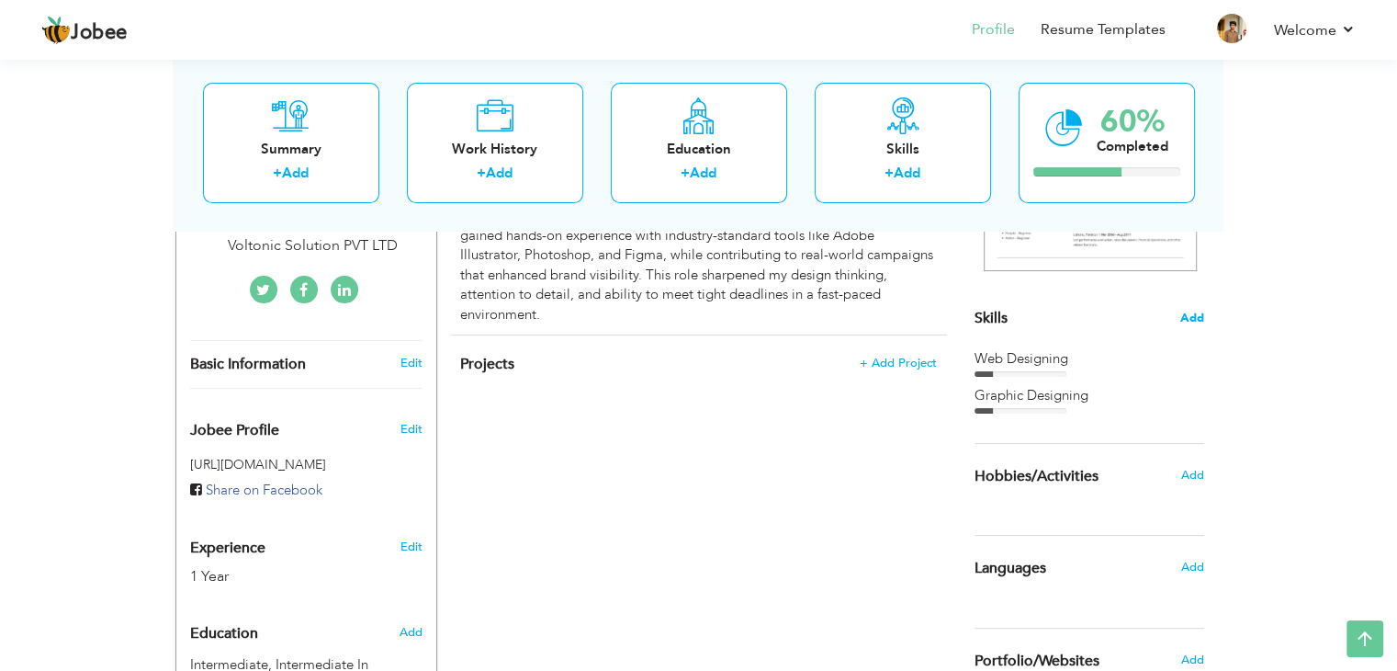
click at [1194, 321] on span "Add" at bounding box center [1192, 318] width 24 height 17
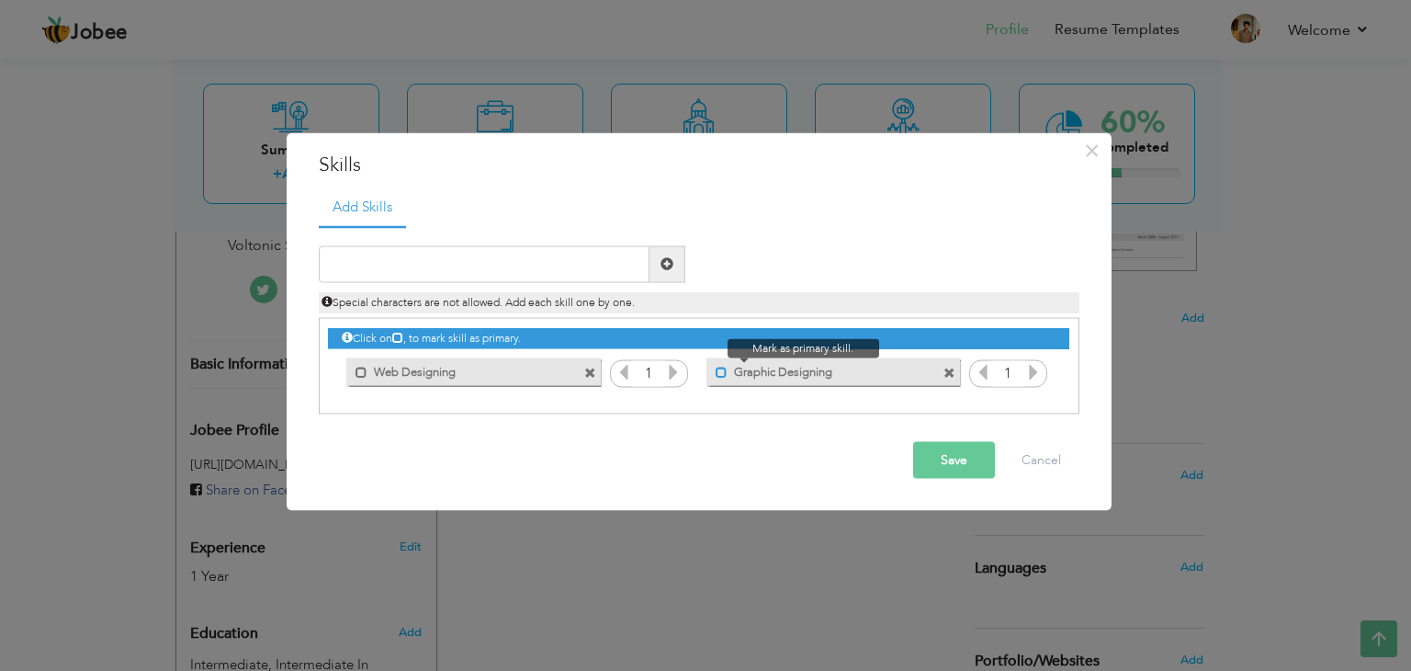
click at [719, 371] on span at bounding box center [722, 373] width 12 height 12
click at [925, 441] on button "Save" at bounding box center [954, 459] width 82 height 37
click at [941, 449] on button "Save" at bounding box center [947, 459] width 95 height 37
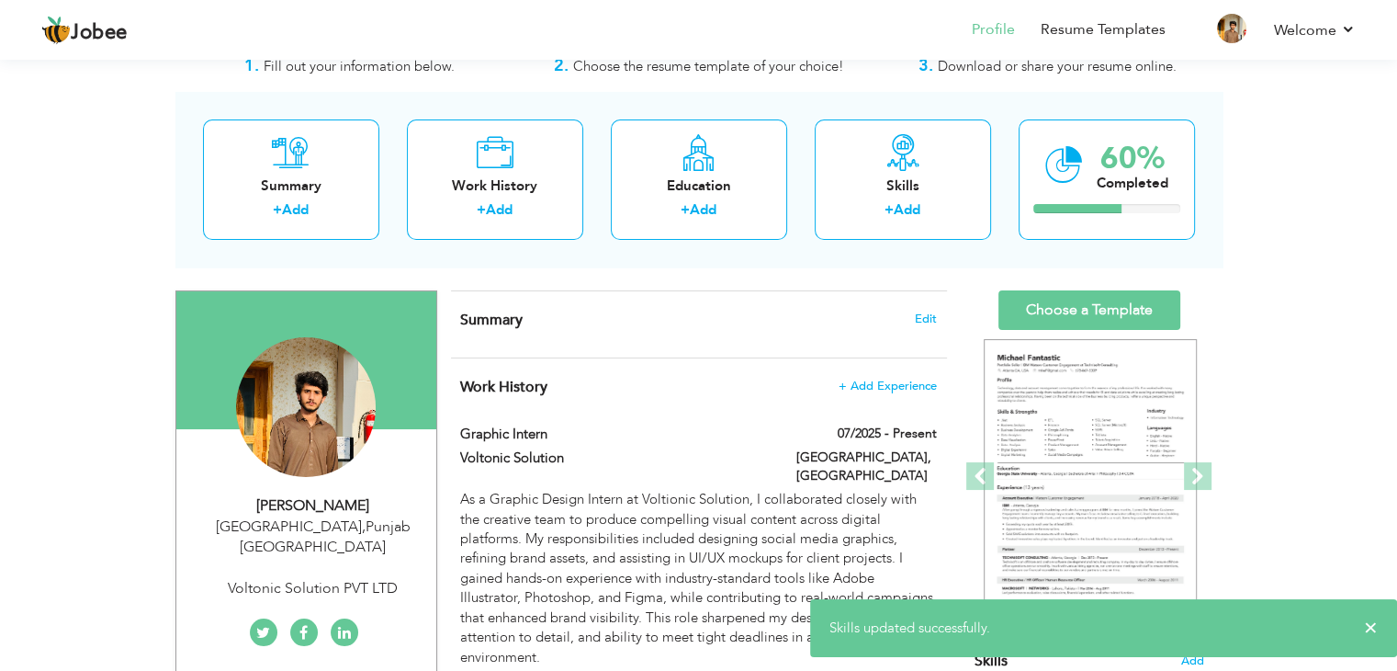
scroll to position [31, 0]
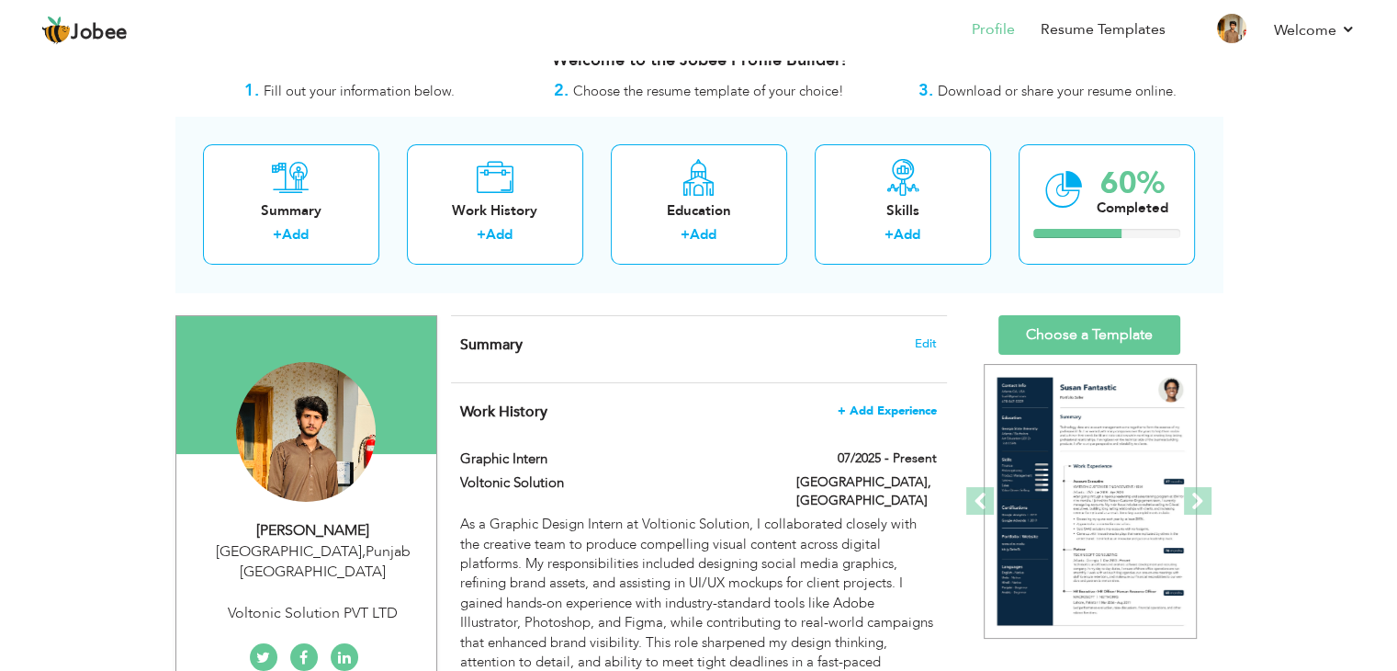
click at [875, 407] on span "+ Add Experience" at bounding box center [887, 410] width 99 height 13
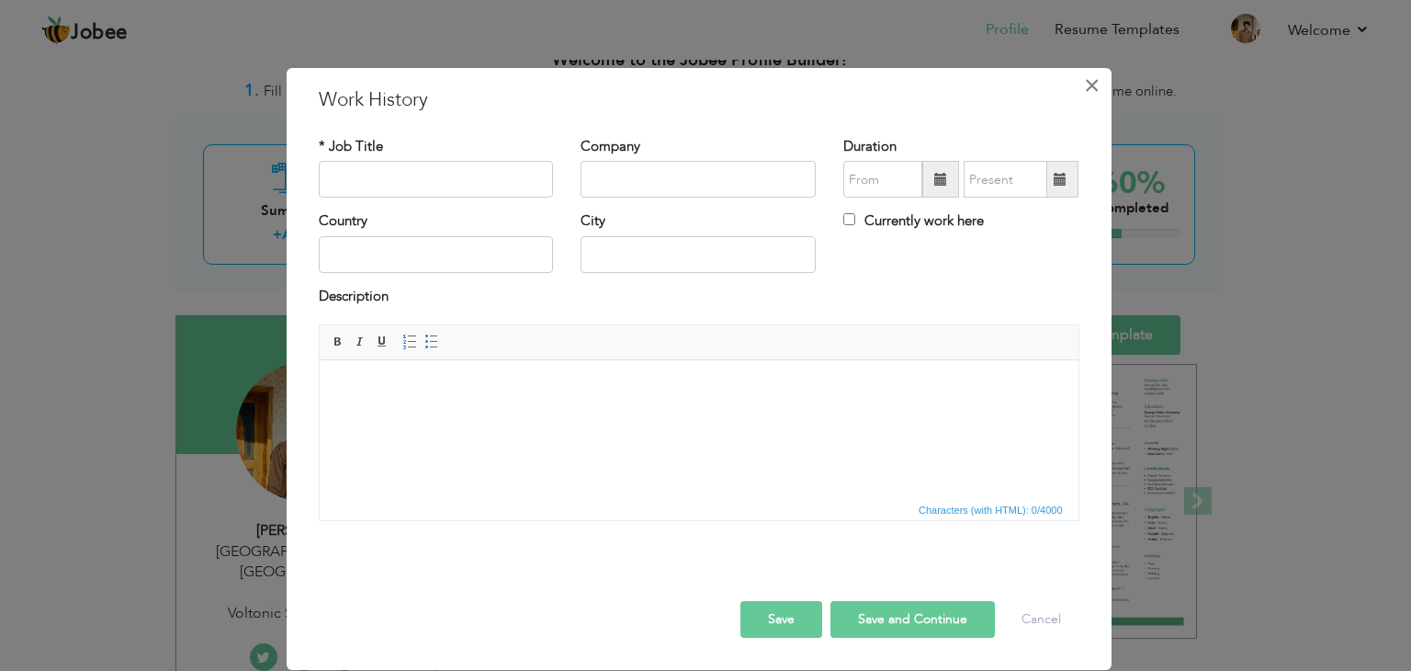
click at [1099, 78] on span "×" at bounding box center [1092, 85] width 16 height 33
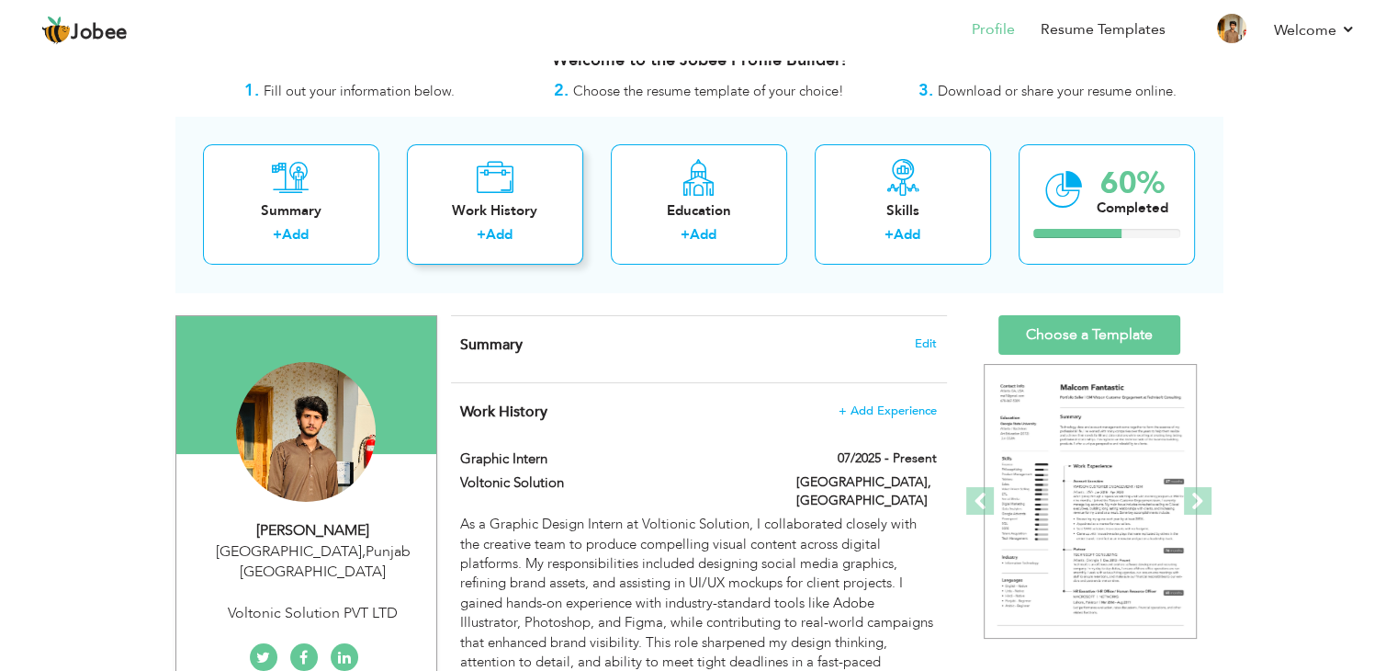
click at [504, 209] on div "Work History" at bounding box center [495, 210] width 147 height 19
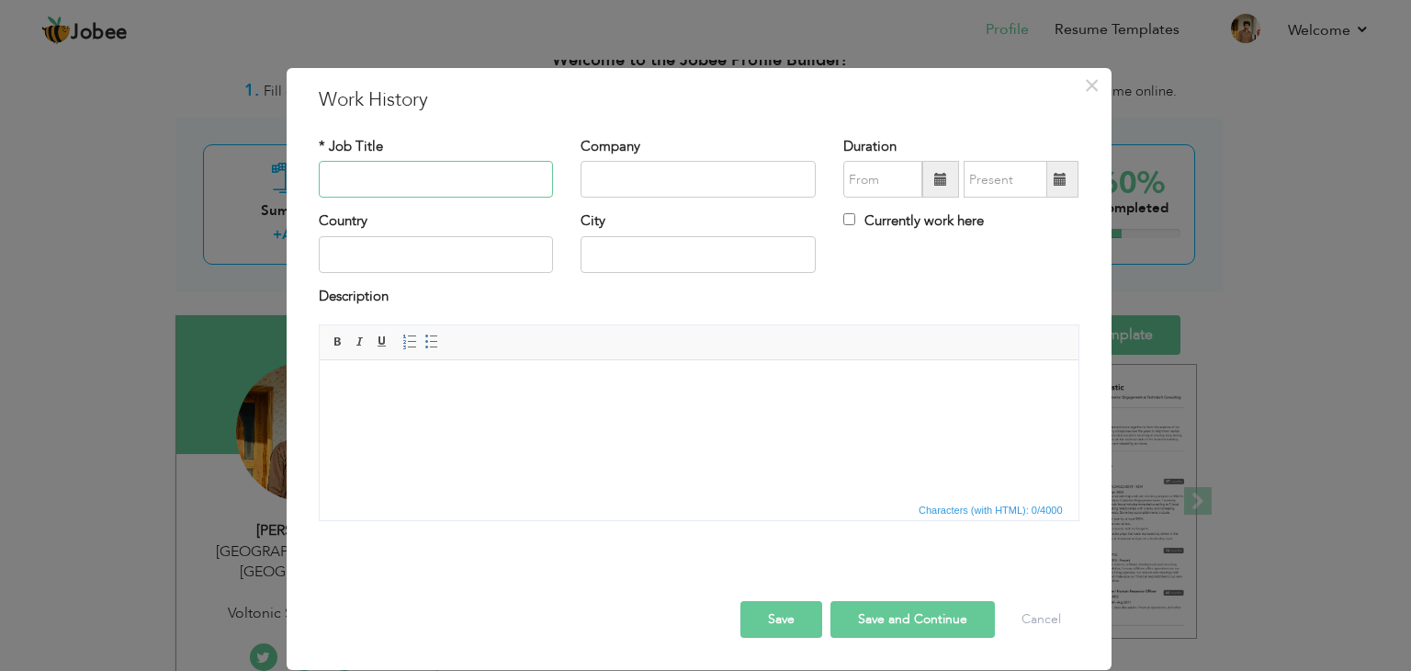
paste input "- Graphic Design Intern"
type input "Graphic Design Intern"
type input "V"
type input "Voltonic Solution"
click at [849, 221] on input "Currently work here" at bounding box center [849, 219] width 12 height 12
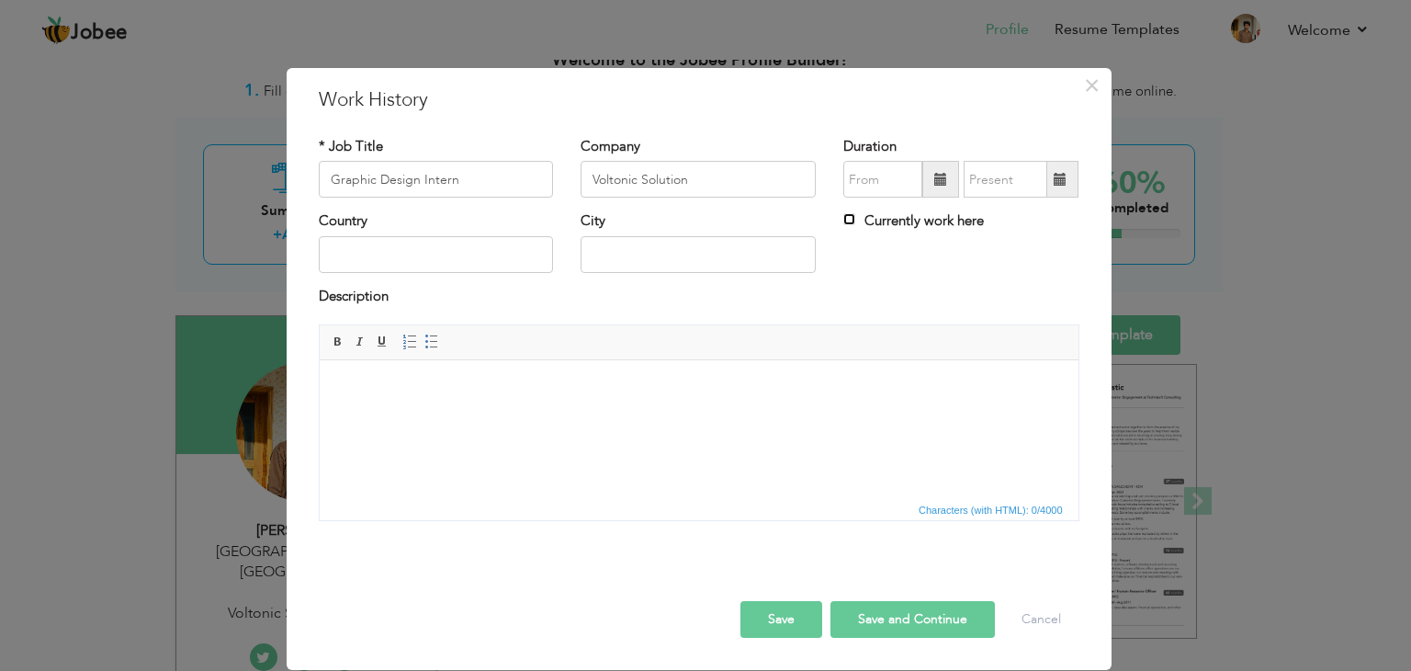
checkbox input "true"
click at [887, 188] on input "text" at bounding box center [882, 179] width 79 height 37
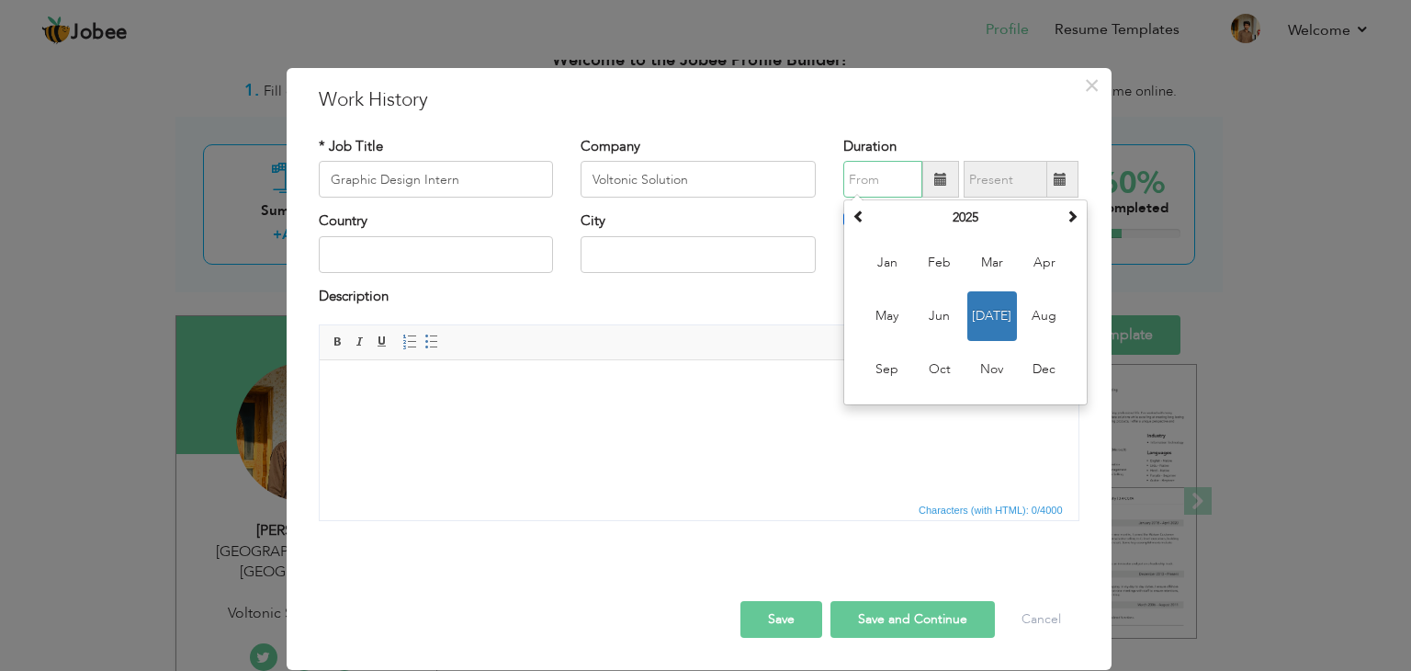
click at [995, 324] on span "Jul" at bounding box center [992, 316] width 50 height 50
type input "07/2025"
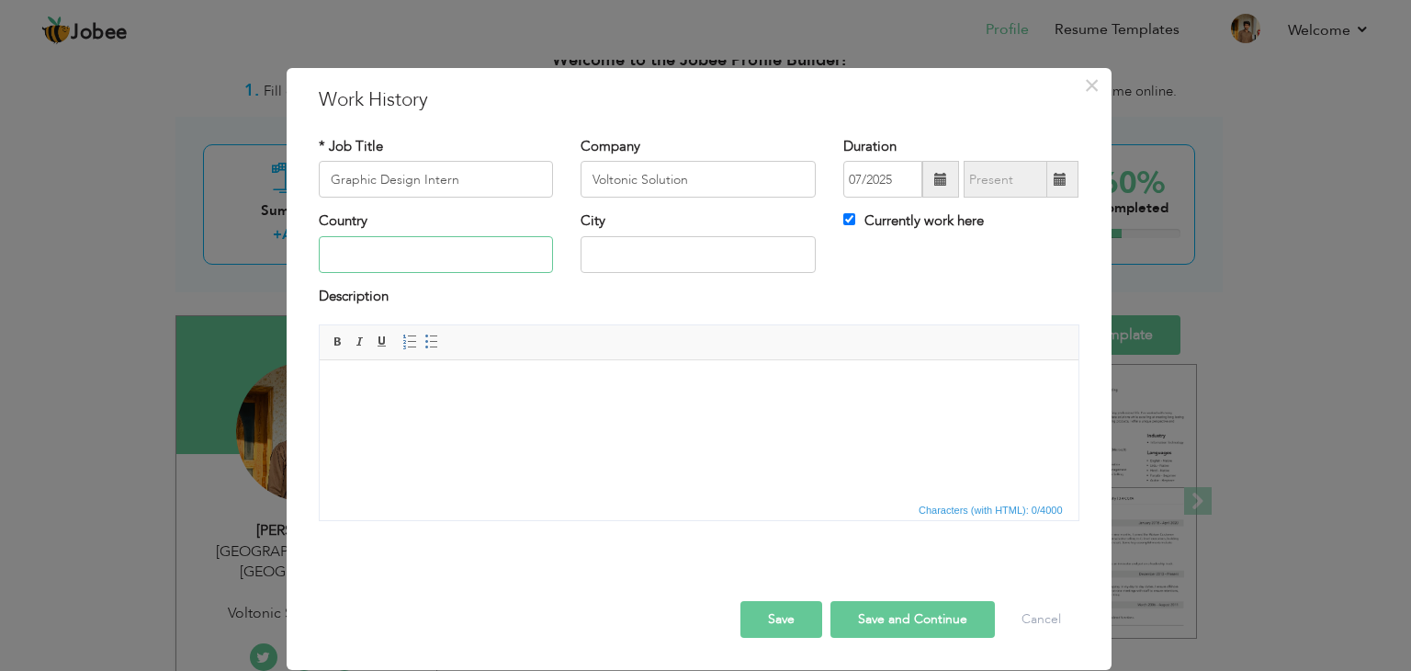
click at [392, 256] on input "text" at bounding box center [436, 254] width 235 height 37
type input "[GEOGRAPHIC_DATA]"
click at [575, 404] on html at bounding box center [698, 388] width 759 height 56
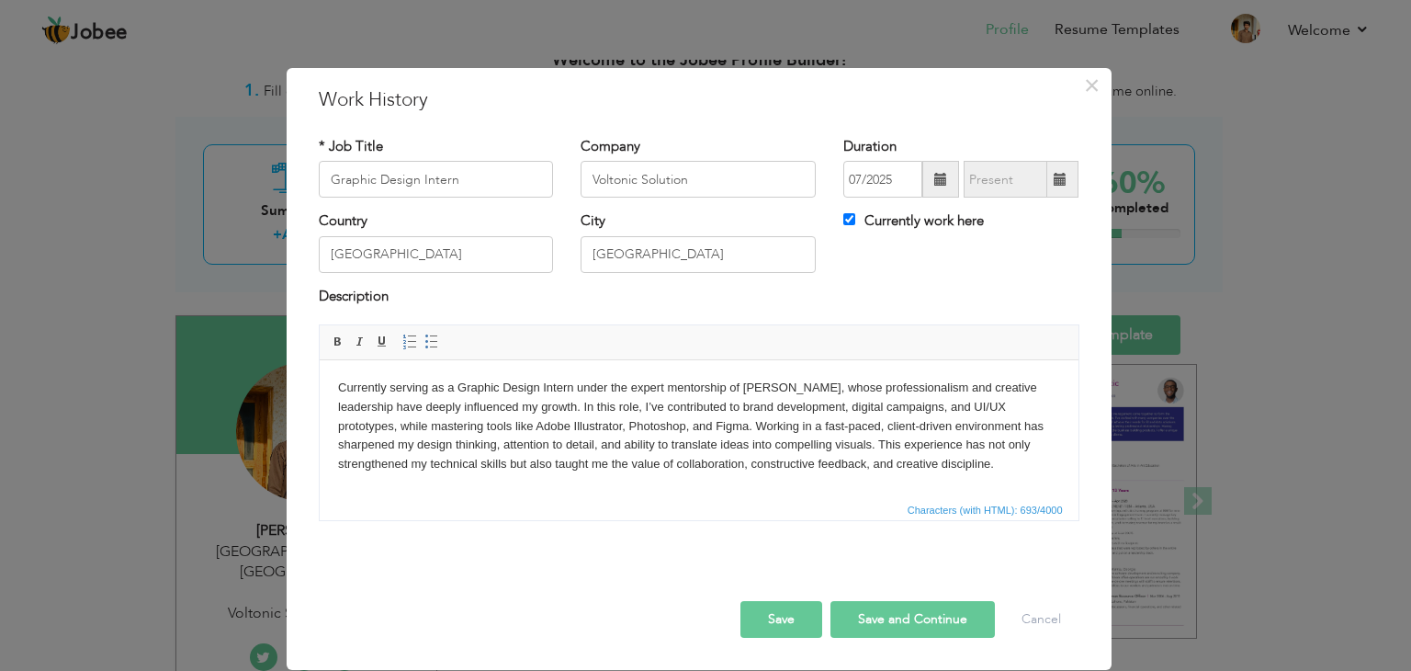
click at [799, 624] on button "Save" at bounding box center [781, 619] width 82 height 37
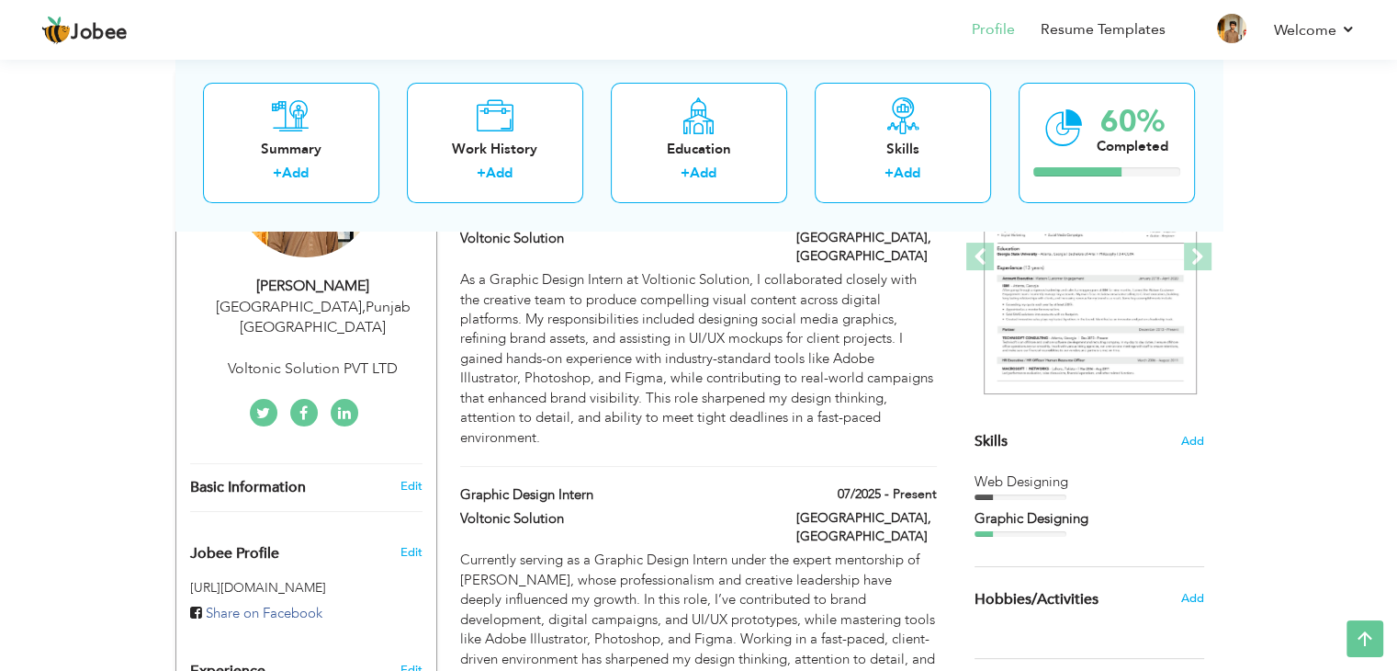
scroll to position [153, 0]
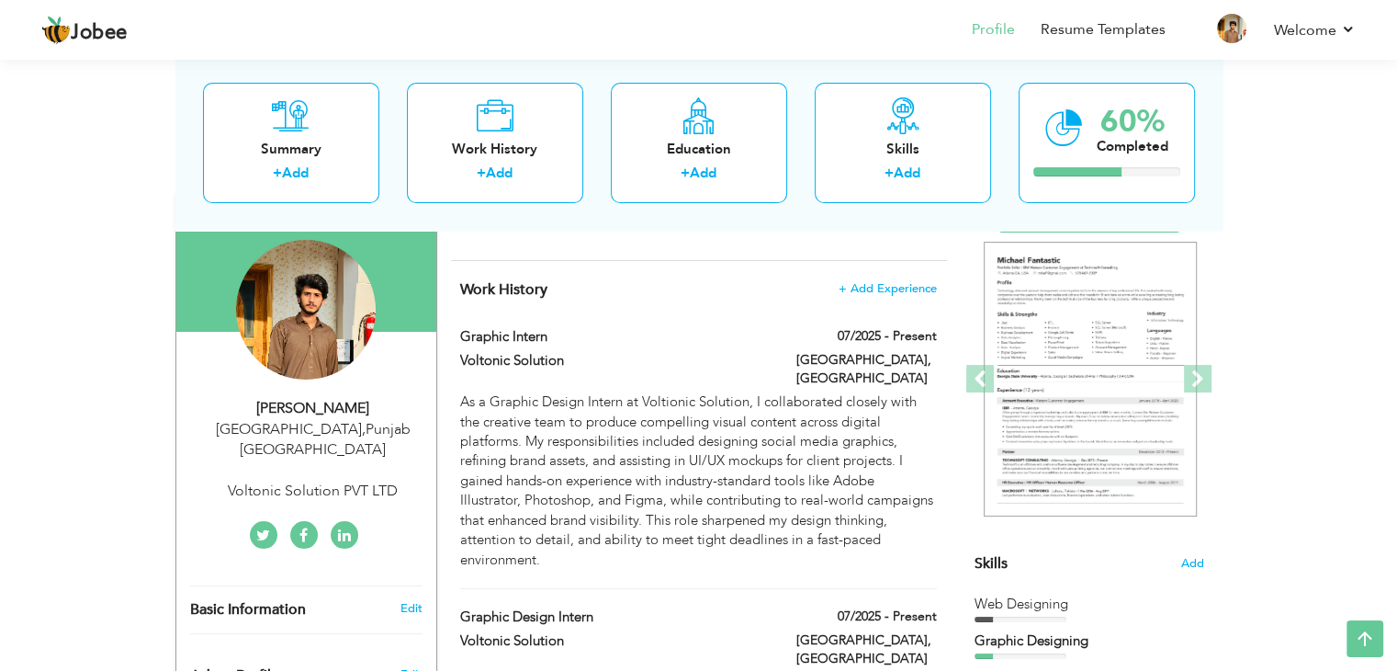
click at [769, 365] on div "Voltonic Solution" at bounding box center [614, 363] width 336 height 24
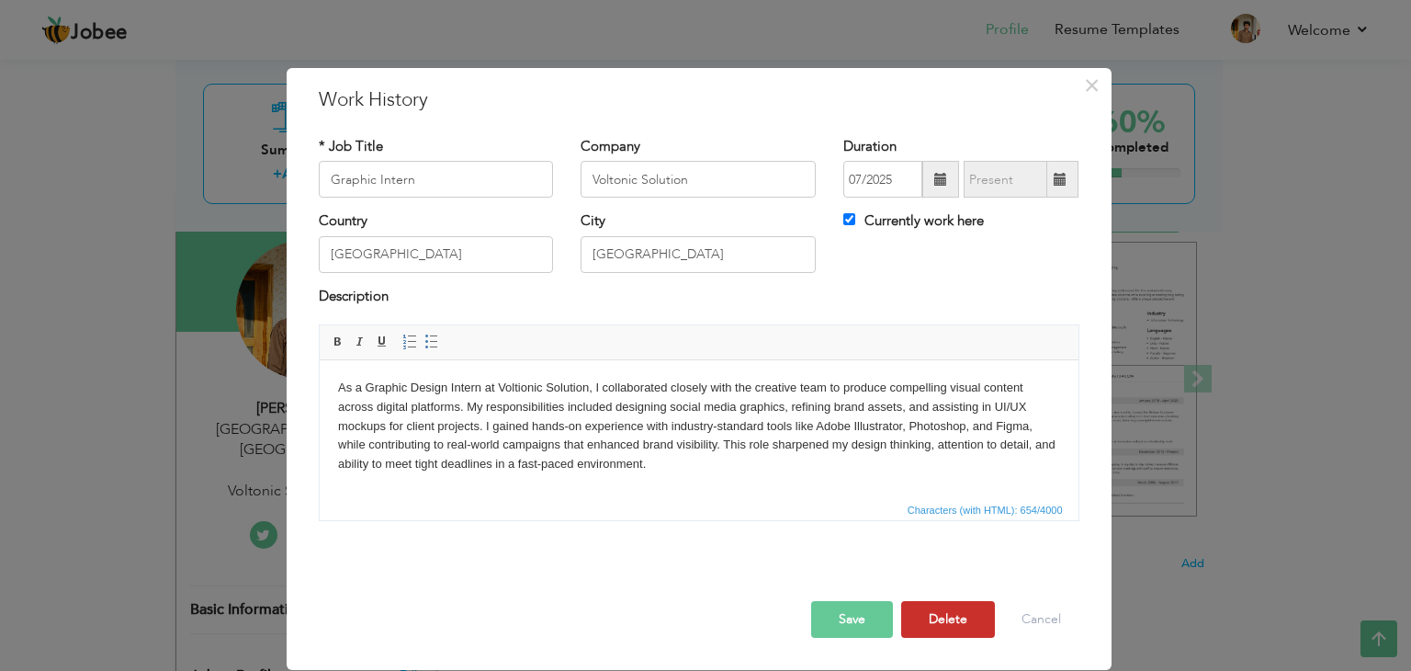
click at [971, 622] on button "Delete" at bounding box center [948, 619] width 94 height 37
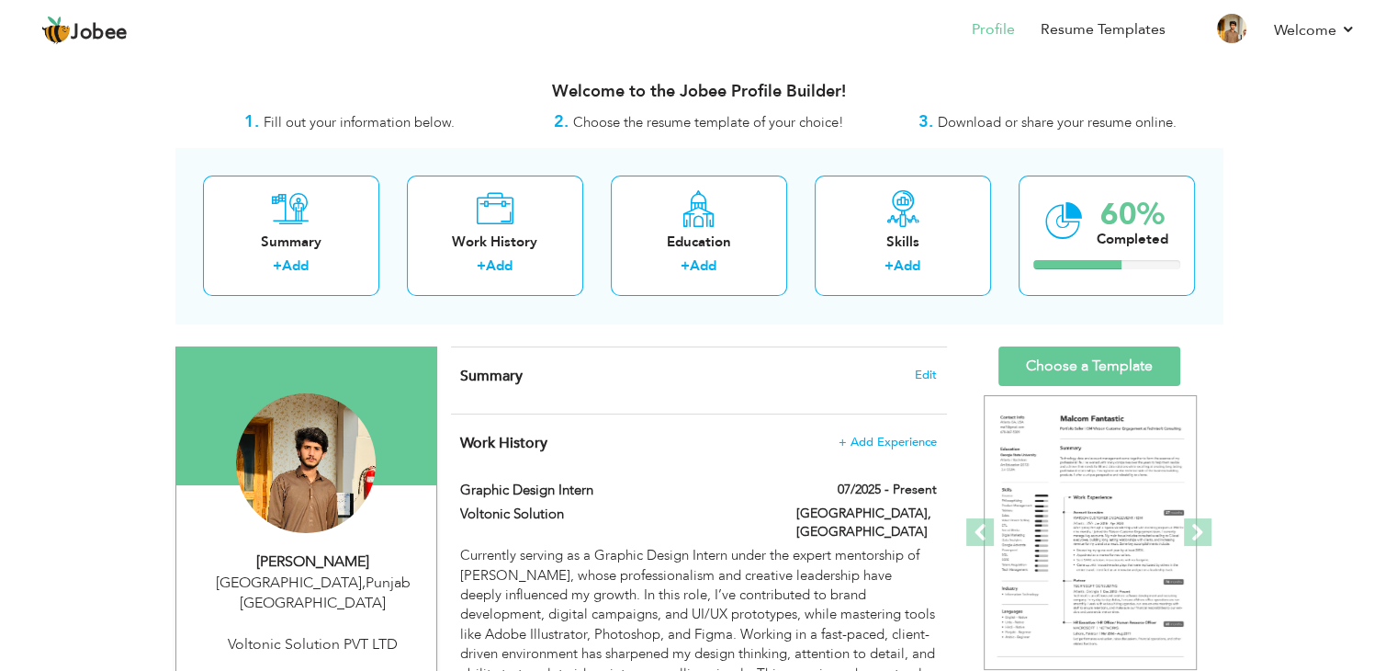
scroll to position [122, 0]
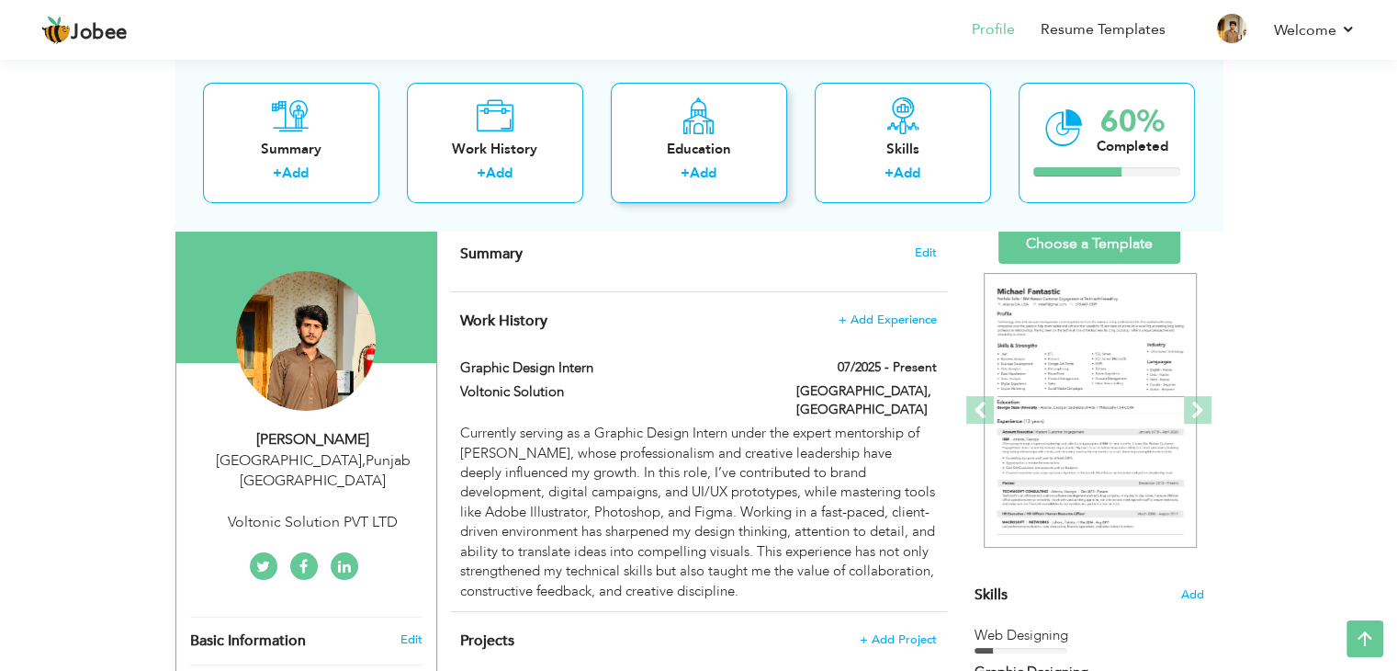
click at [731, 173] on div "+ Add" at bounding box center [699, 176] width 147 height 24
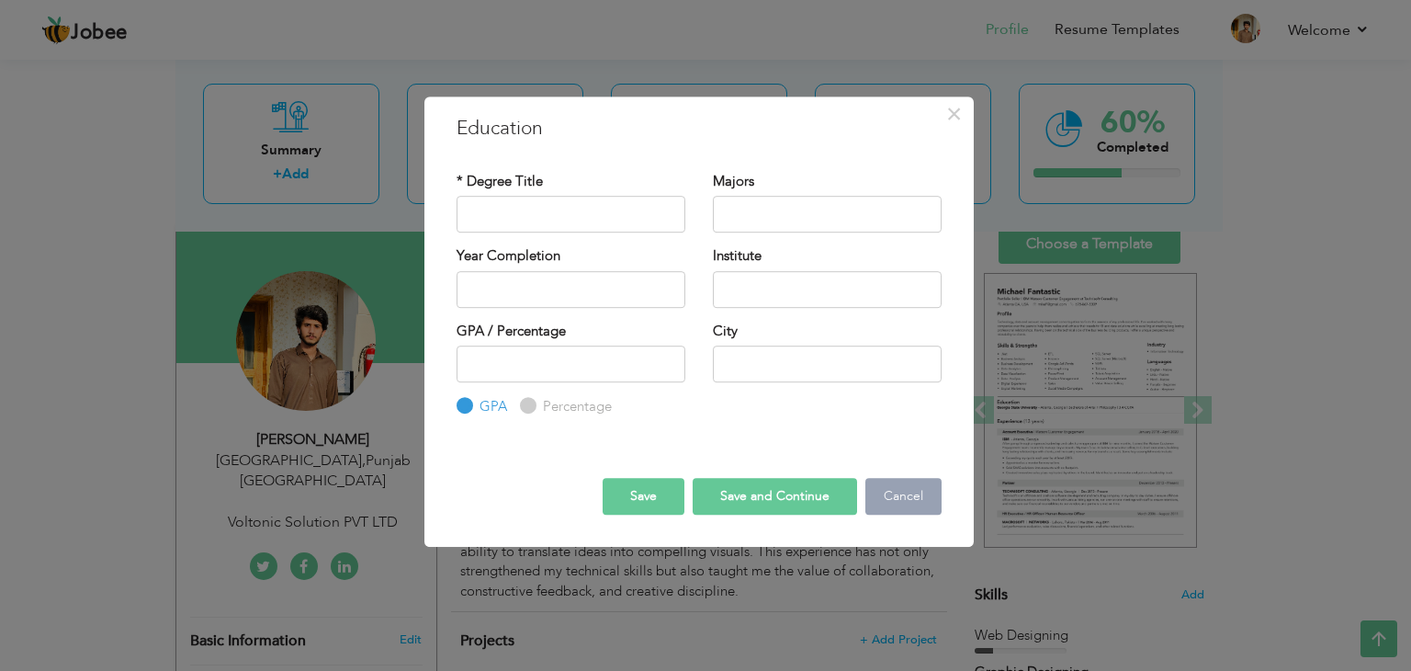
click at [903, 490] on button "Cancel" at bounding box center [903, 496] width 76 height 37
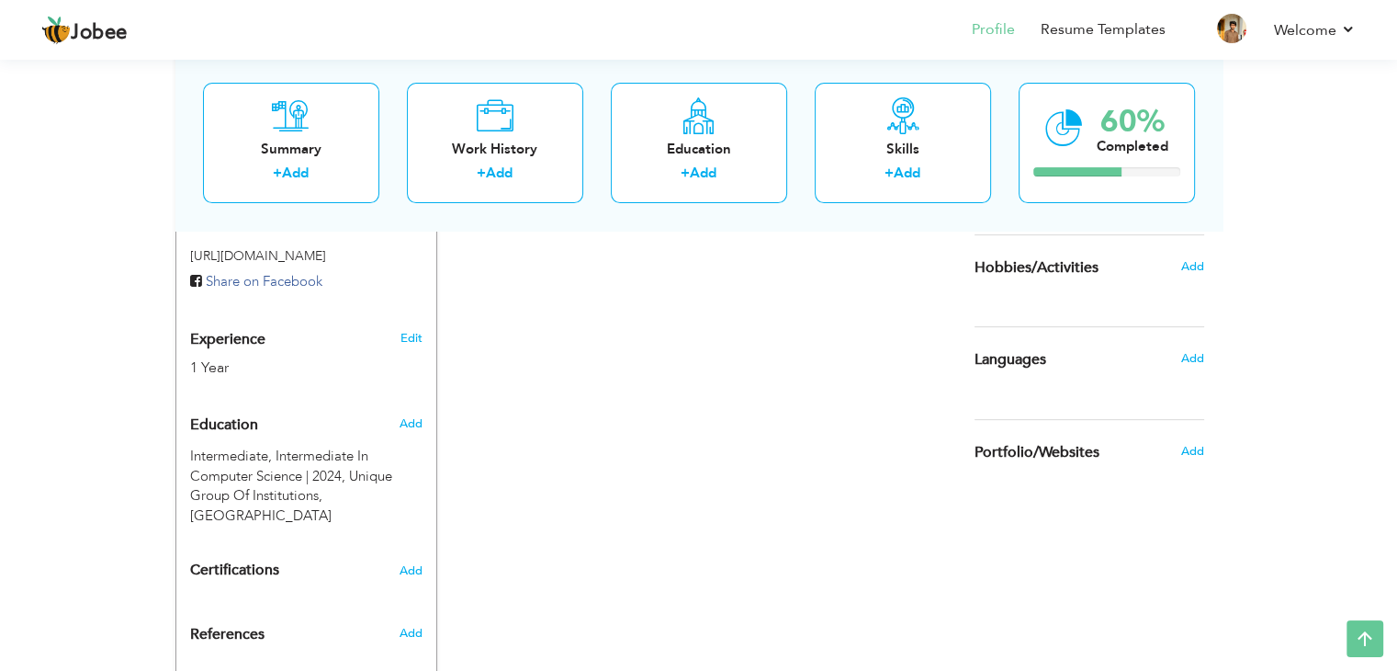
scroll to position [643, 0]
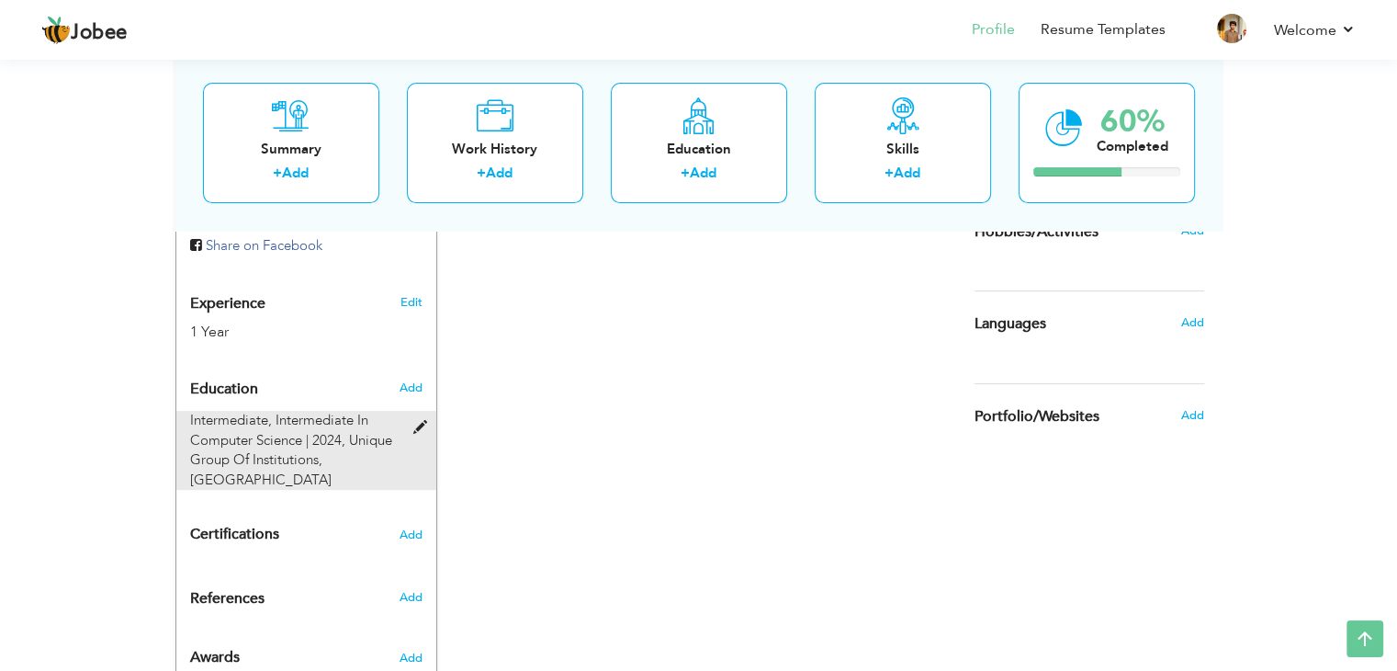
click at [371, 431] on span "Unique Group Of Institutions, [GEOGRAPHIC_DATA]" at bounding box center [291, 460] width 202 height 58
type input "Intermediate"
type input "Intermediate In Computer Science"
type input "2024"
type input "Unique Group Of Institutions"
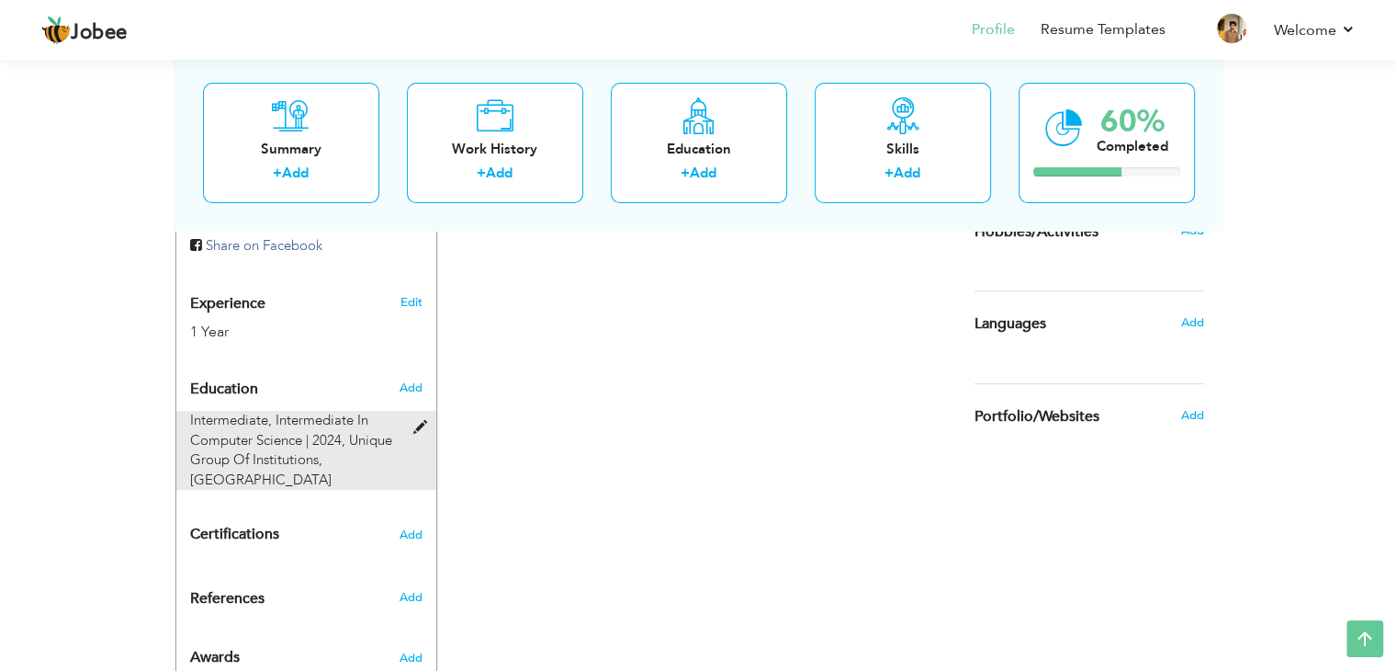
type input "81"
radio input "false"
radio input "true"
type input "[GEOGRAPHIC_DATA]"
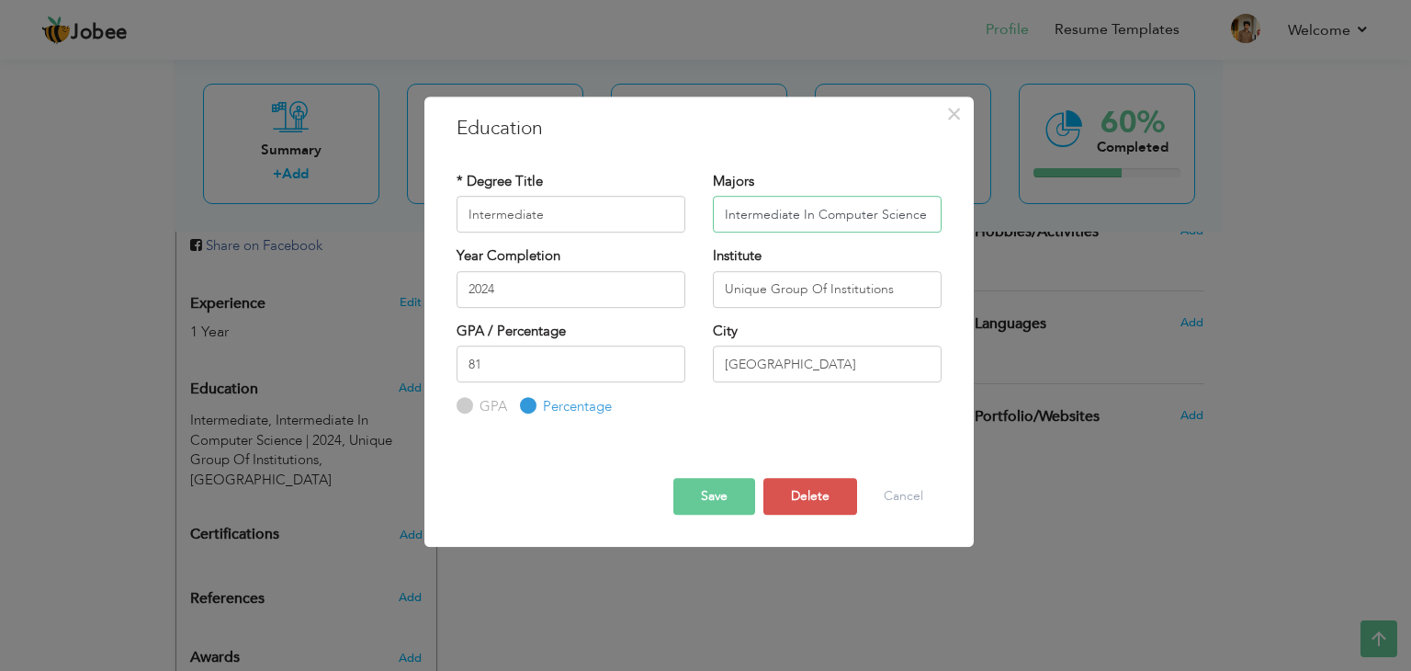
click at [926, 214] on input "Intermediate In Computer Science" at bounding box center [827, 214] width 229 height 37
click at [813, 209] on input "Intermediate In Computer Science" at bounding box center [827, 214] width 229 height 37
type input "Computer Science"
click at [728, 498] on button "Save" at bounding box center [714, 496] width 82 height 37
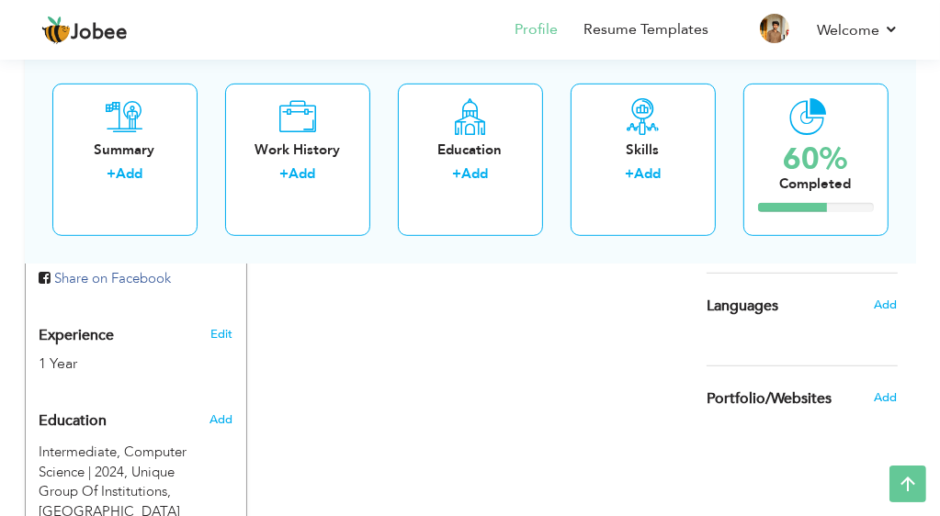
click at [165, 66] on div "Summary + Add Work History + Add Education + Add Skills + Add 60% Completed" at bounding box center [470, 159] width 891 height 208
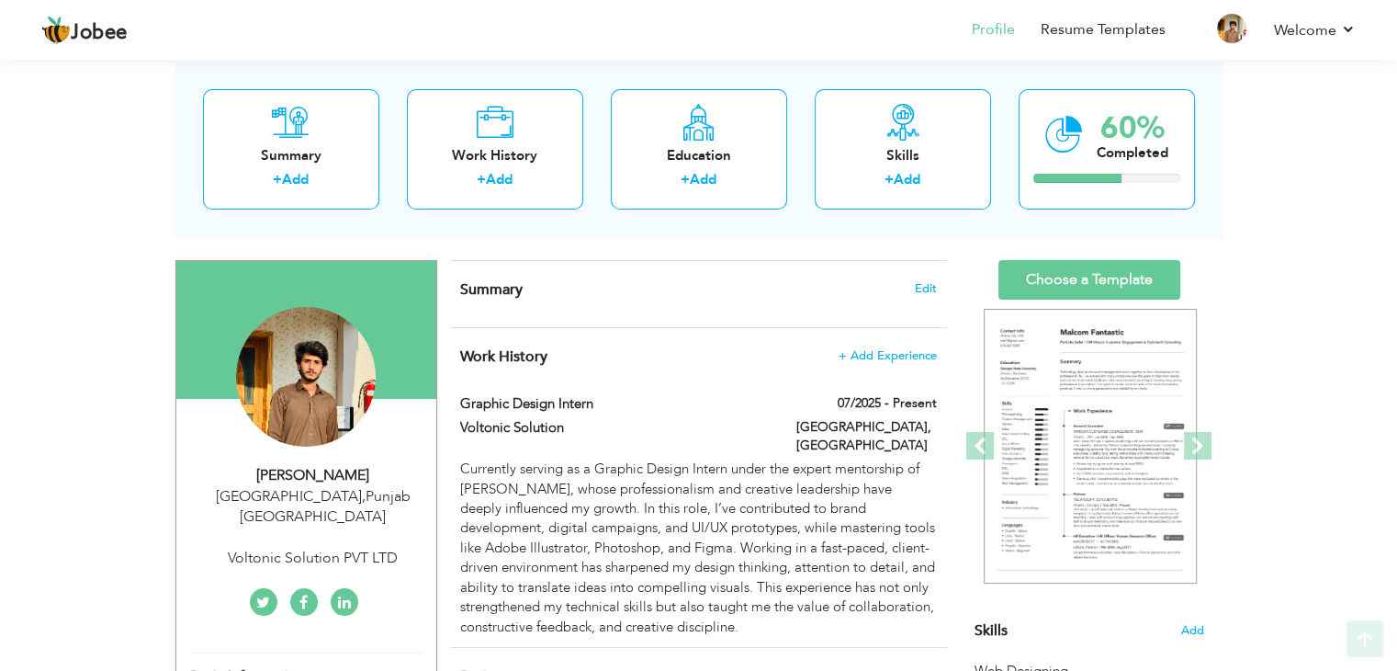
scroll to position [122, 0]
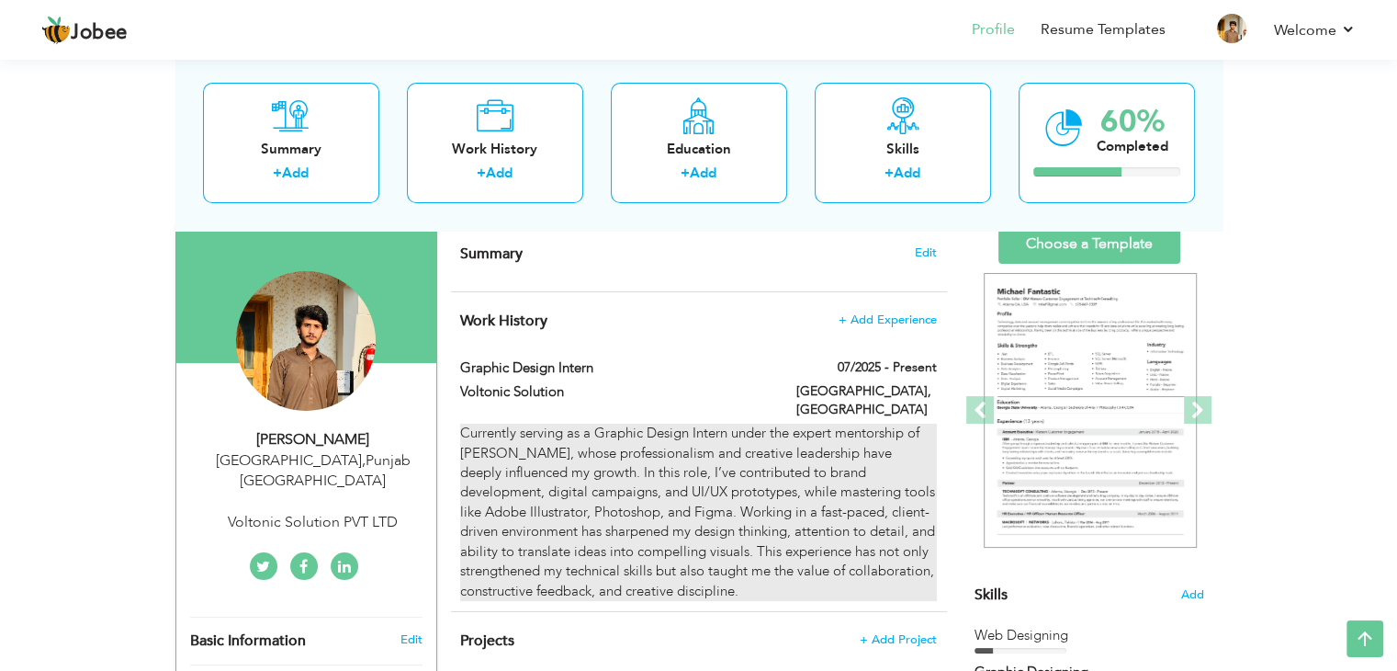
drag, startPoint x: 452, startPoint y: 357, endPoint x: 594, endPoint y: 480, distance: 188.2
click at [594, 480] on div "Graphic Design Intern 07/2025 - Present Graphic Design Intern 07/2025 - Present…" at bounding box center [698, 479] width 476 height 243
type input "Graphic Design Intern"
type input "Voltonic Solution"
type input "[GEOGRAPHIC_DATA]"
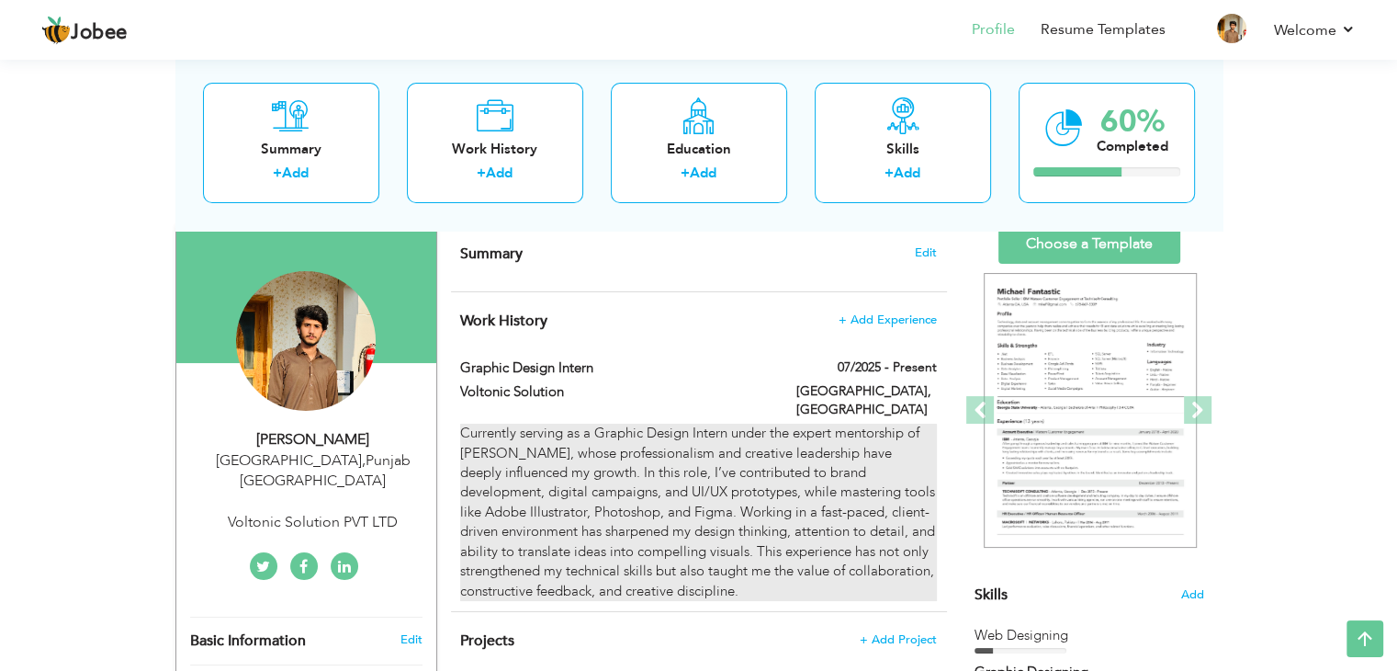
type input "[GEOGRAPHIC_DATA]"
checkbox input "true"
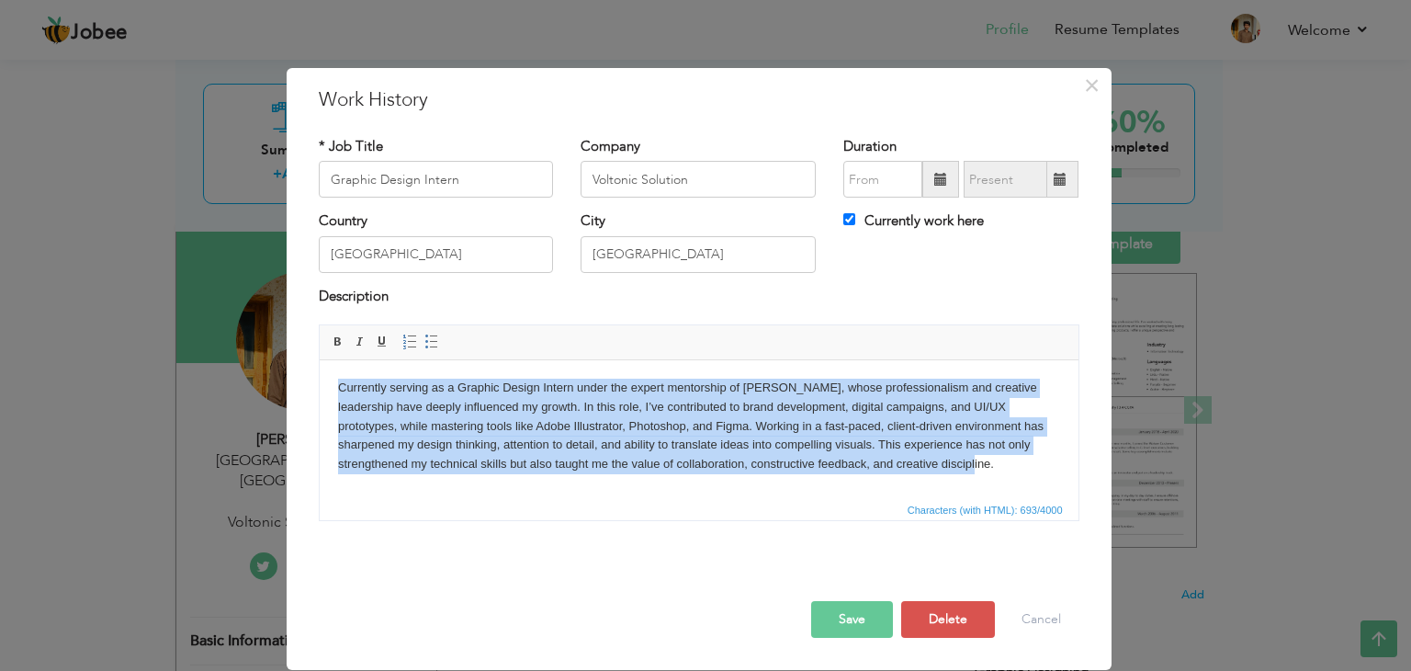
drag, startPoint x: 333, startPoint y: 381, endPoint x: 965, endPoint y: 513, distance: 644.6
click at [953, 492] on html "Currently serving as a Graphic Design Intern under the expert mentorship of [PE…" at bounding box center [698, 426] width 759 height 132
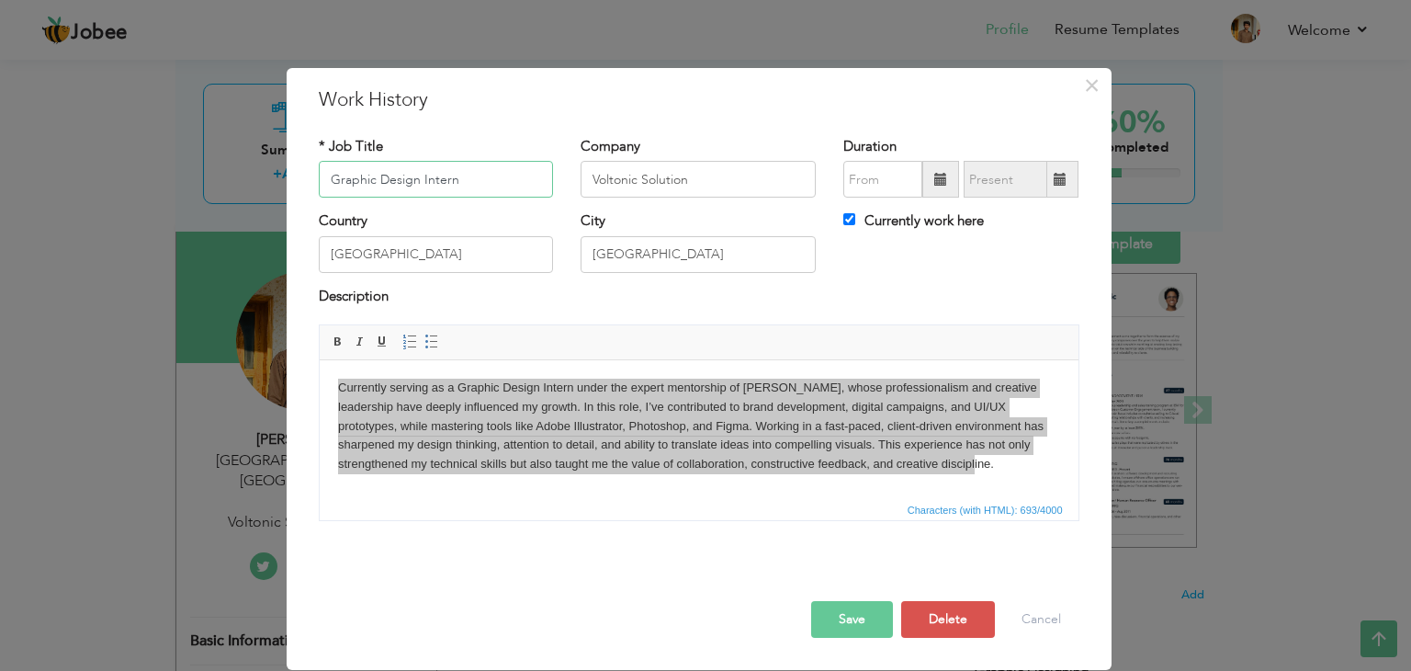
drag, startPoint x: 527, startPoint y: 173, endPoint x: 248, endPoint y: 183, distance: 279.5
click at [248, 183] on div "× Work History * Job Title Graphic Design Intern Company Voltonic Solution Dura…" at bounding box center [705, 335] width 1411 height 671
drag, startPoint x: 609, startPoint y: 119, endPoint x: 1327, endPoint y: 122, distance: 717.5
click at [953, 122] on div "× Work History * Job Title Graphic Design Intern Company Voltonic Solution Dura…" at bounding box center [705, 335] width 1411 height 671
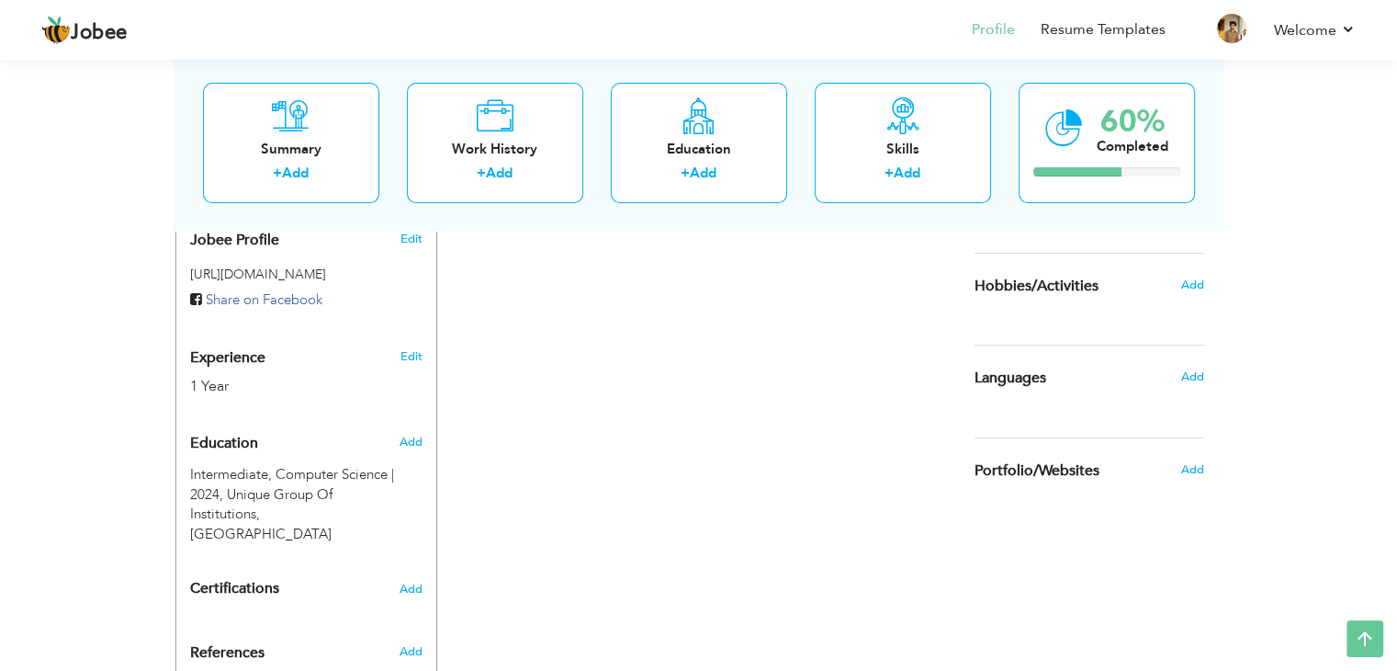
scroll to position [612, 0]
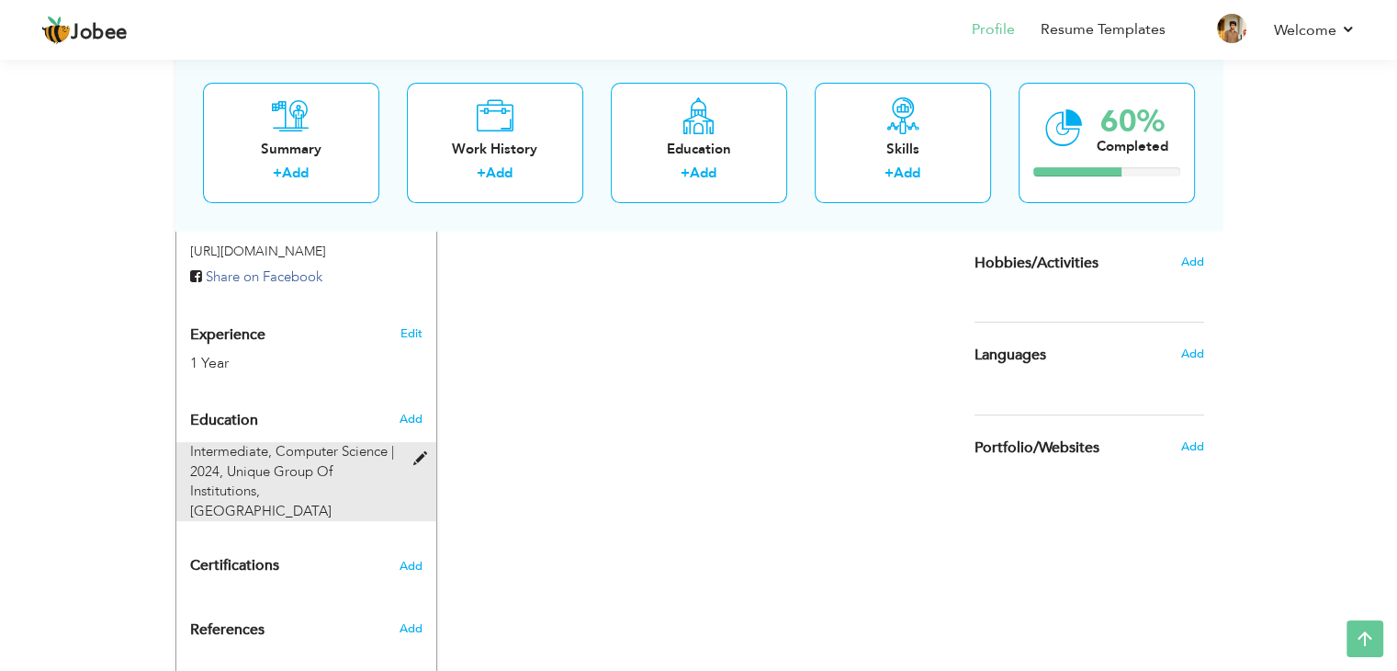
click at [411, 442] on div "Intermediate, Computer Science | 2024, Unique Group Of Institutions, [GEOGRAPHI…" at bounding box center [295, 481] width 238 height 79
radio input "true"
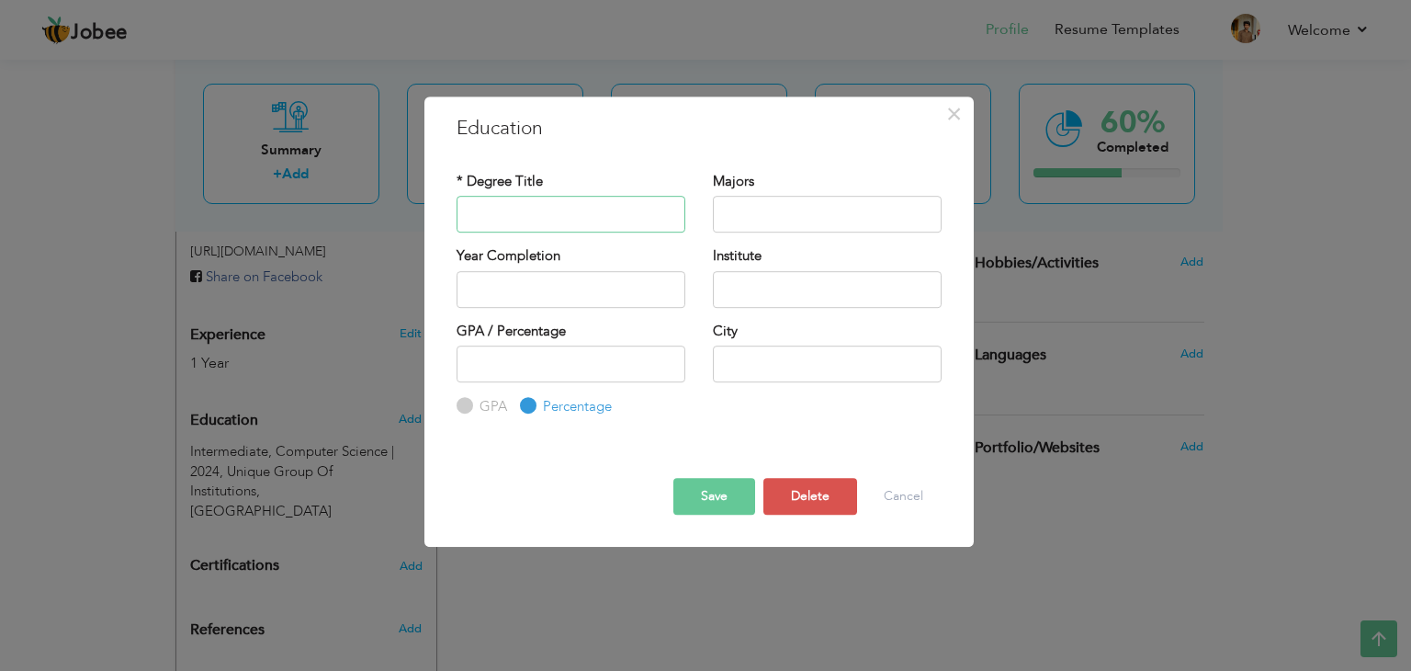
type input "Intermediate"
drag, startPoint x: 570, startPoint y: 214, endPoint x: 363, endPoint y: 220, distance: 207.7
click at [363, 220] on div "× Education * Degree Title Intermediate Majors Year Completion GPA" at bounding box center [705, 335] width 1411 height 671
drag, startPoint x: 891, startPoint y: 294, endPoint x: 687, endPoint y: 299, distance: 204.0
click at [693, 302] on div "Year Completion Institute" at bounding box center [699, 283] width 513 height 74
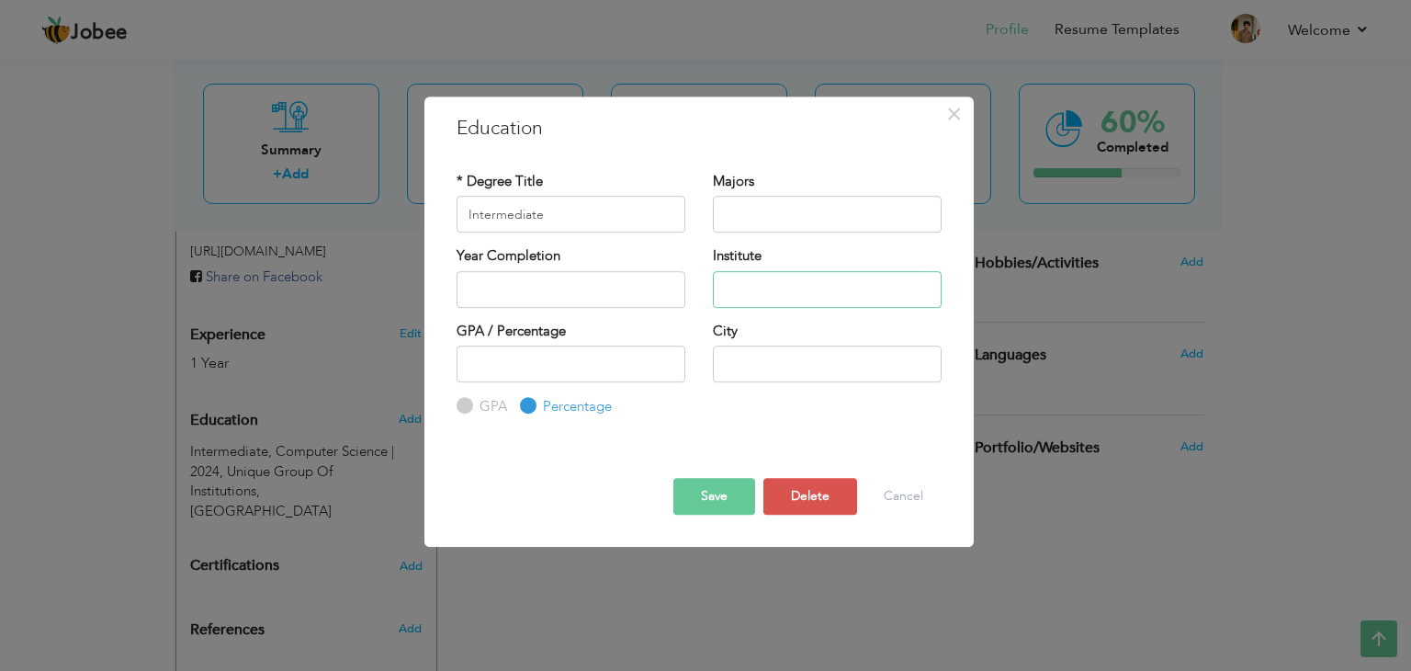
type input "Unique Group Of Institutions"
click at [889, 495] on button "Cancel" at bounding box center [903, 496] width 76 height 37
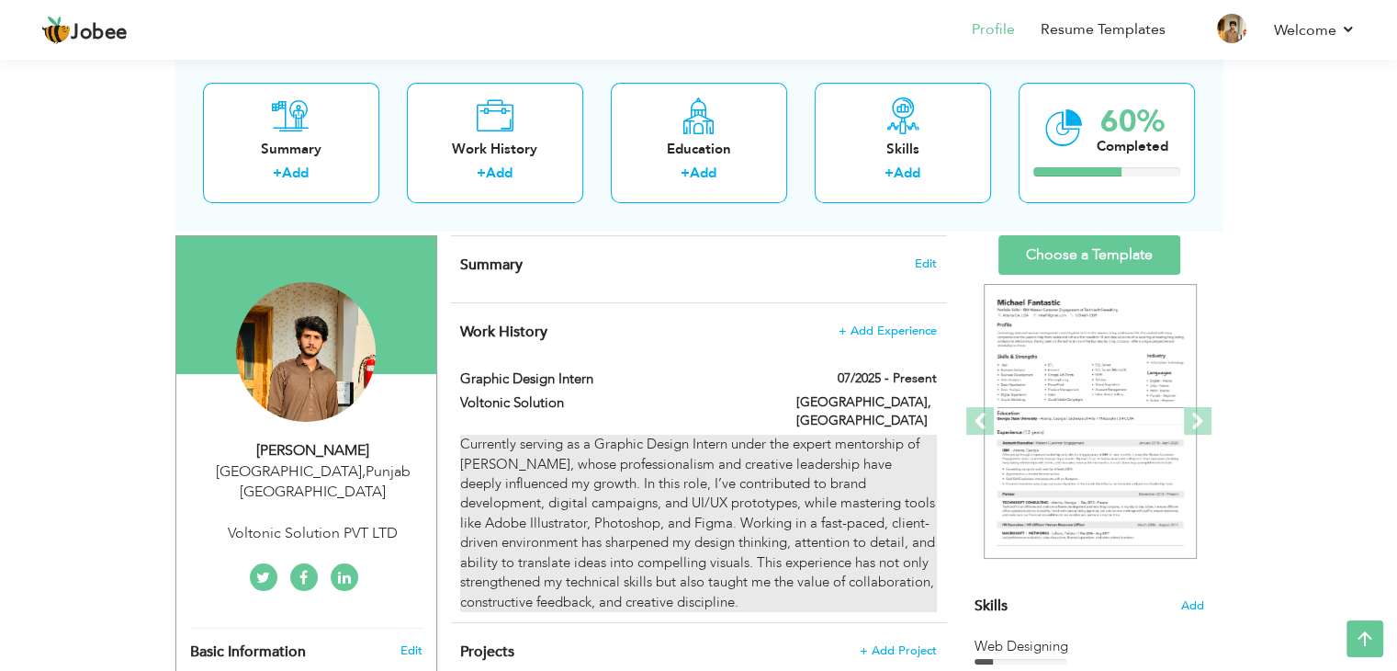
scroll to position [76, 0]
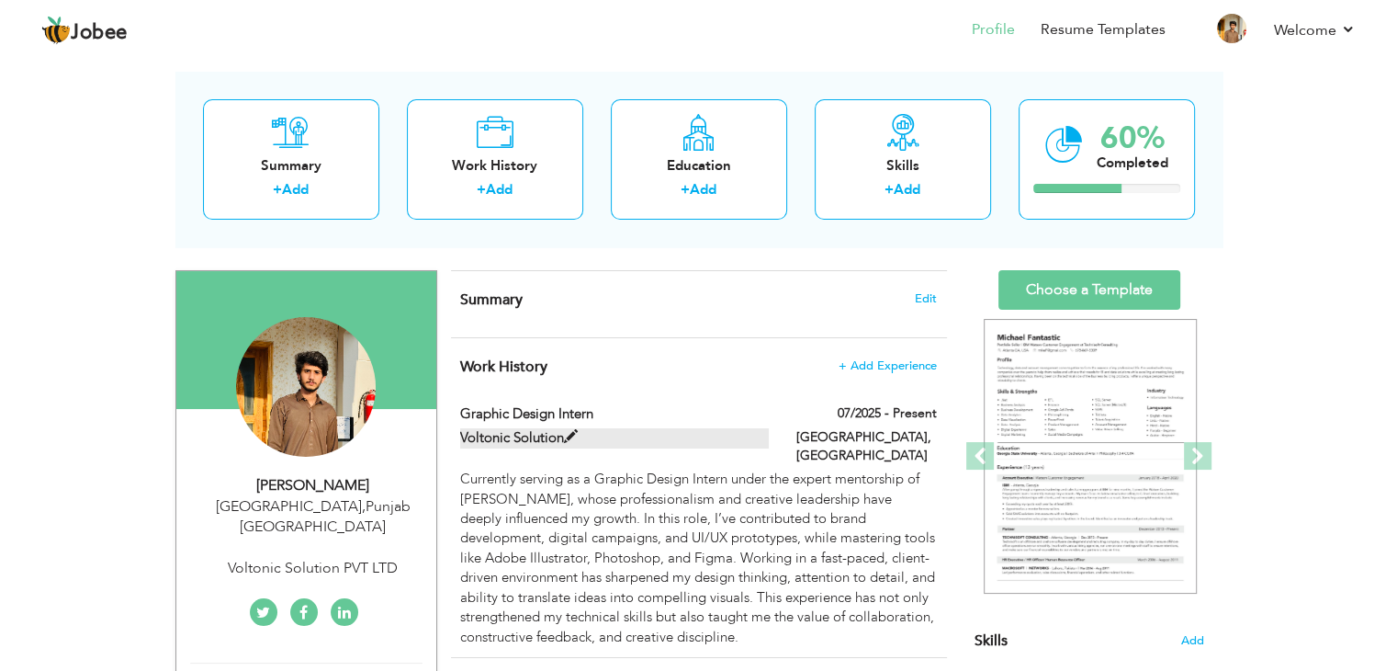
click at [604, 436] on label "Voltonic Solution" at bounding box center [614, 437] width 309 height 19
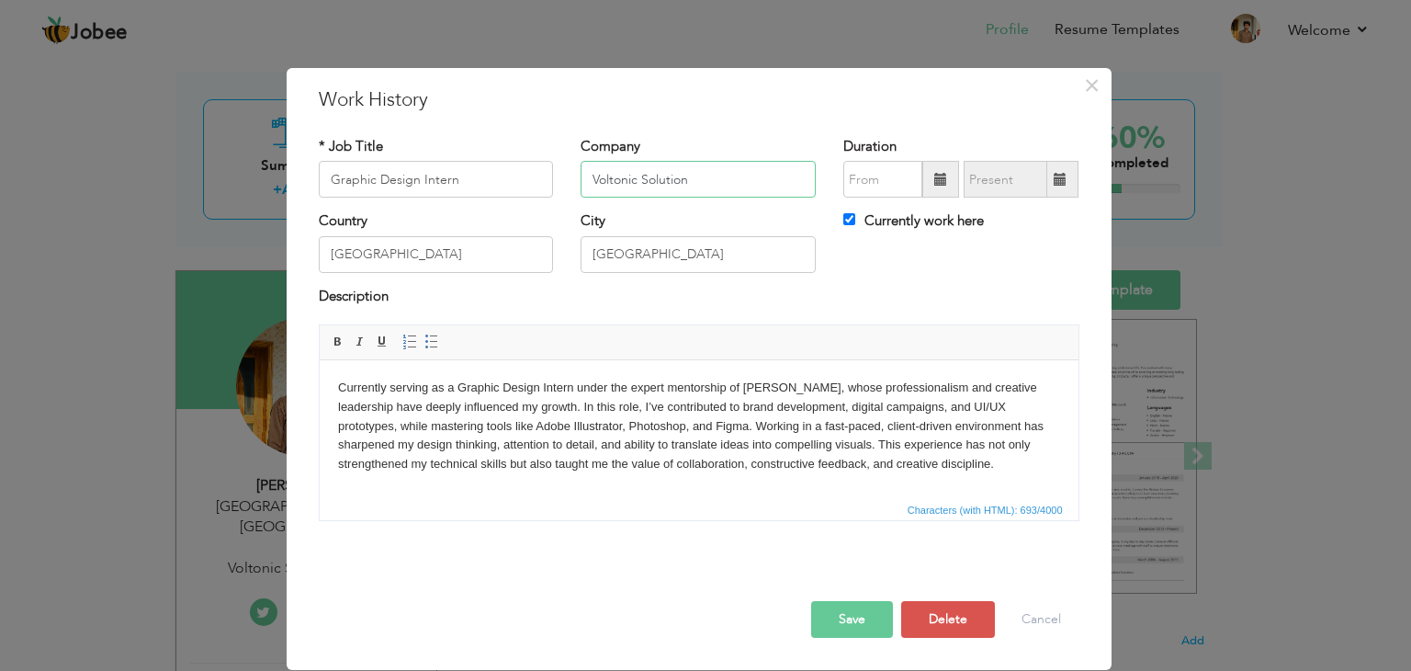
click at [739, 188] on input "Voltonic Solution" at bounding box center [698, 179] width 235 height 37
drag, startPoint x: 739, startPoint y: 188, endPoint x: 518, endPoint y: 170, distance: 221.2
click at [518, 170] on div "* Job Title Graphic Design Intern Company Voltonic Solution Duration Currently …" at bounding box center [699, 174] width 788 height 74
click at [953, 87] on button "×" at bounding box center [1092, 85] width 29 height 29
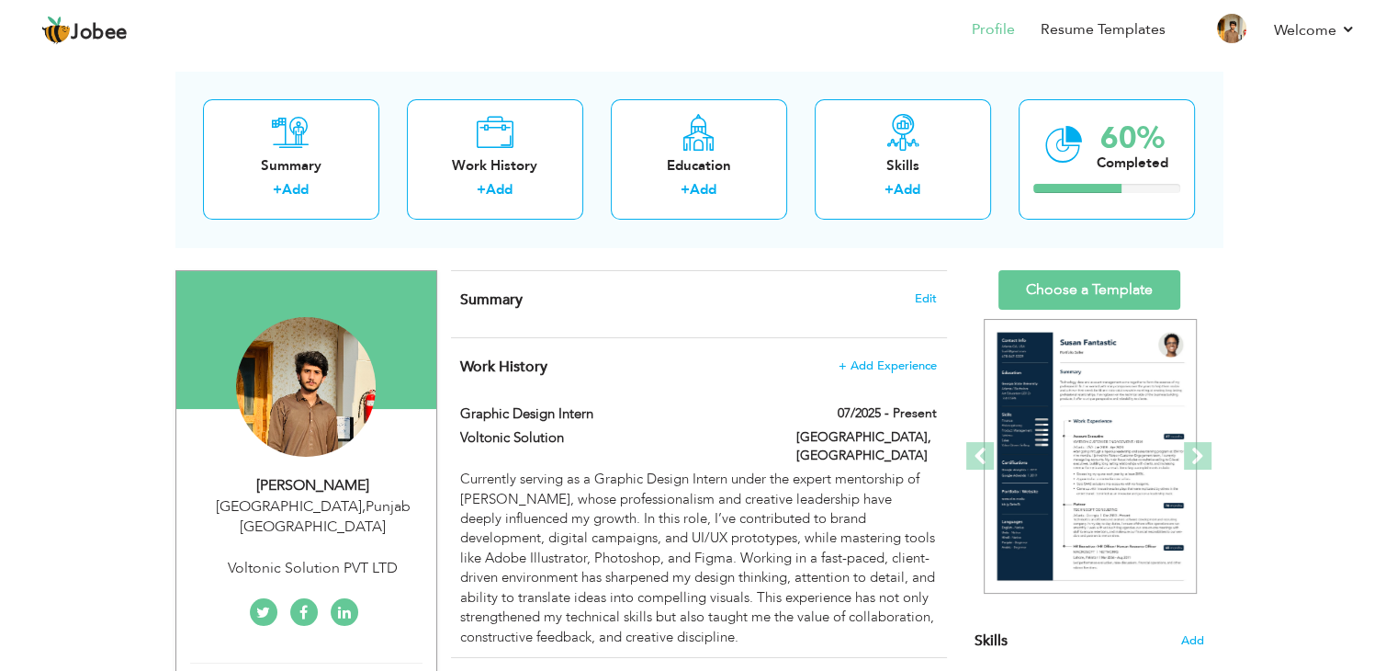
drag, startPoint x: 405, startPoint y: 541, endPoint x: 142, endPoint y: 512, distance: 264.4
click at [142, 512] on div "View Resume Export PDF Profile Summary Public Link Experience Education Awards …" at bounding box center [698, 631] width 1397 height 1304
